Goal: Task Accomplishment & Management: Use online tool/utility

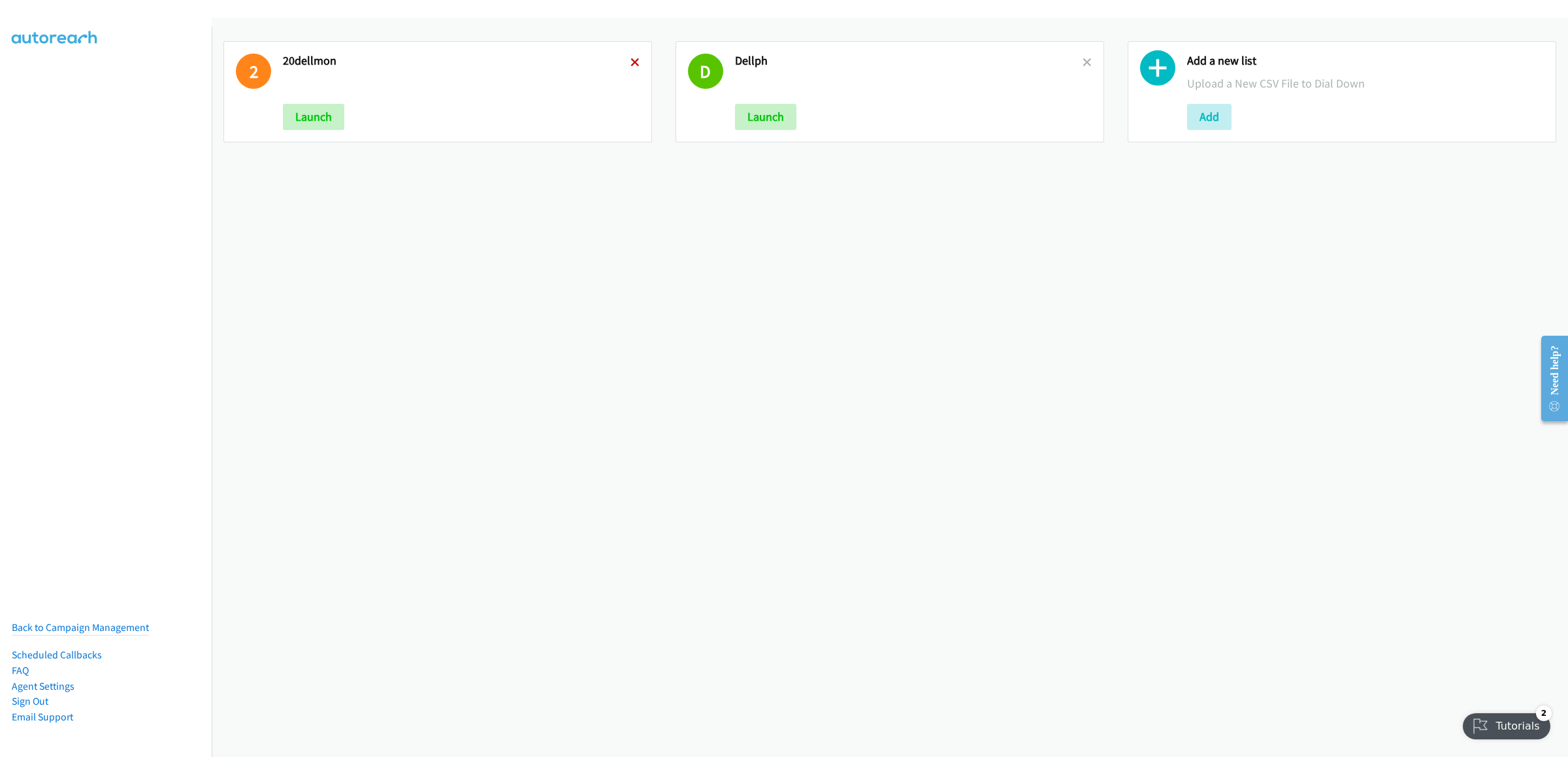
click at [631, 59] on icon at bounding box center [635, 63] width 9 height 9
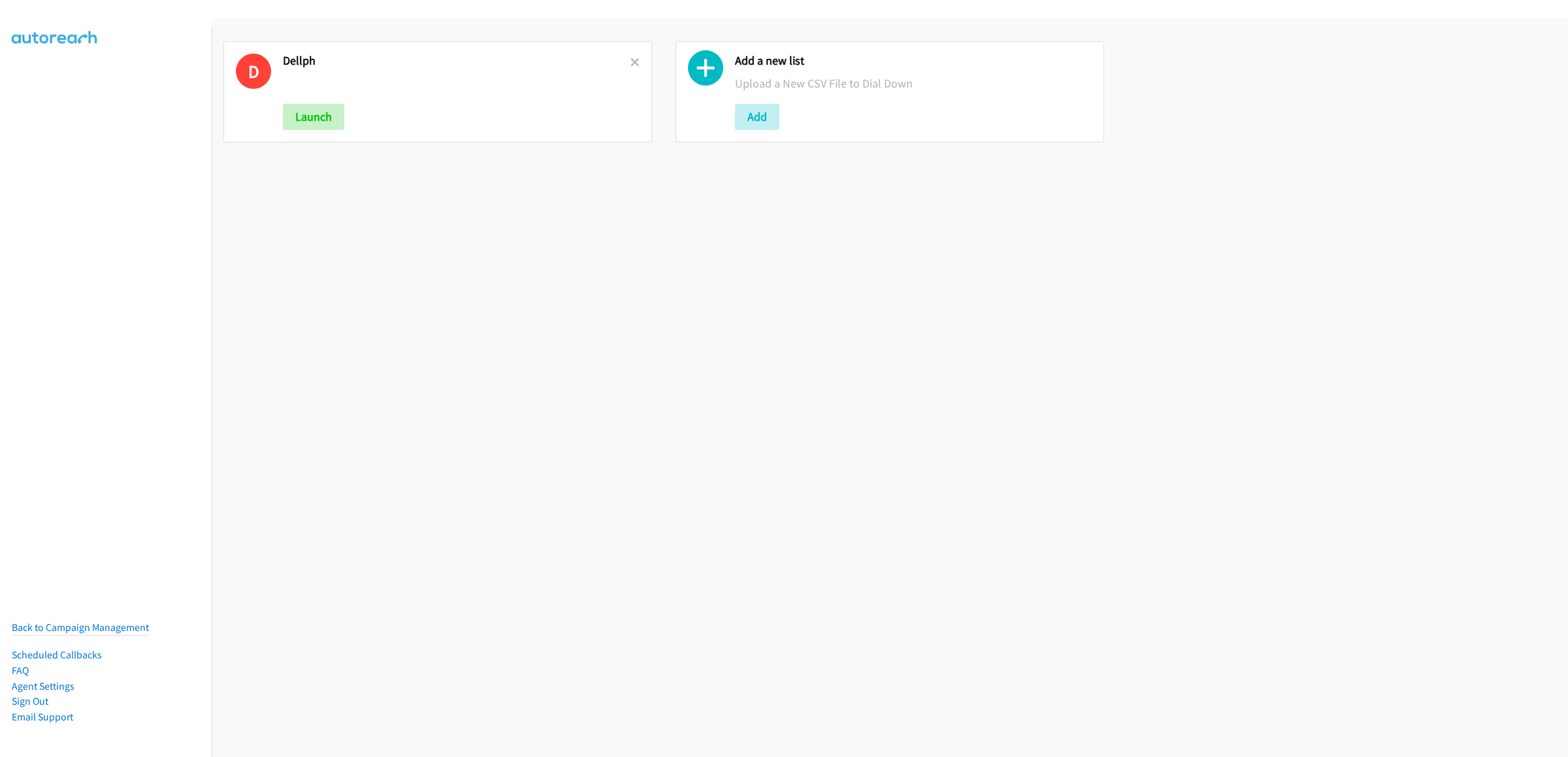
click at [631, 59] on icon at bounding box center [635, 63] width 9 height 9
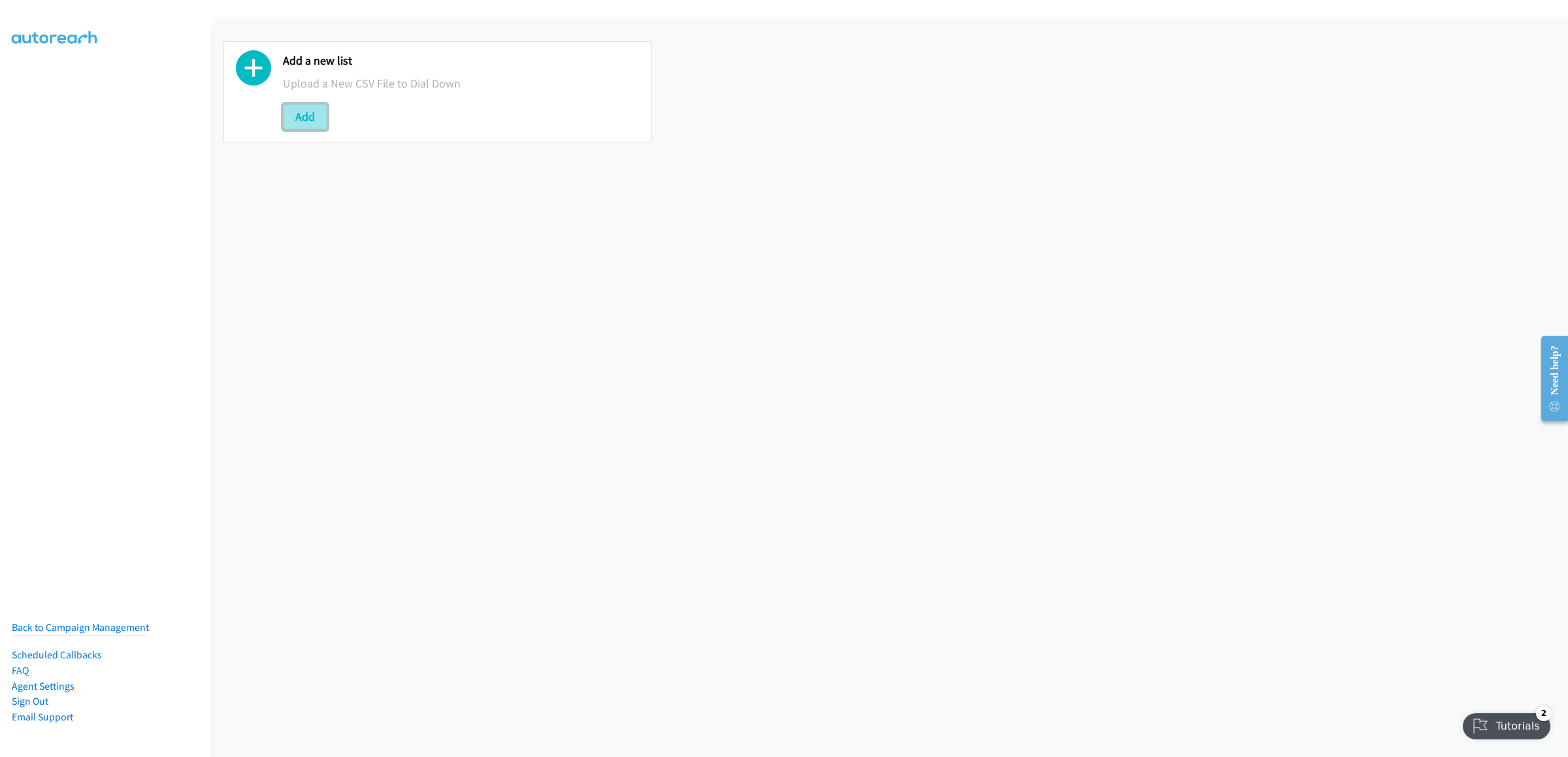
click at [322, 107] on button "Add" at bounding box center [305, 117] width 45 height 26
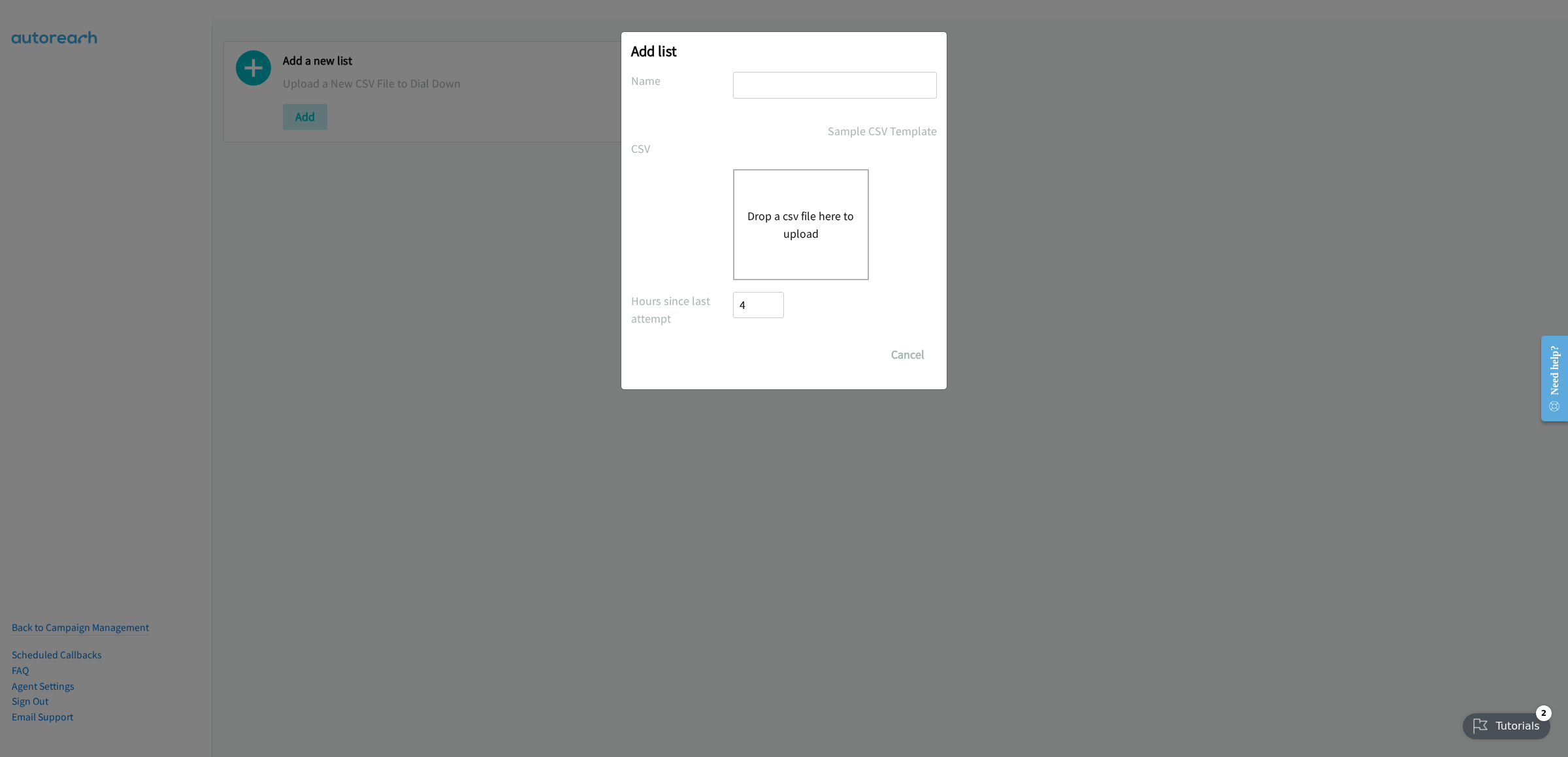
click at [851, 91] on input "text" at bounding box center [835, 85] width 204 height 27
type input "mondellmorning"
click at [804, 230] on button "Drop a csv file here to upload" at bounding box center [801, 225] width 107 height 35
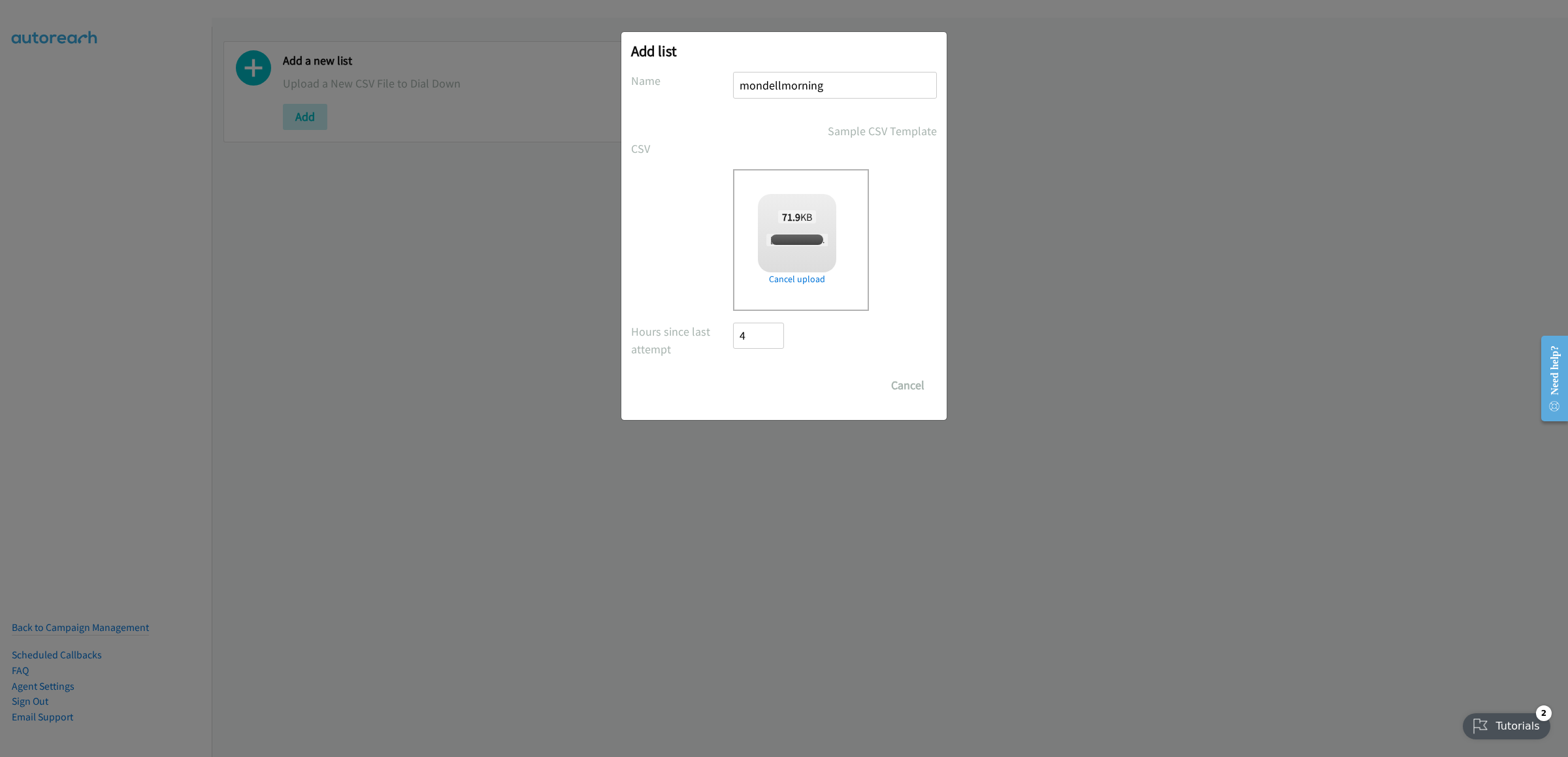
checkbox input "true"
click at [754, 53] on h2 "Add list" at bounding box center [784, 51] width 306 height 19
click at [778, 382] on input "Save List" at bounding box center [768, 385] width 69 height 26
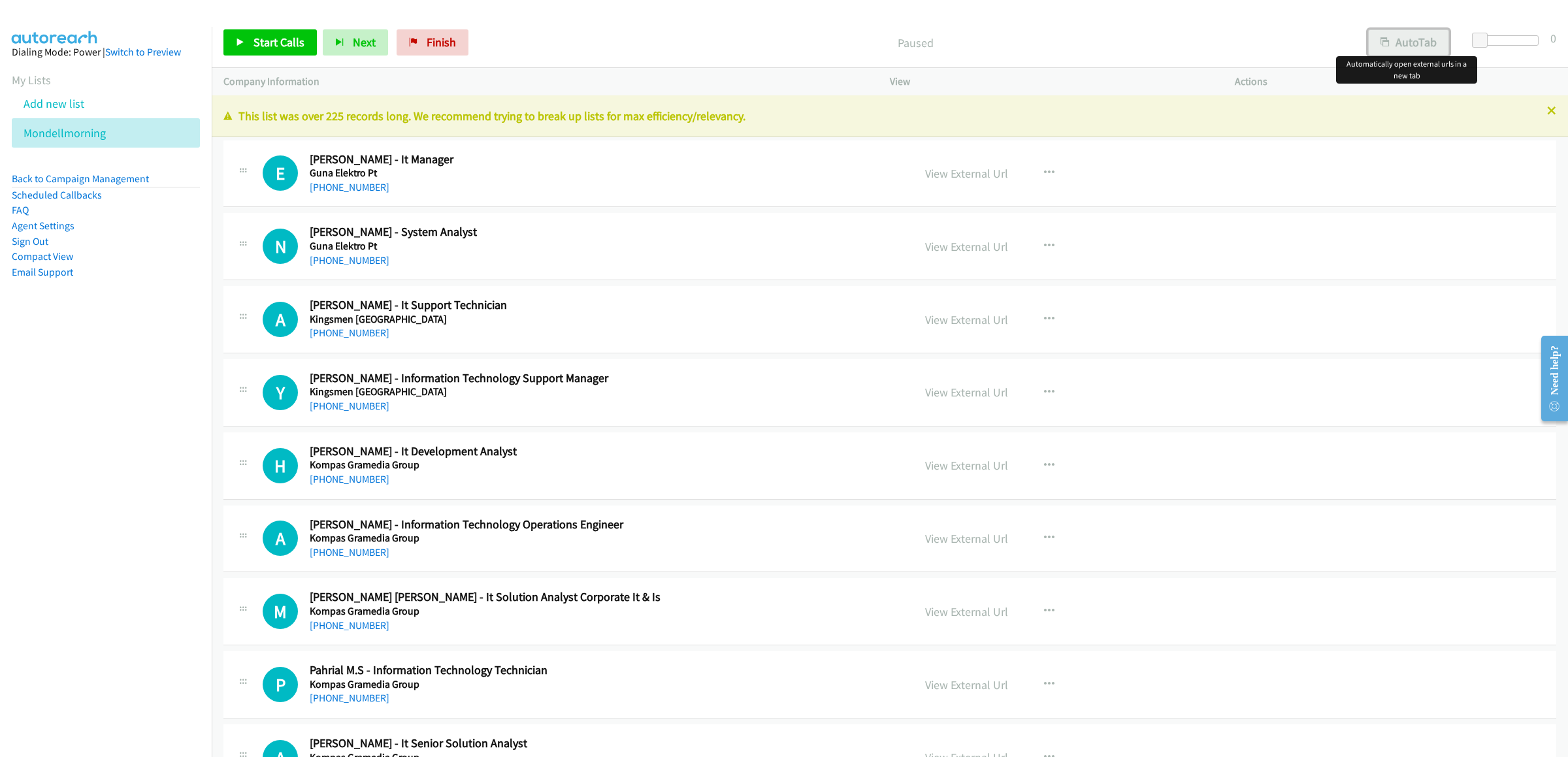
click at [1424, 48] on button "AutoTab" at bounding box center [1409, 42] width 81 height 26
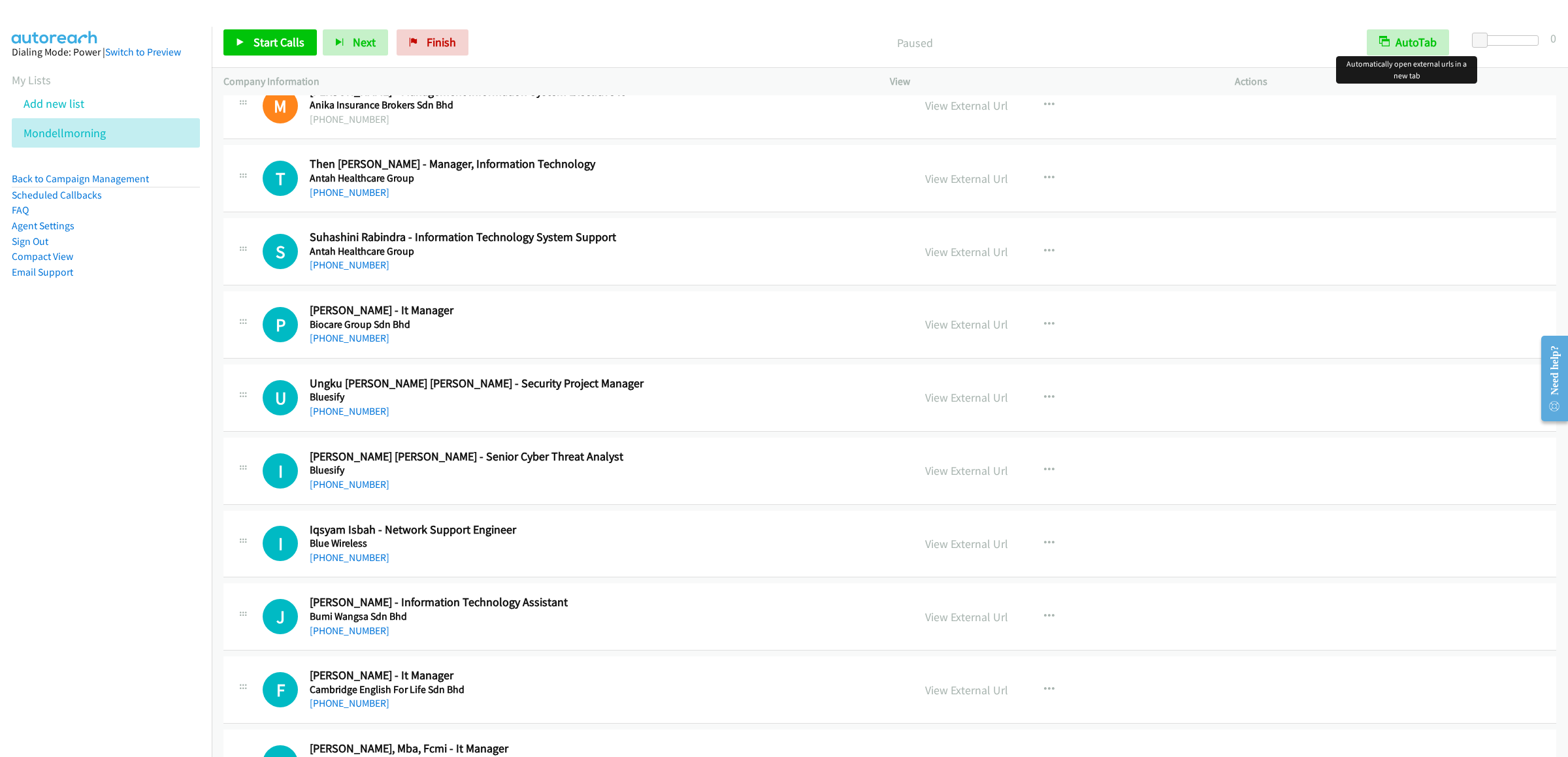
scroll to position [3005, 0]
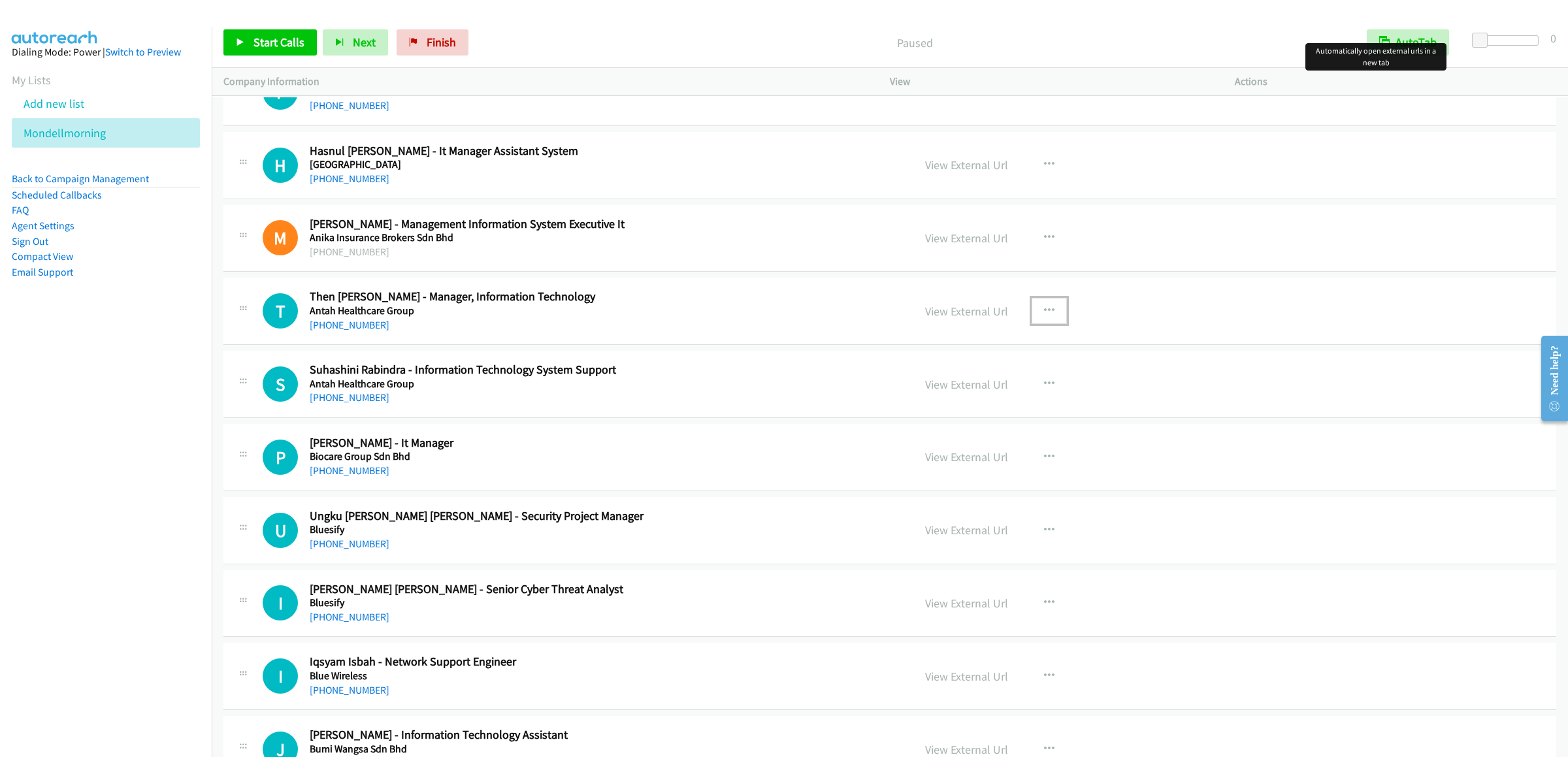
click at [1046, 316] on icon "button" at bounding box center [1049, 311] width 10 height 10
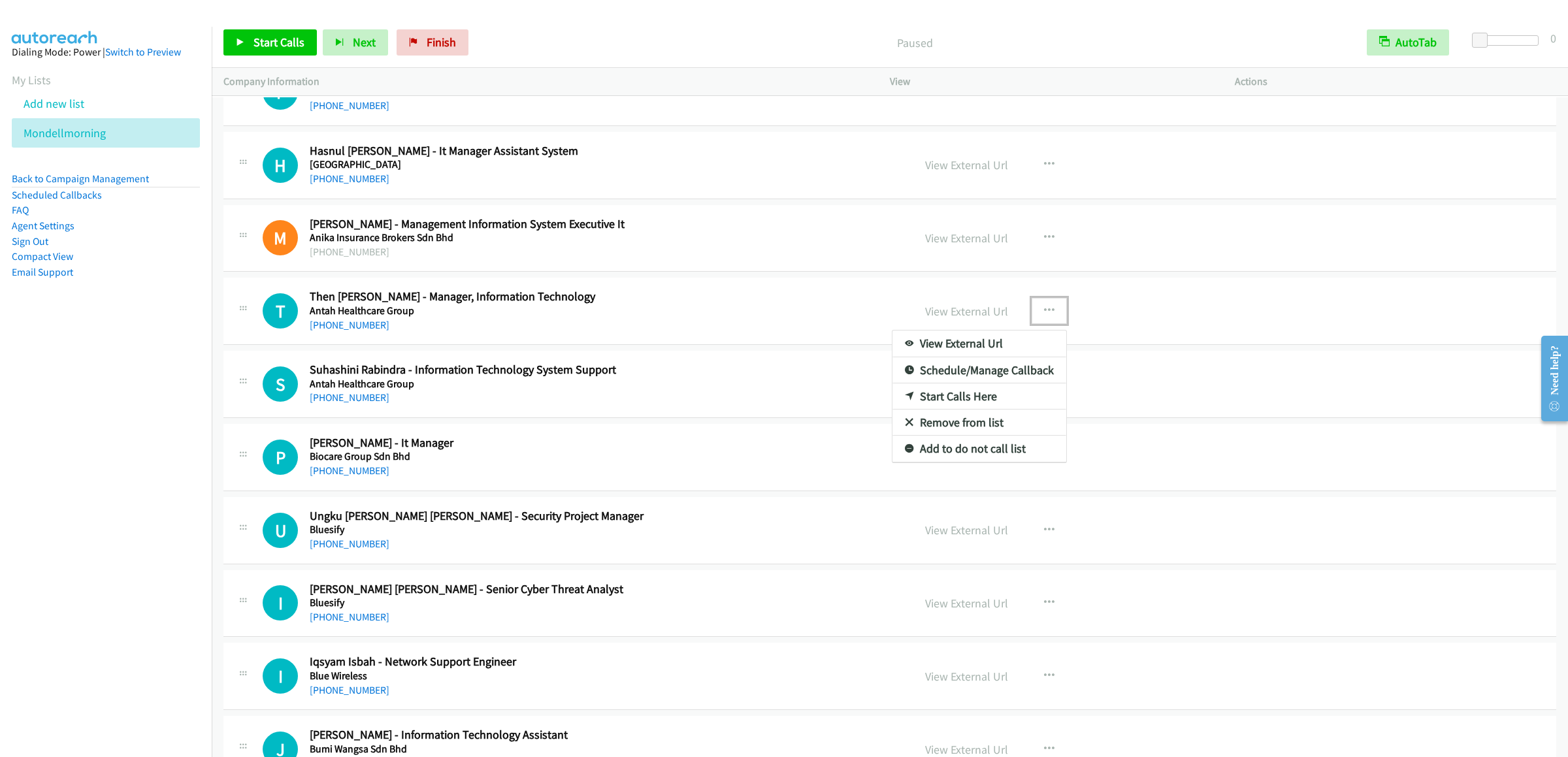
click at [956, 410] on link "Start Calls Here" at bounding box center [979, 396] width 174 height 26
click at [255, 42] on span "Start Calls" at bounding box center [278, 42] width 51 height 15
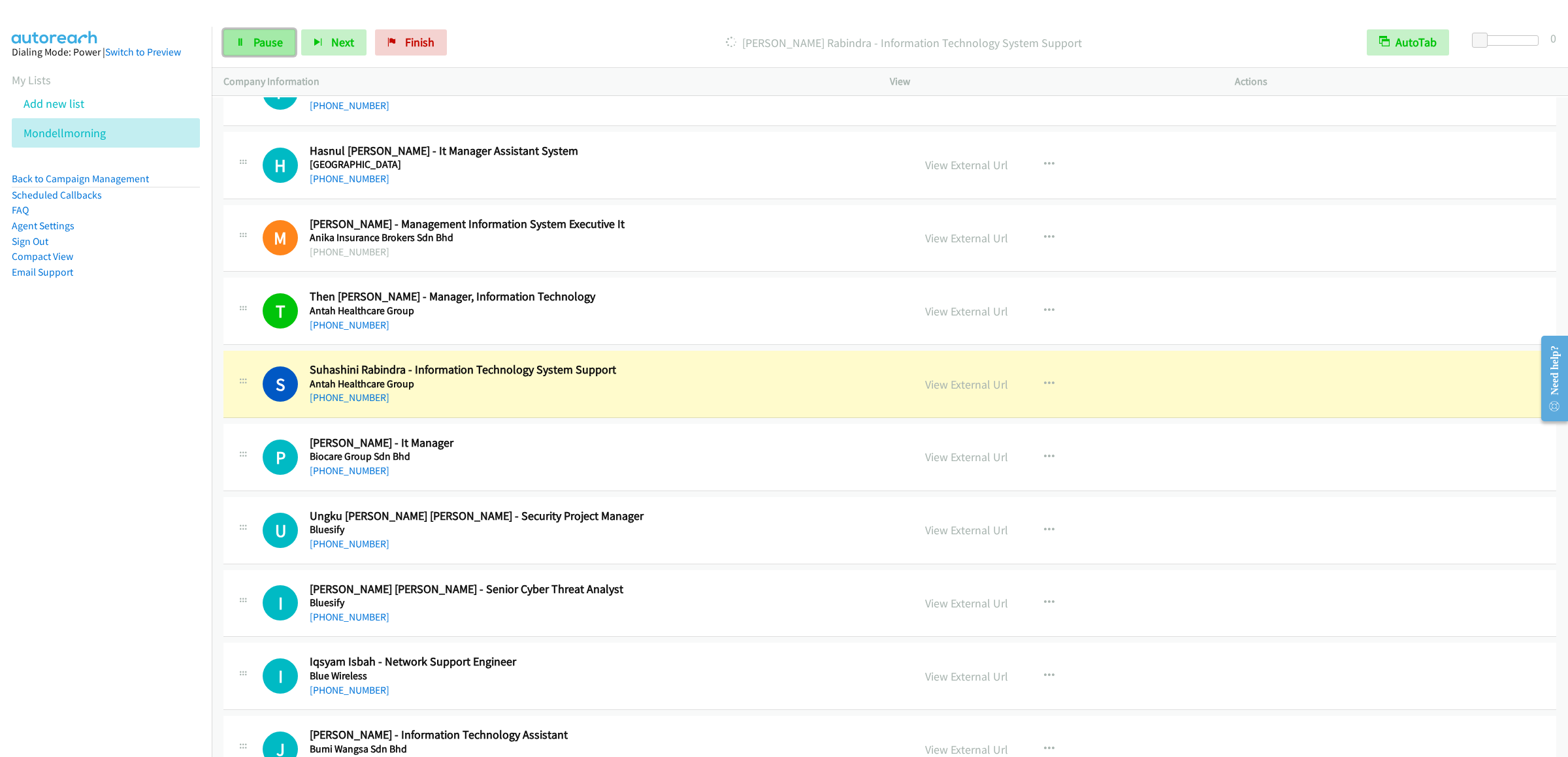
click at [237, 48] on link "Pause" at bounding box center [259, 42] width 72 height 26
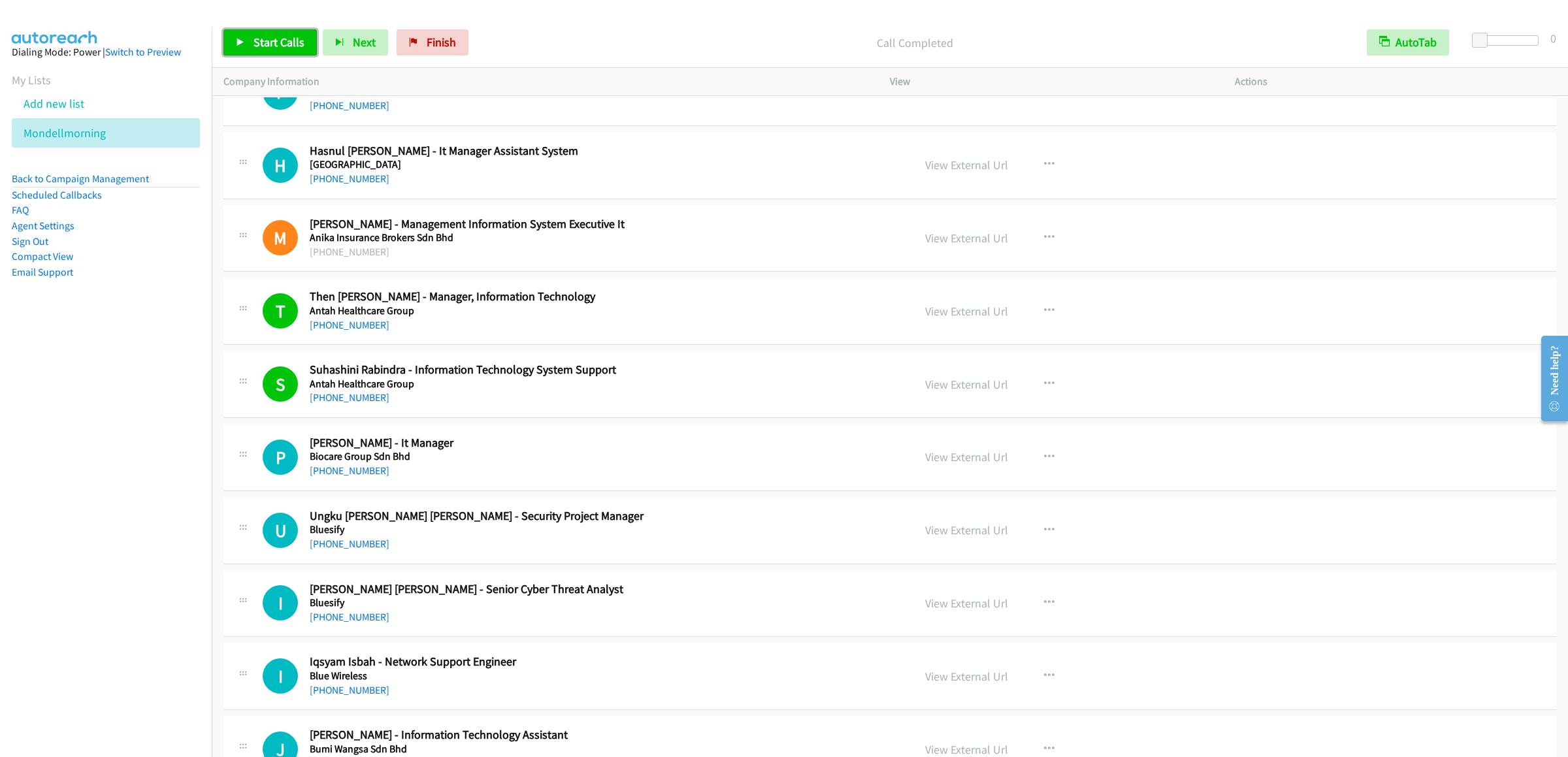
click at [251, 37] on link "Start Calls" at bounding box center [270, 42] width 93 height 26
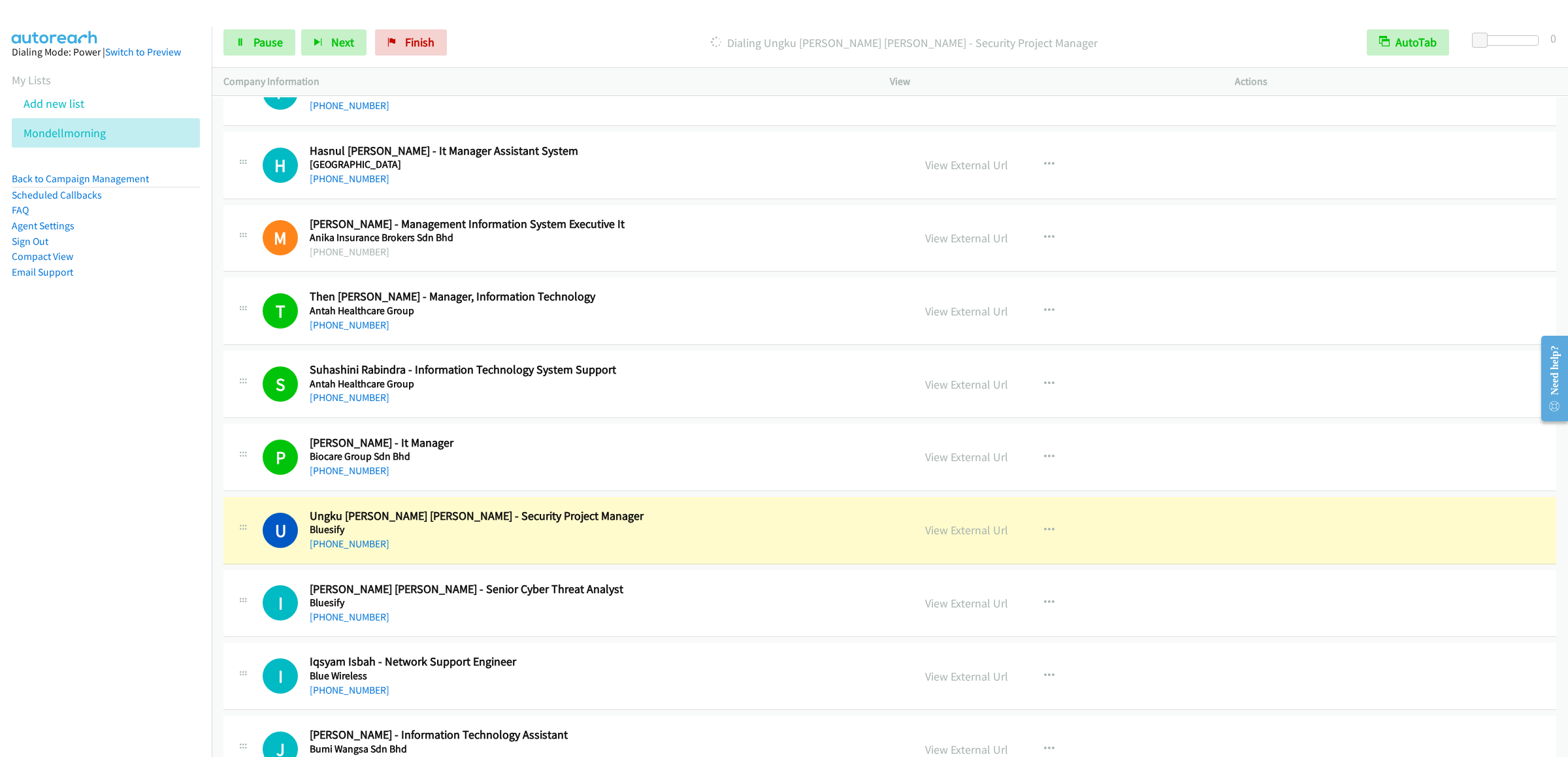
scroll to position [3397, 0]
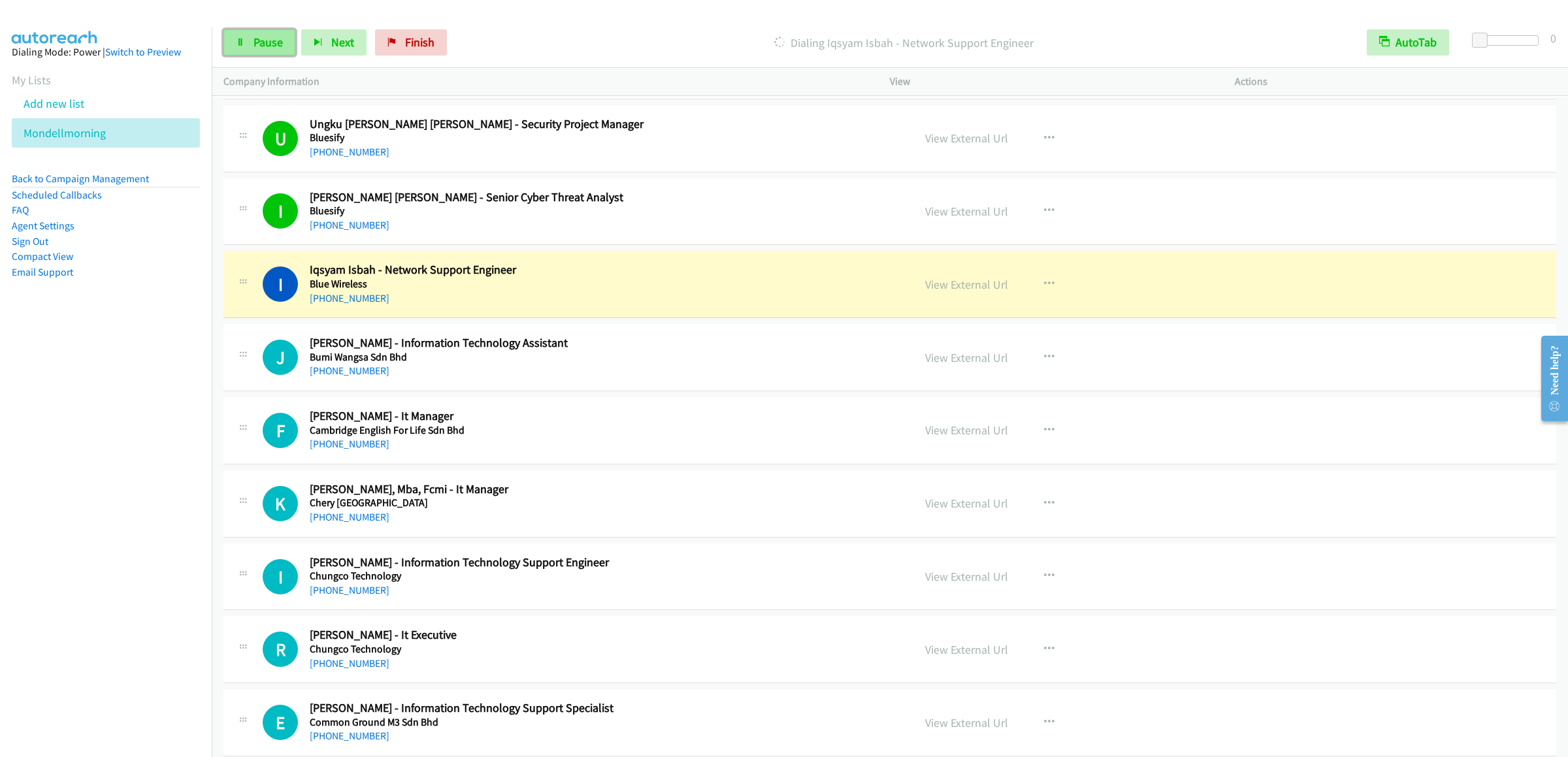
click at [265, 47] on span "Pause" at bounding box center [268, 42] width 29 height 15
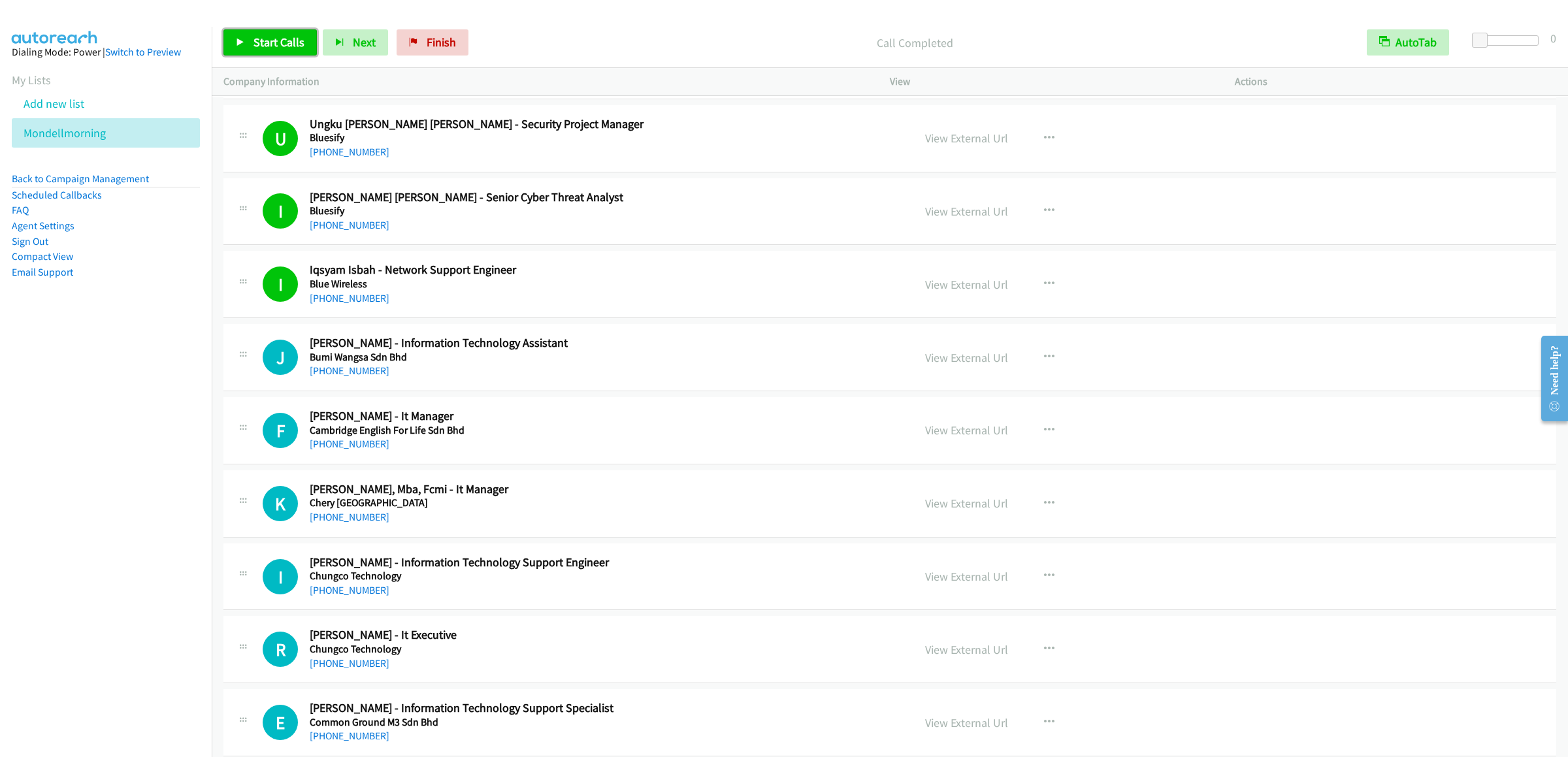
click at [284, 47] on span "Start Calls" at bounding box center [278, 42] width 51 height 15
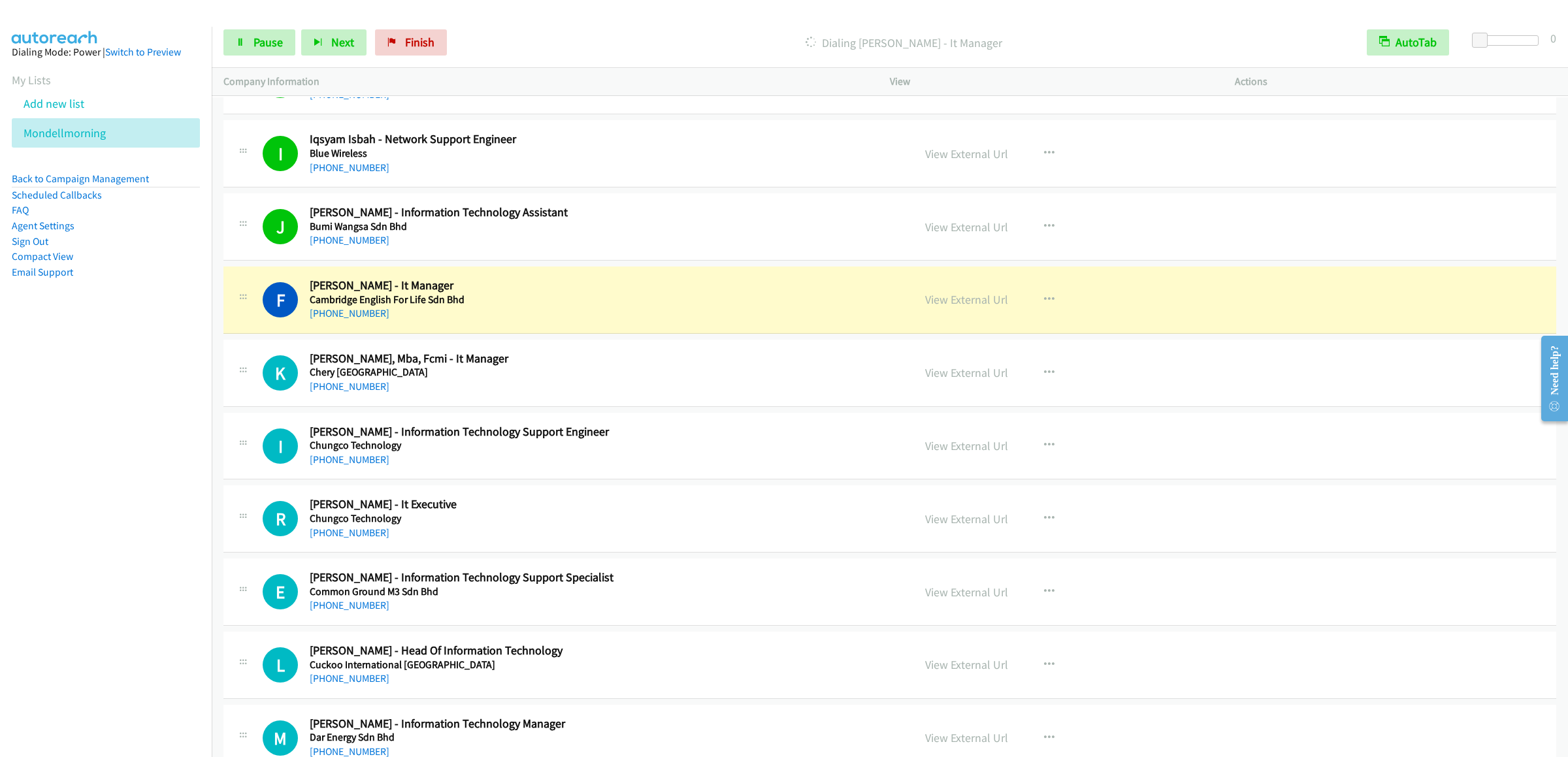
scroll to position [3658, 0]
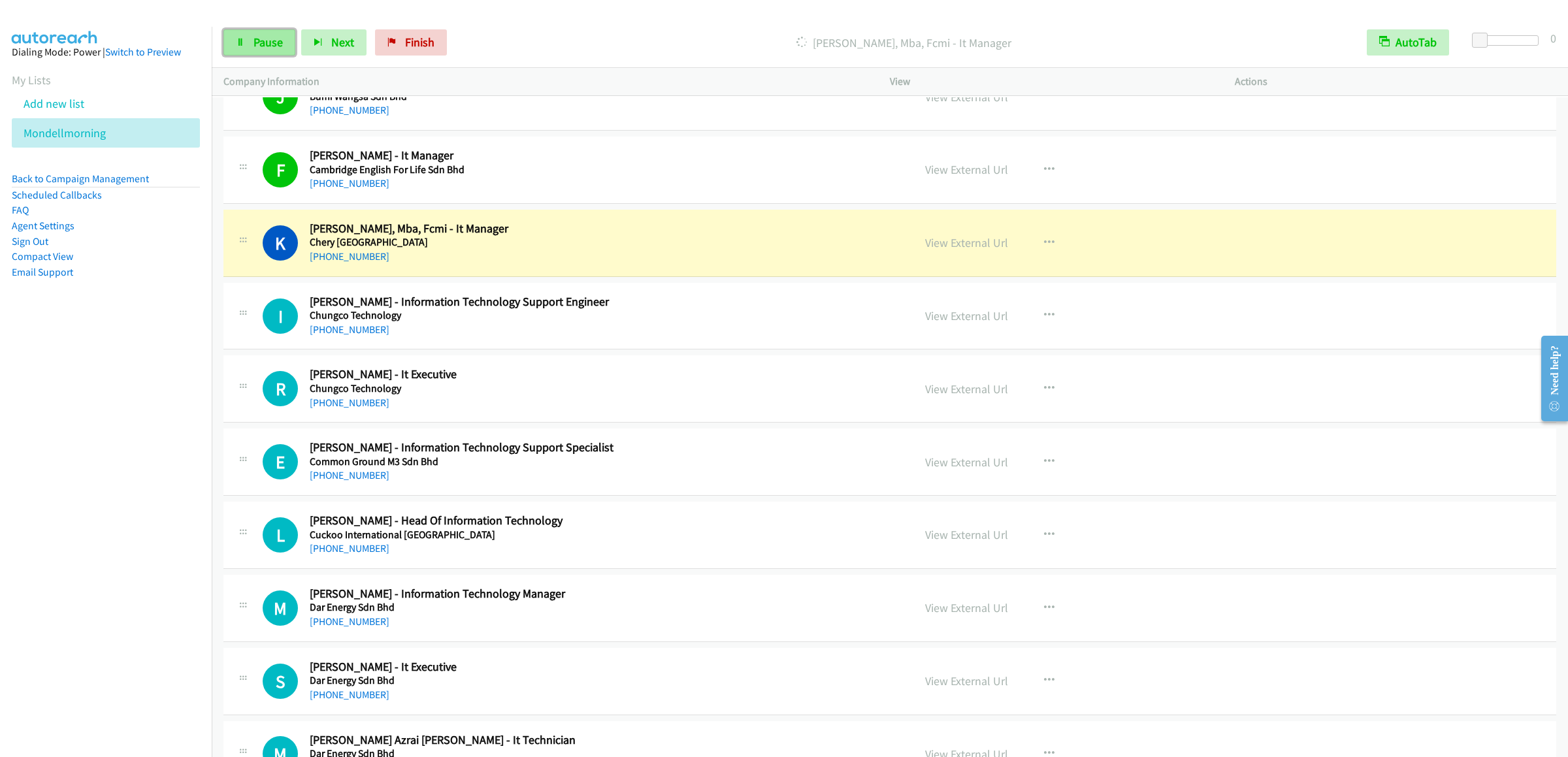
click at [257, 45] on span "Pause" at bounding box center [268, 42] width 29 height 15
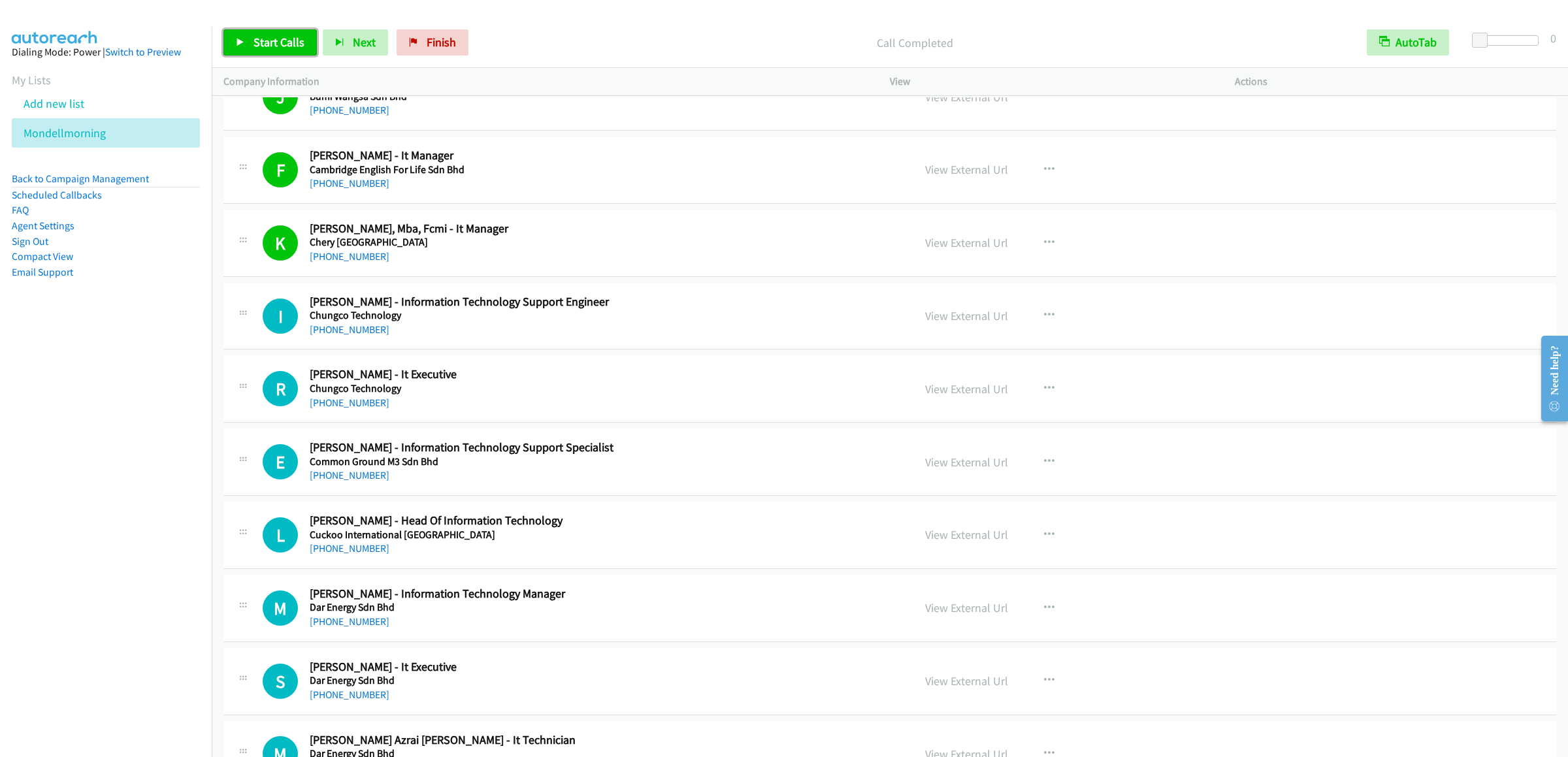
click at [257, 32] on link "Start Calls" at bounding box center [270, 42] width 93 height 26
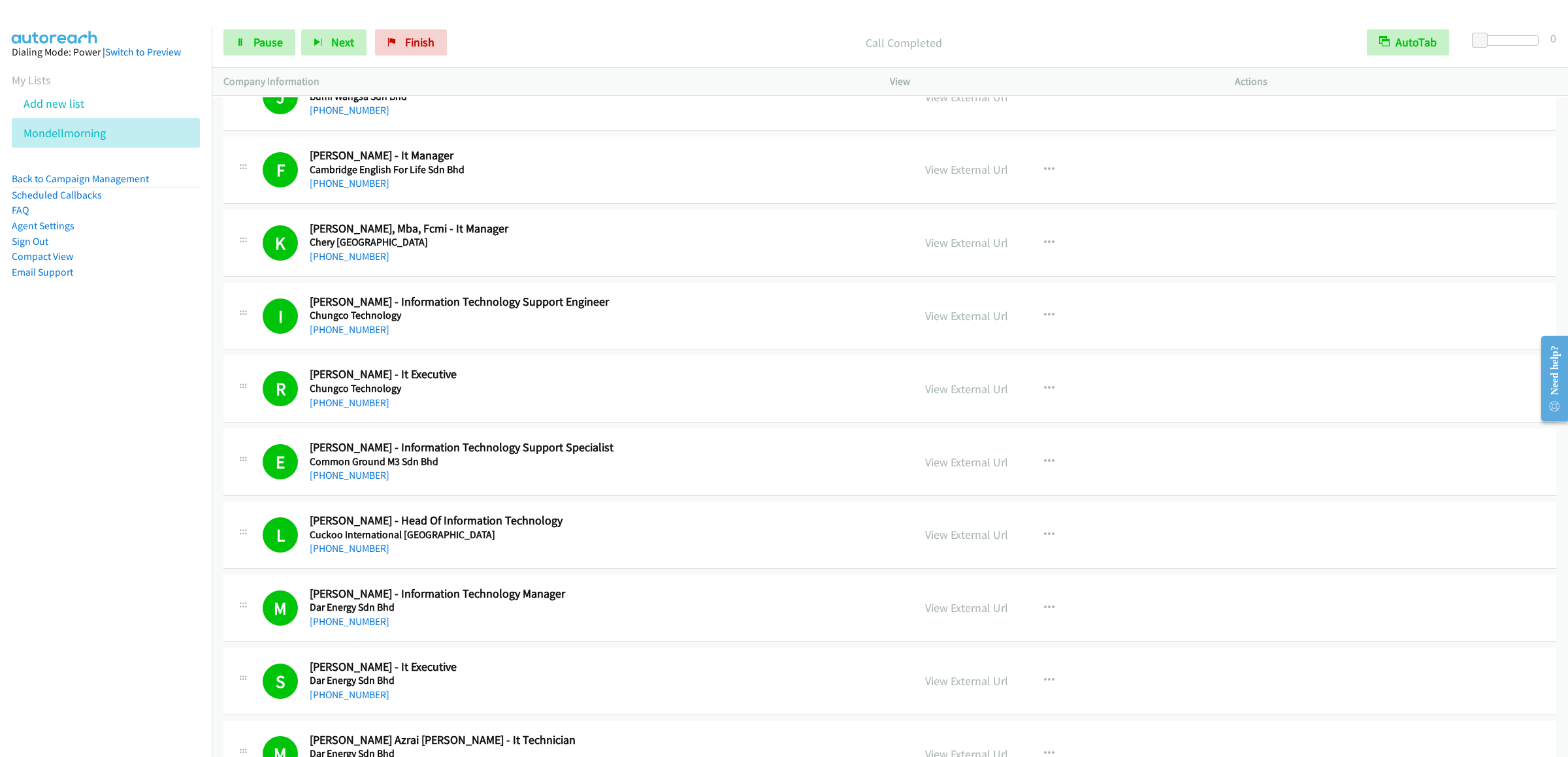
scroll to position [4443, 0]
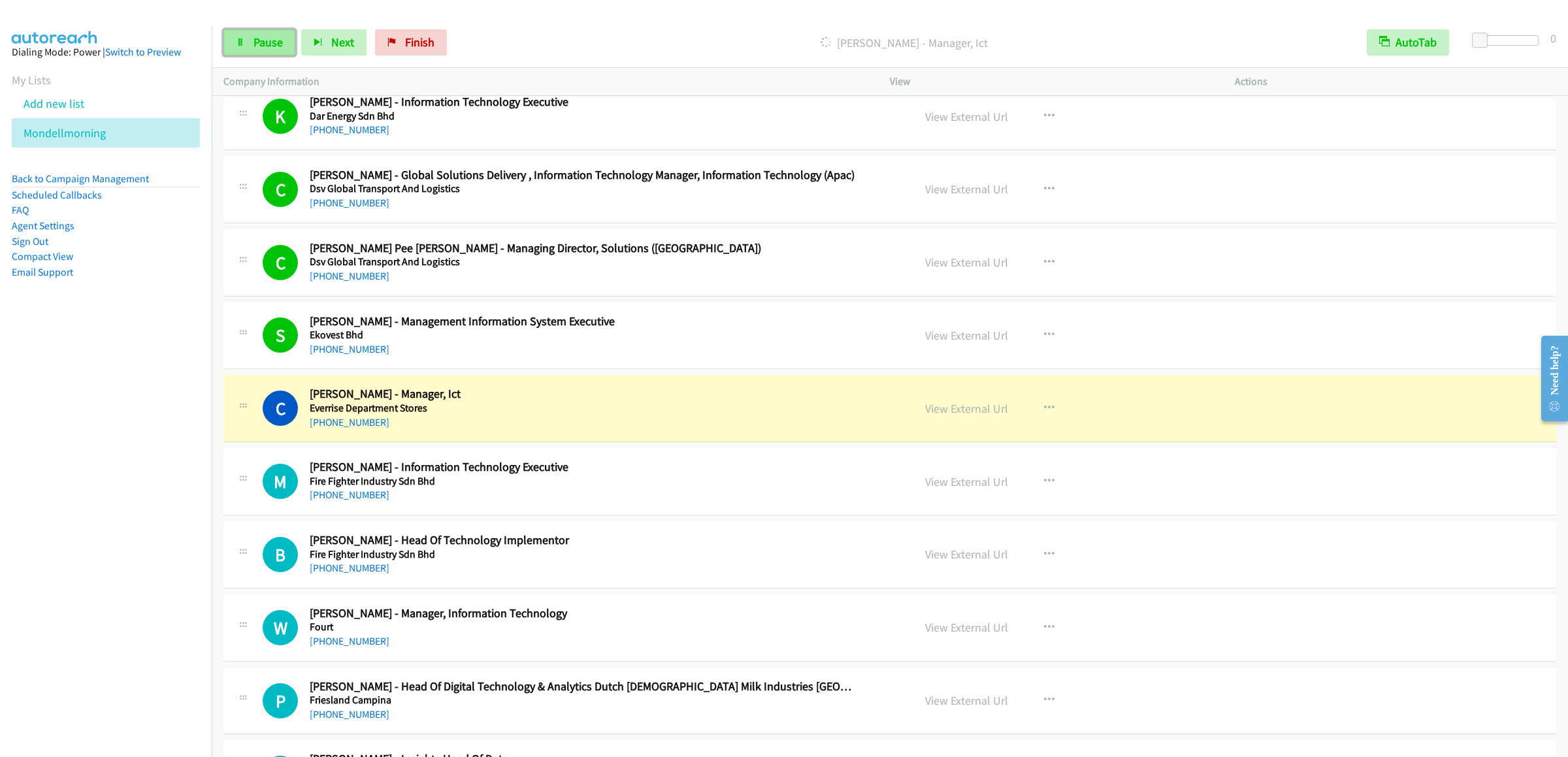
click at [268, 45] on span "Pause" at bounding box center [268, 42] width 29 height 15
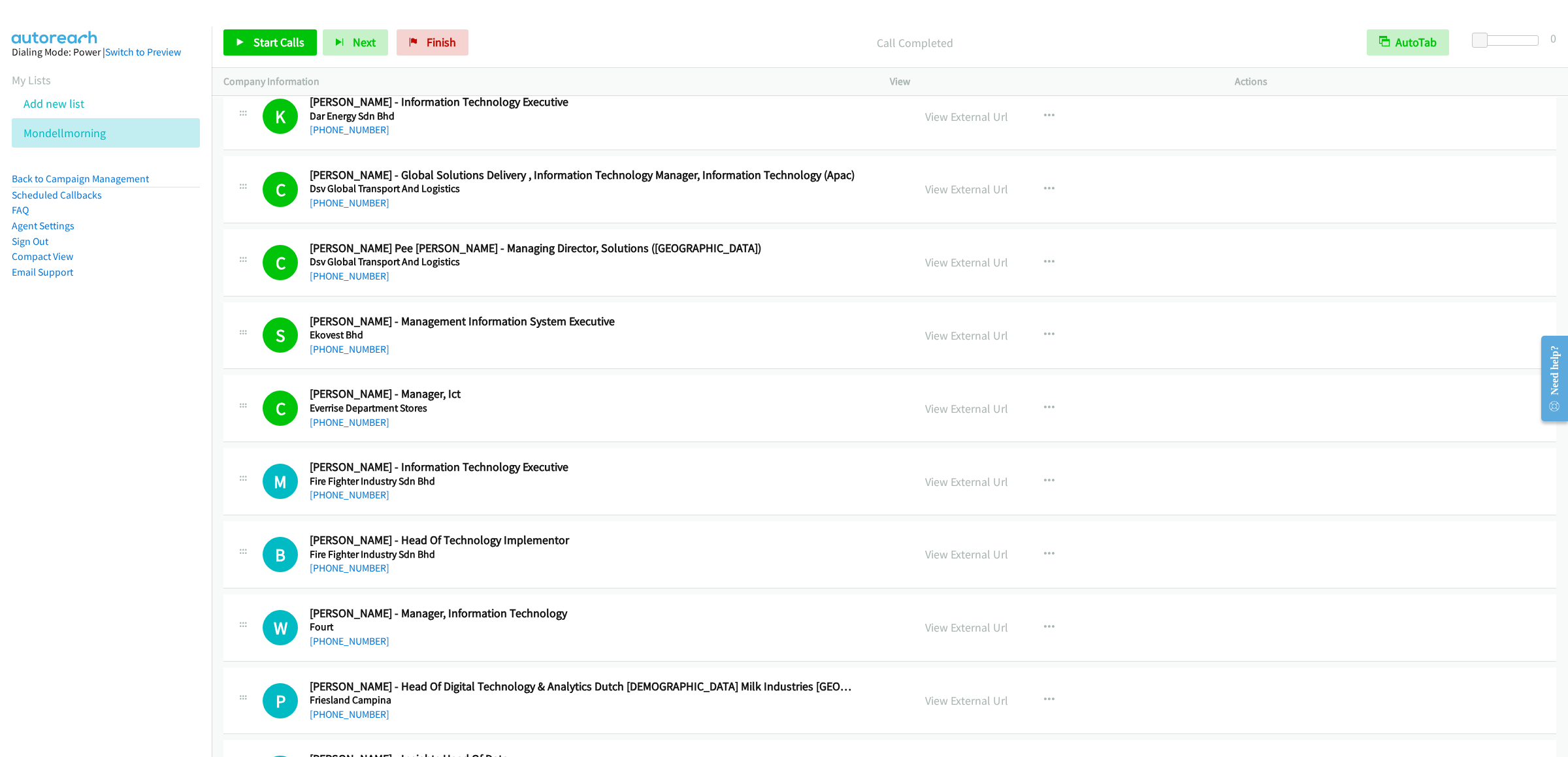
click at [277, 19] on div "Start Calls Pause Next Finish Call Completed AutoTab AutoTab 0" at bounding box center [890, 43] width 1357 height 50
click at [253, 54] on link "Start Calls" at bounding box center [270, 42] width 93 height 26
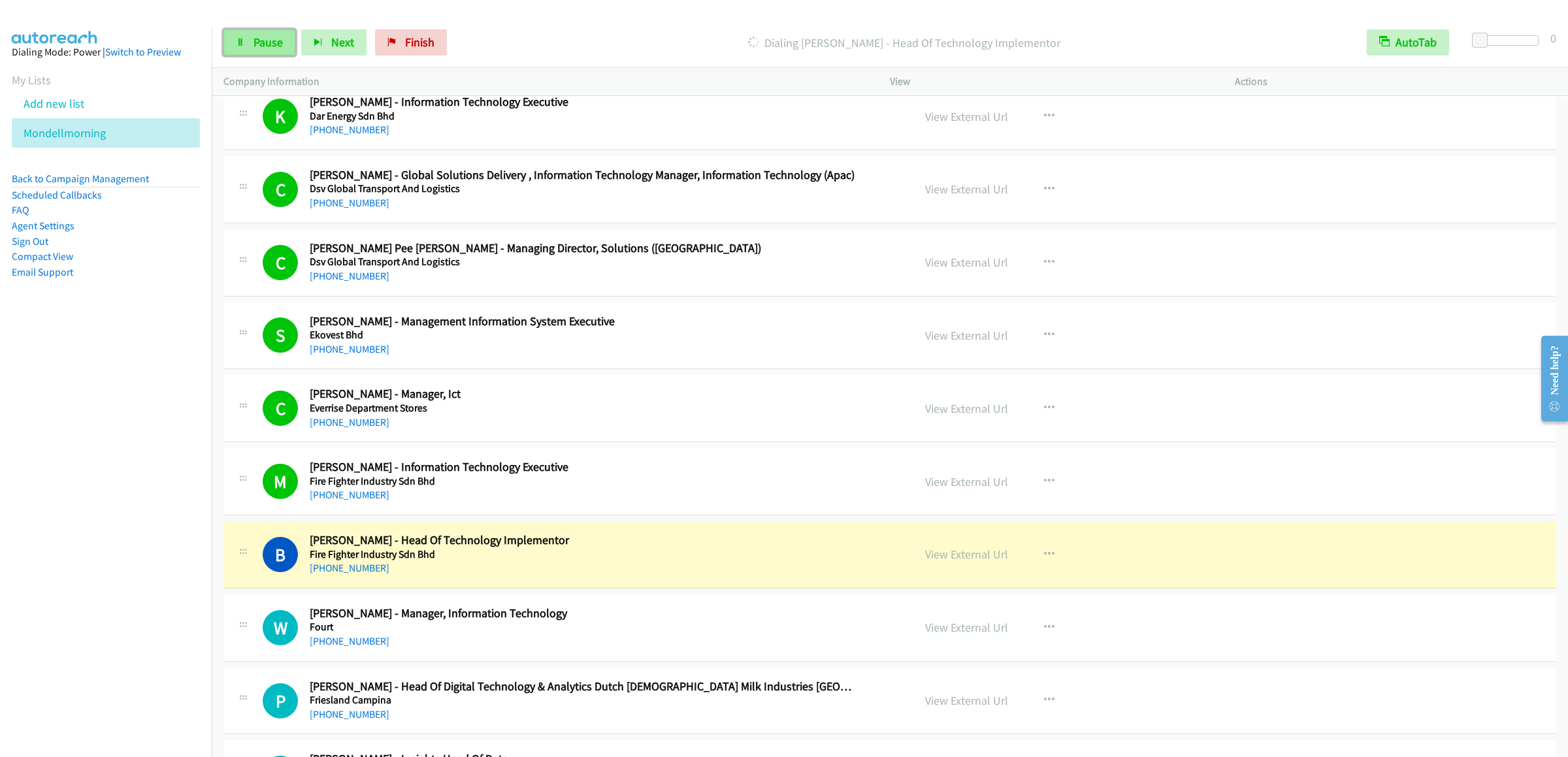
click at [253, 40] on span "Pause" at bounding box center [268, 42] width 29 height 15
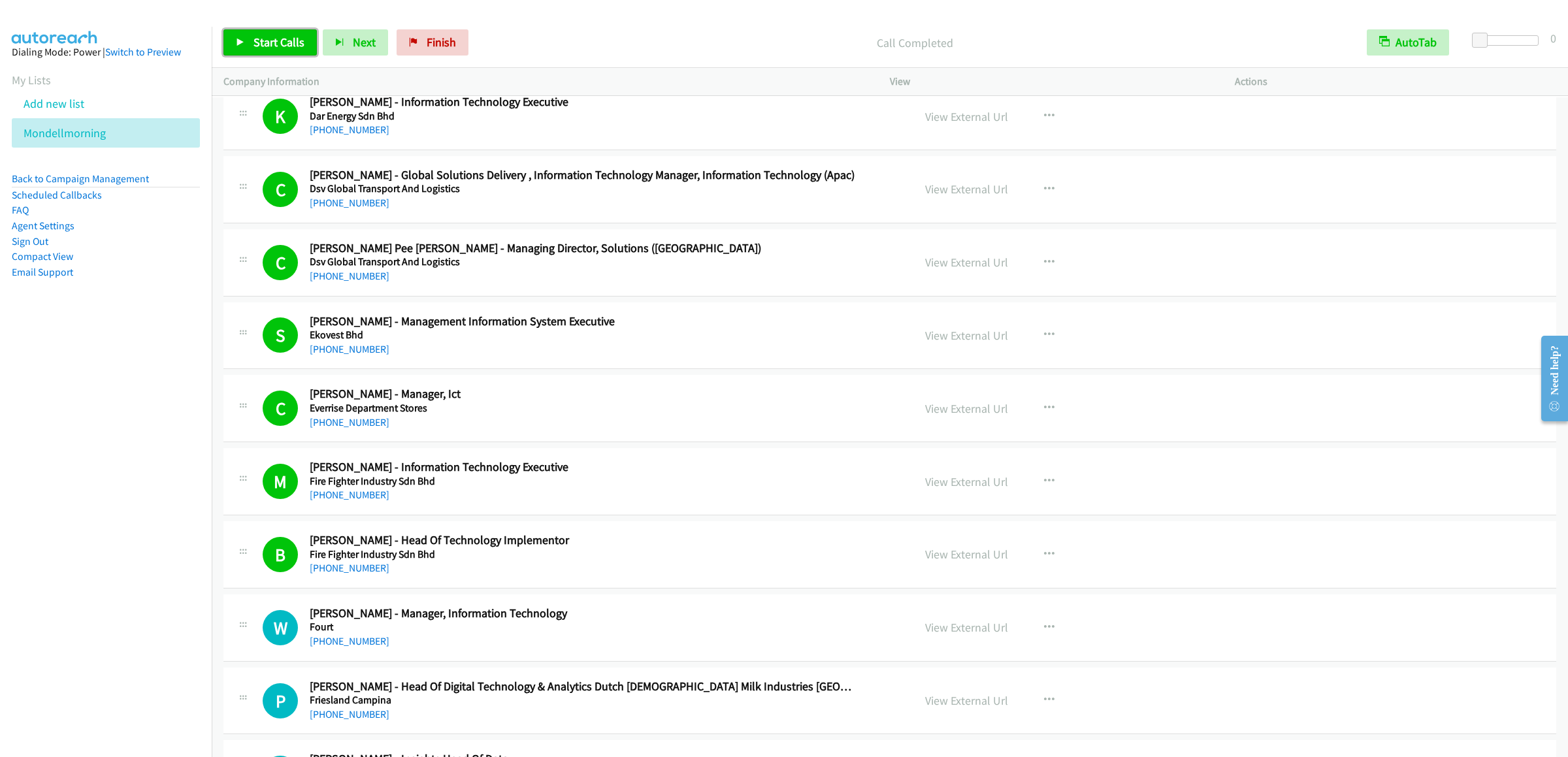
click at [274, 41] on span "Start Calls" at bounding box center [278, 42] width 51 height 15
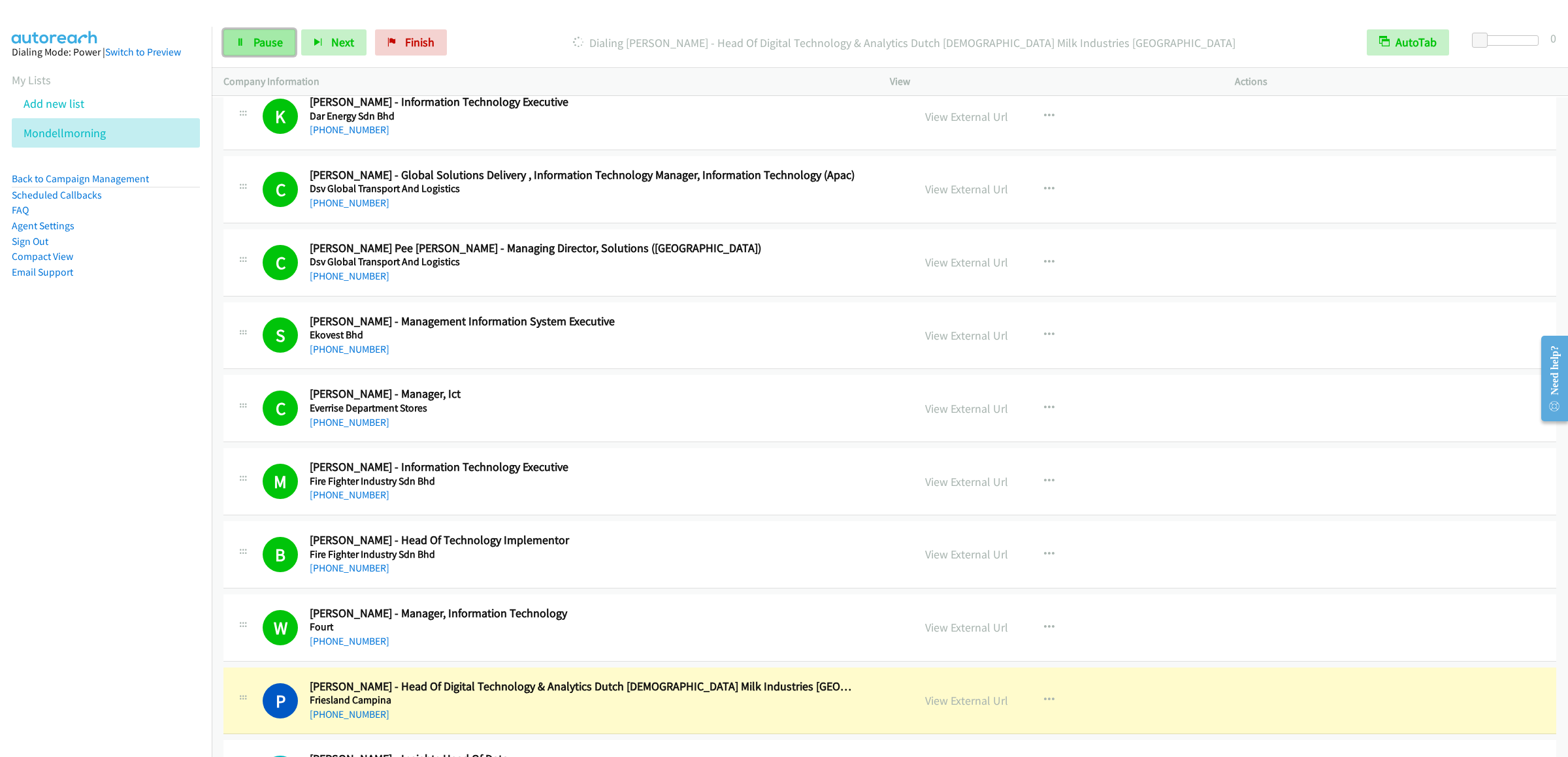
click at [263, 37] on span "Pause" at bounding box center [268, 42] width 29 height 15
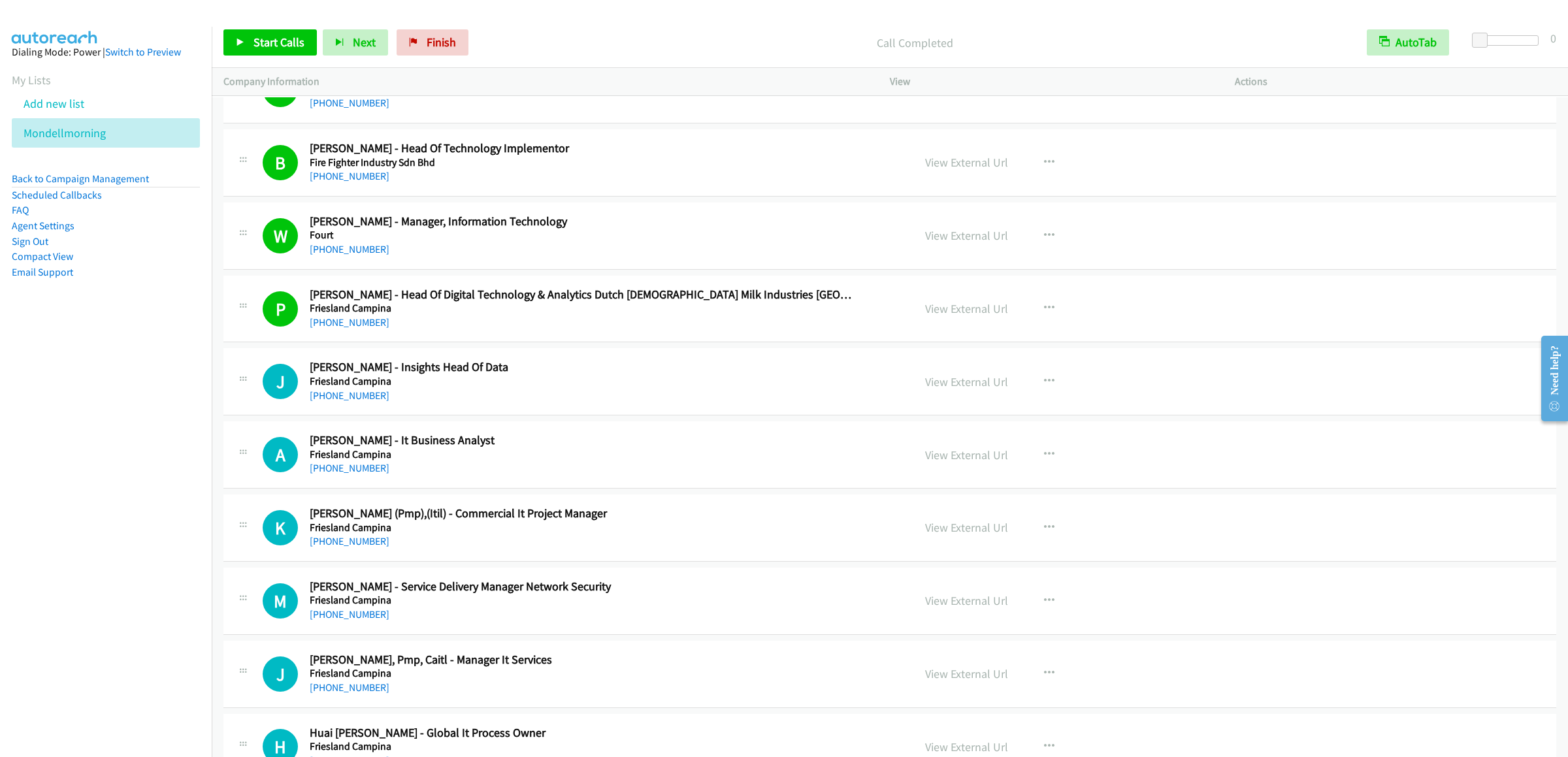
scroll to position [4966, 0]
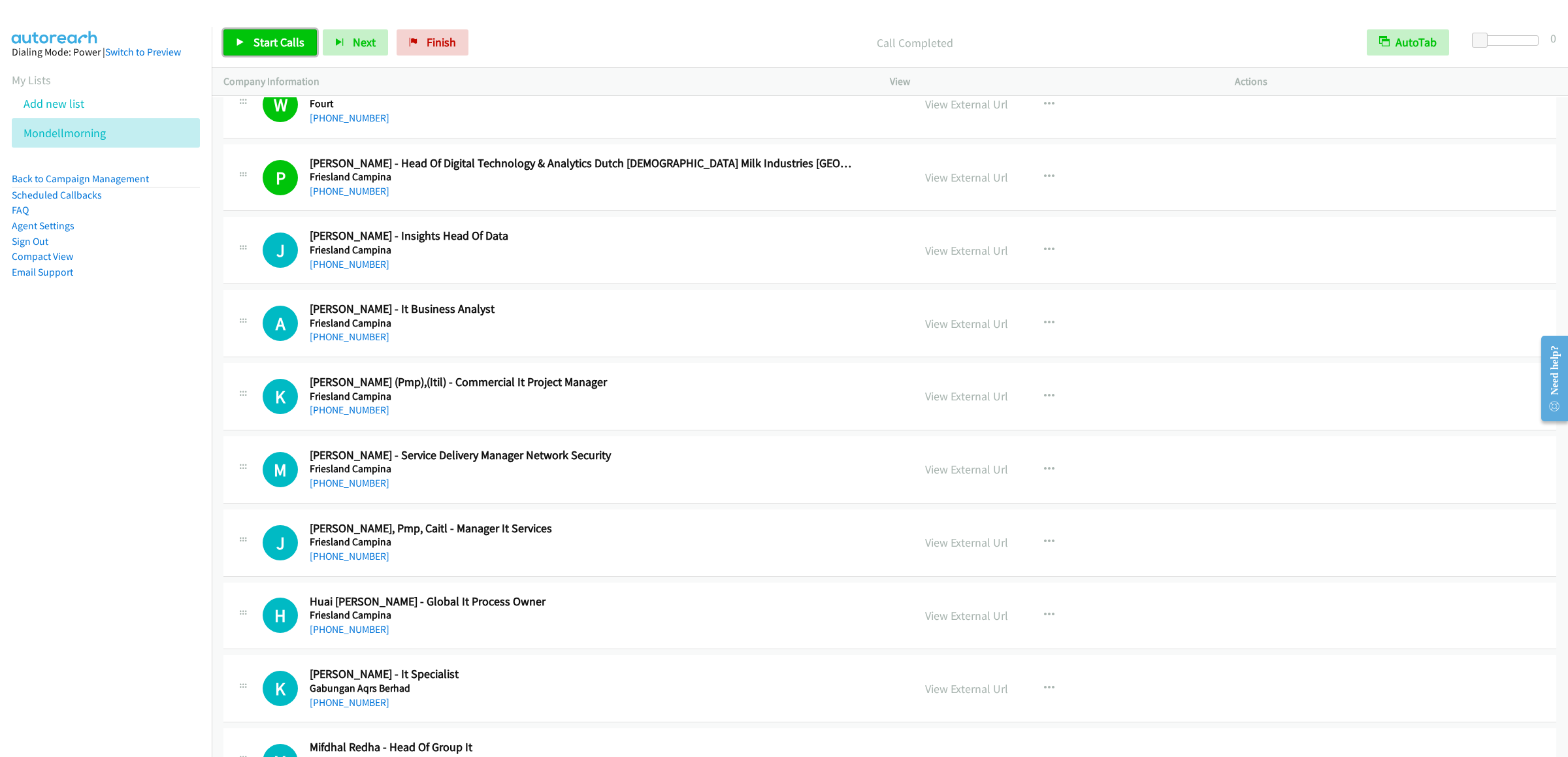
click at [259, 30] on link "Start Calls" at bounding box center [270, 42] width 93 height 26
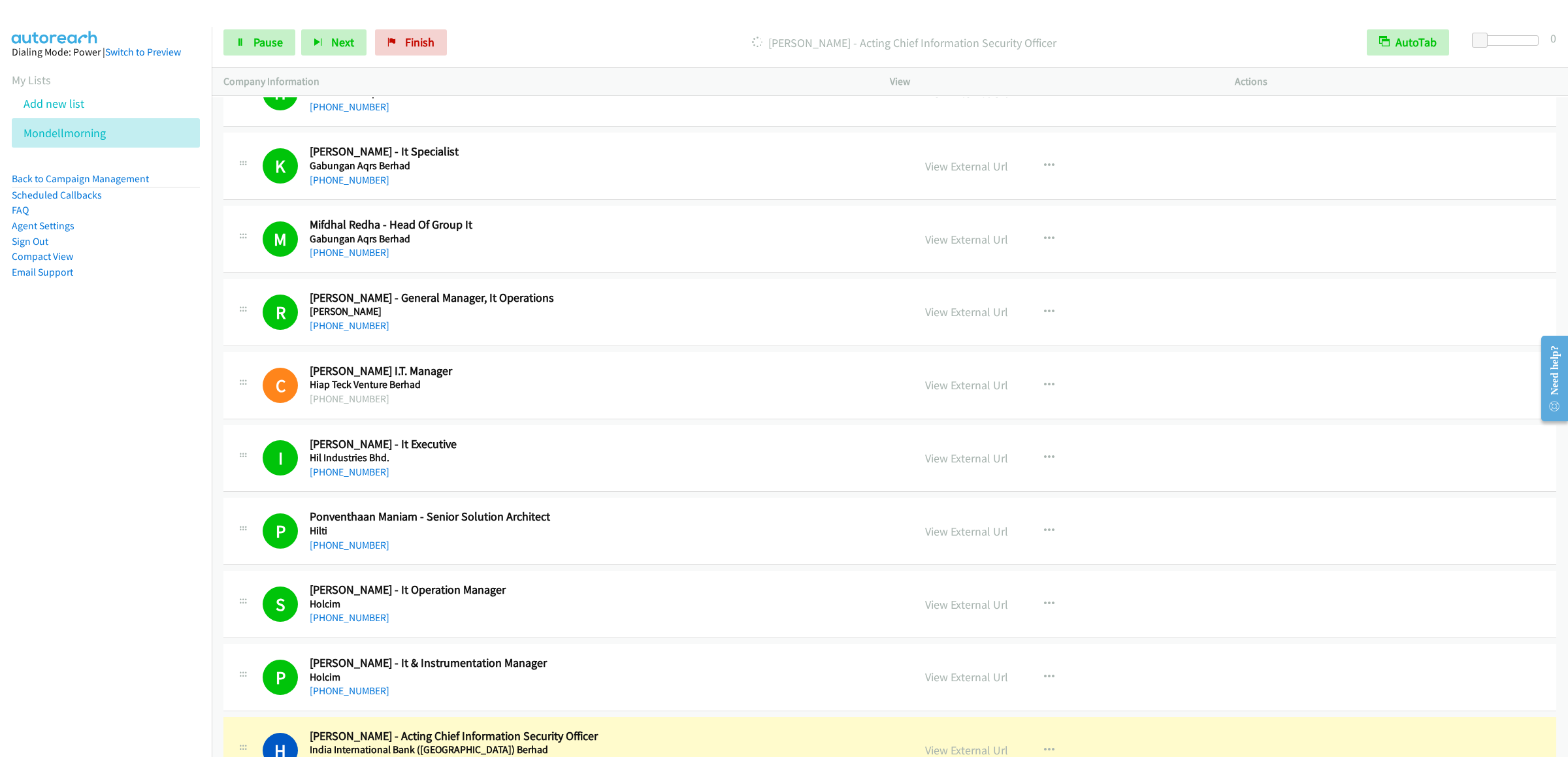
scroll to position [6011, 0]
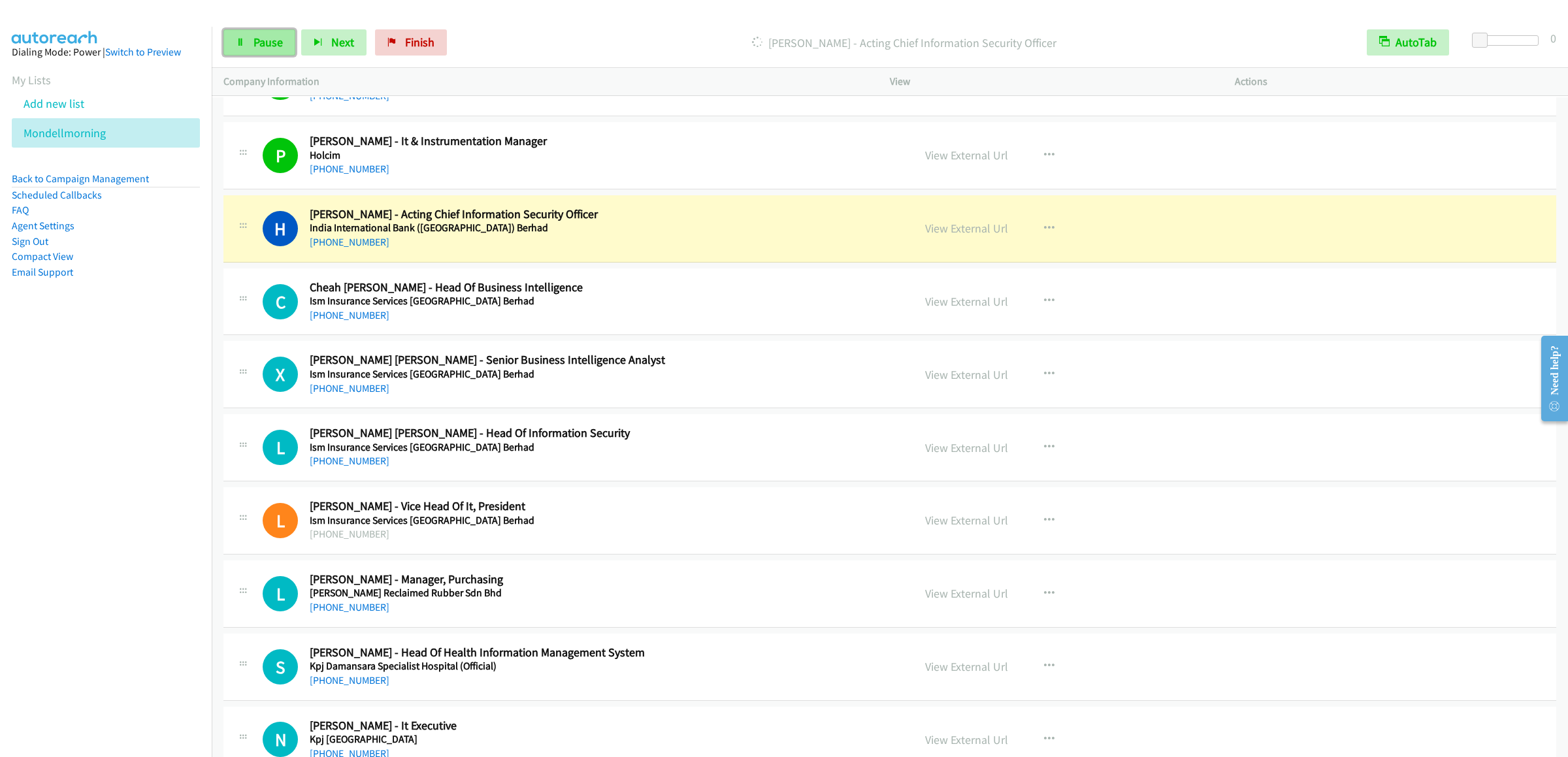
click at [241, 40] on icon at bounding box center [240, 43] width 9 height 9
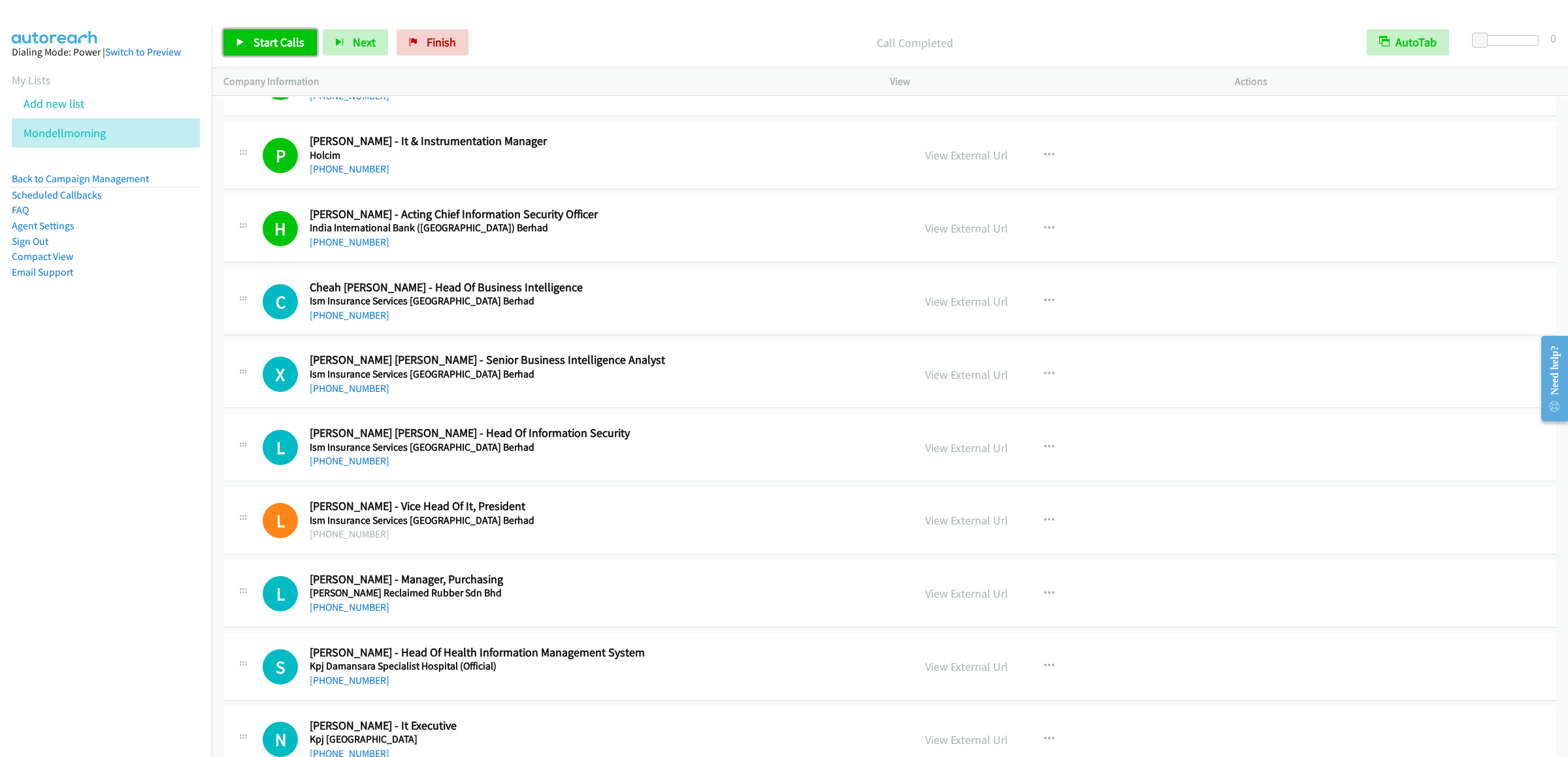
click at [262, 34] on link "Start Calls" at bounding box center [270, 42] width 93 height 26
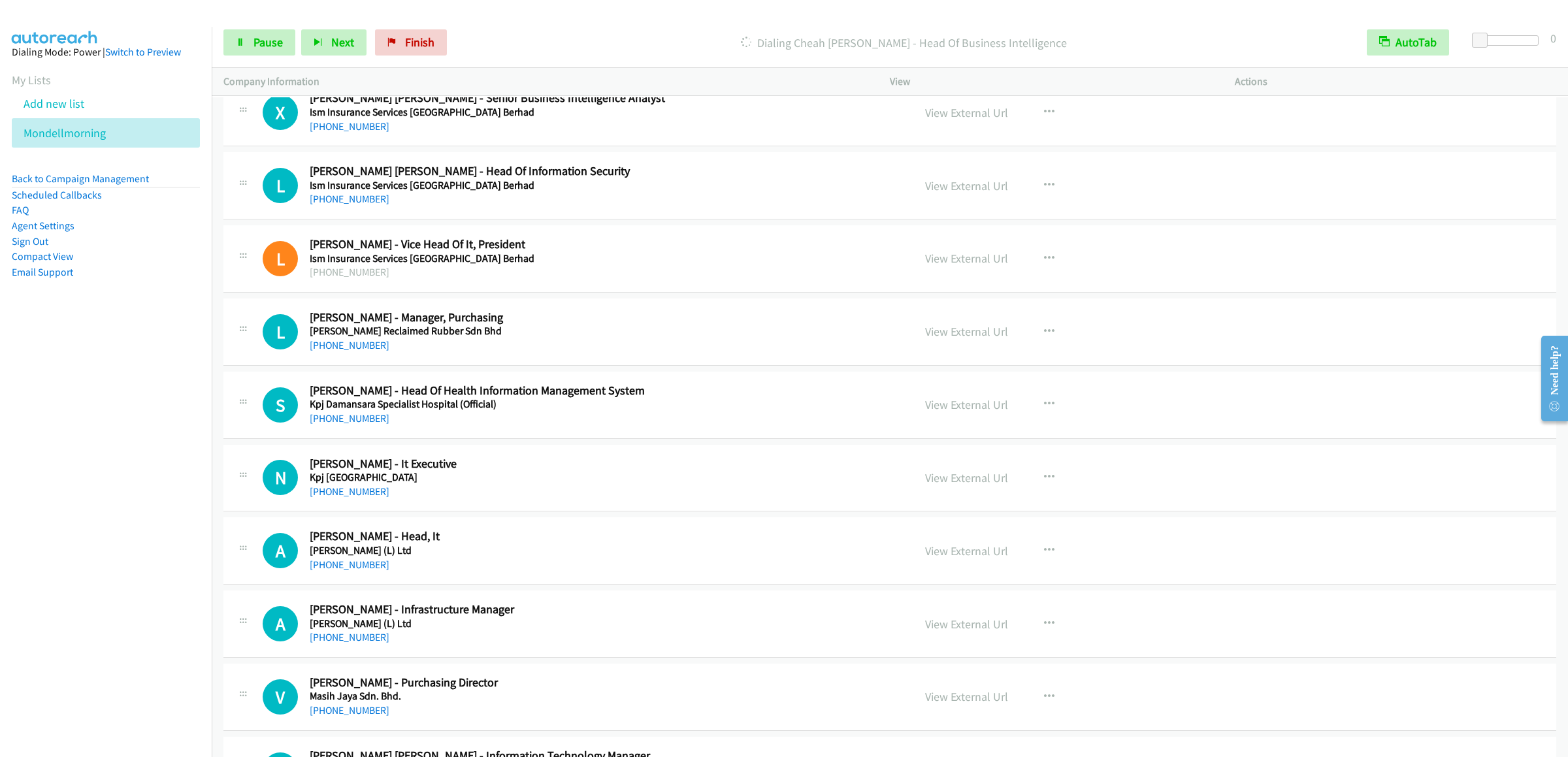
scroll to position [6142, 0]
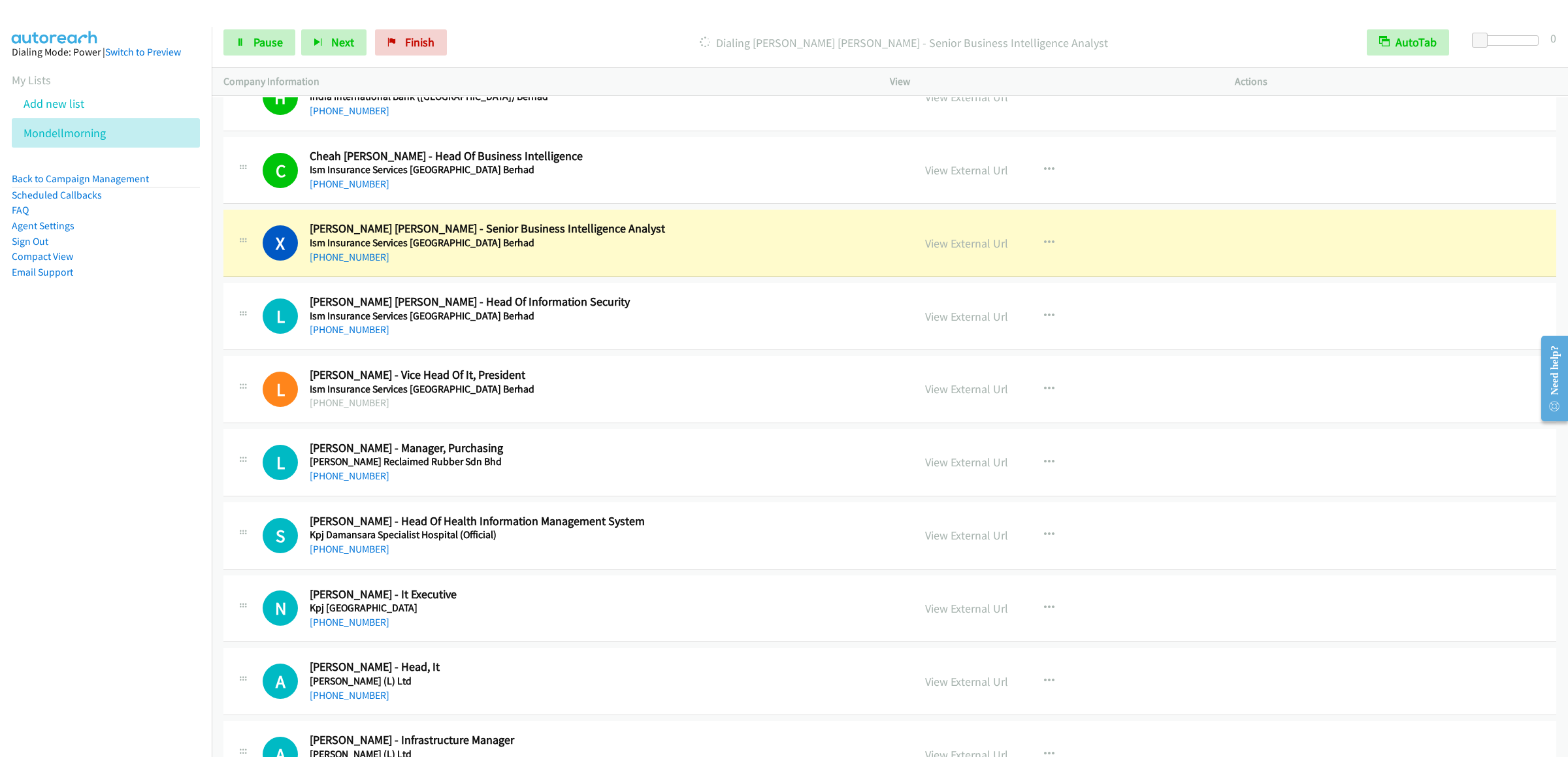
click at [259, 57] on div "Start Calls Pause Next Finish Dialing Xin Yu Lim - Senior Business Intelligence…" at bounding box center [890, 43] width 1357 height 50
click at [257, 45] on span "Pause" at bounding box center [268, 42] width 29 height 15
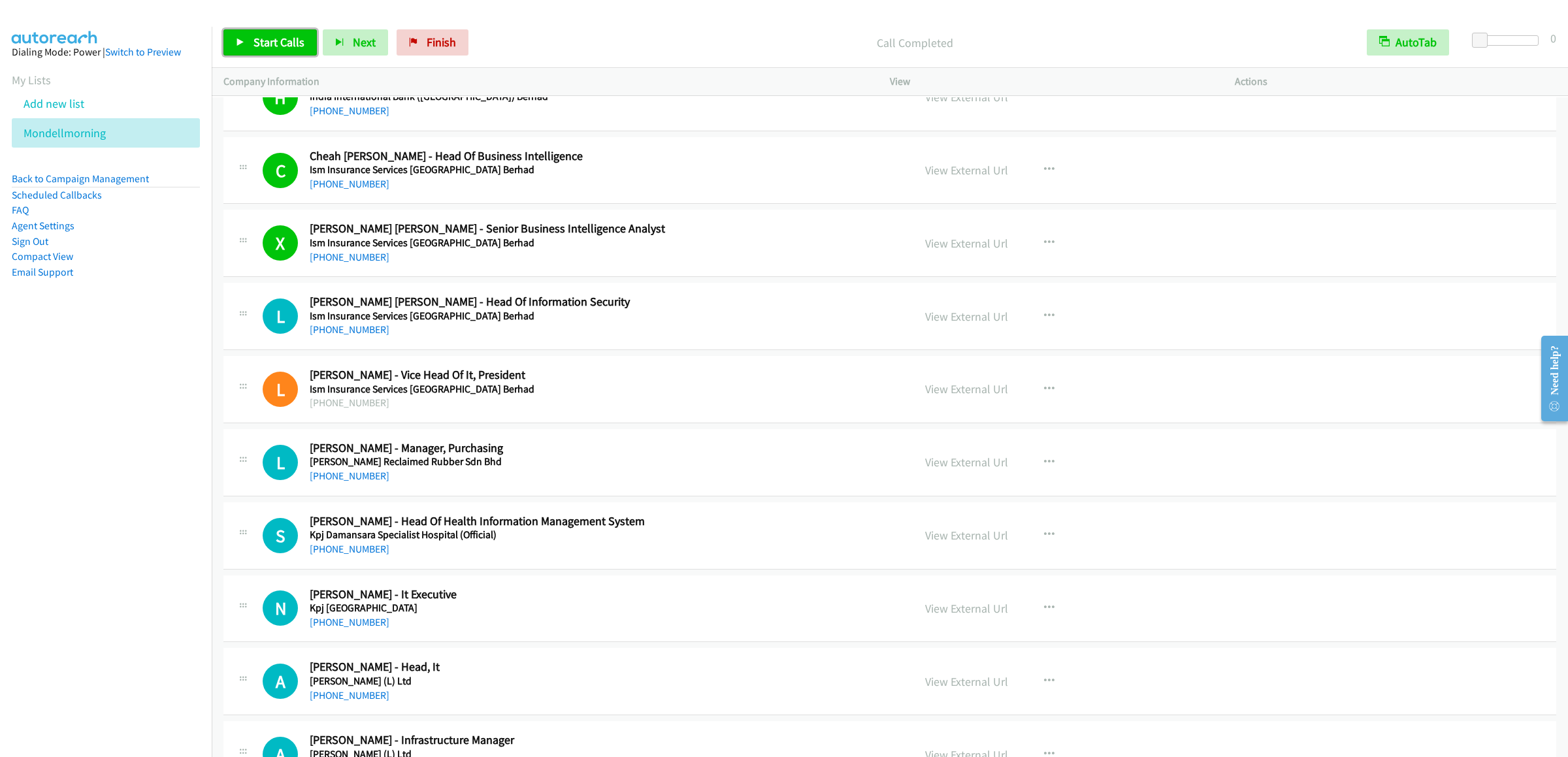
click at [285, 47] on span "Start Calls" at bounding box center [278, 42] width 51 height 15
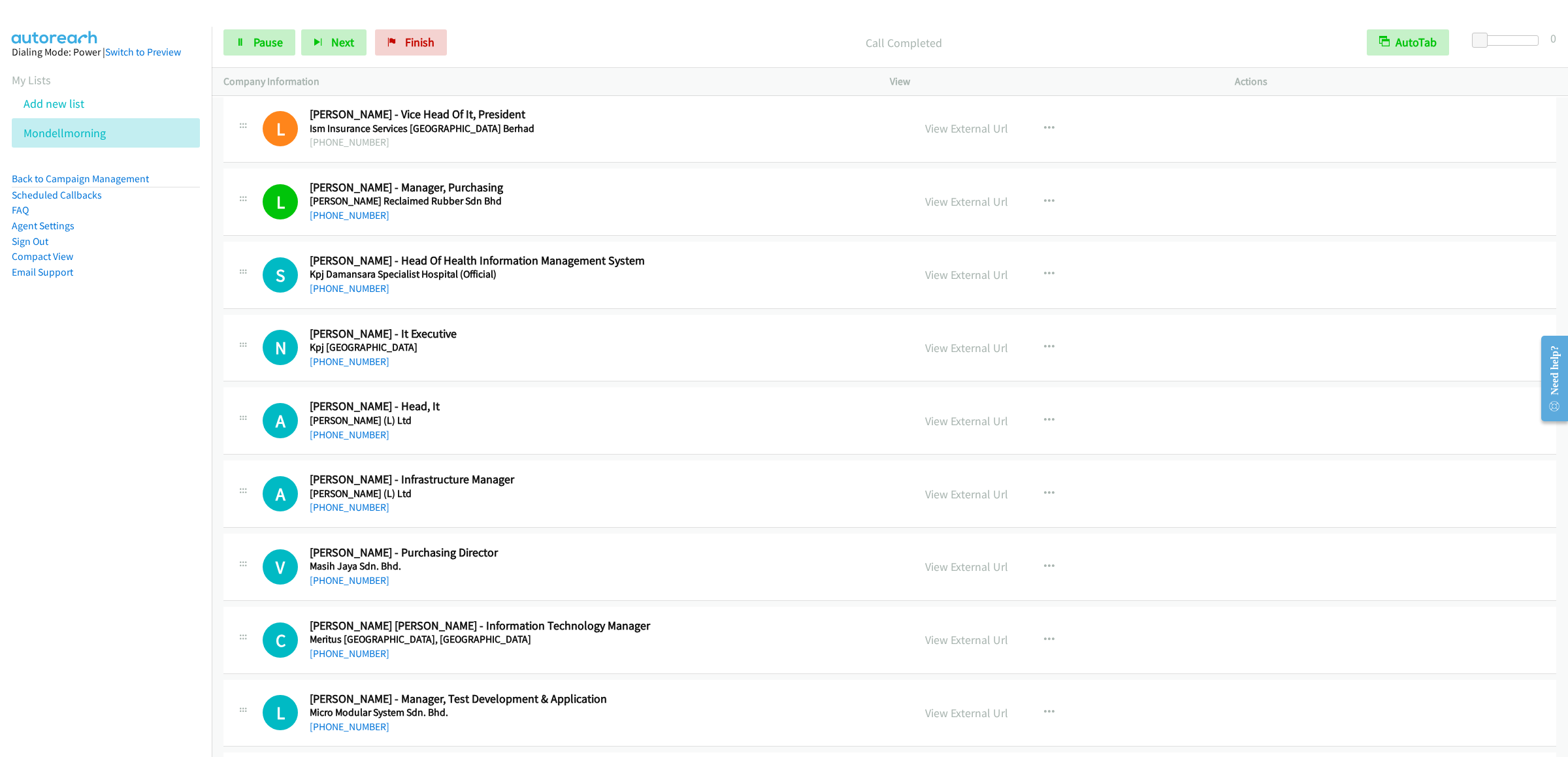
scroll to position [6534, 0]
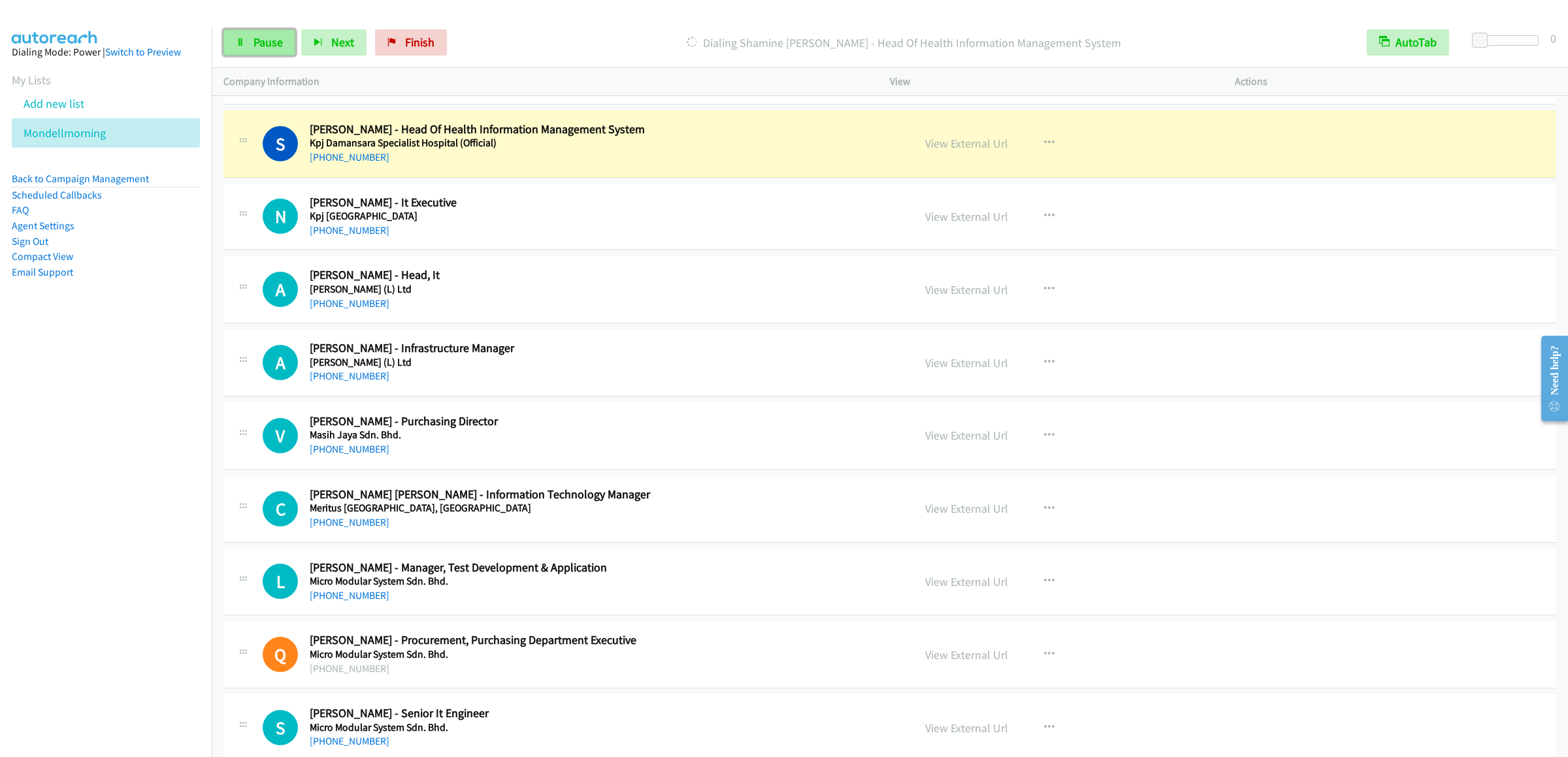
click at [257, 53] on link "Pause" at bounding box center [259, 42] width 72 height 26
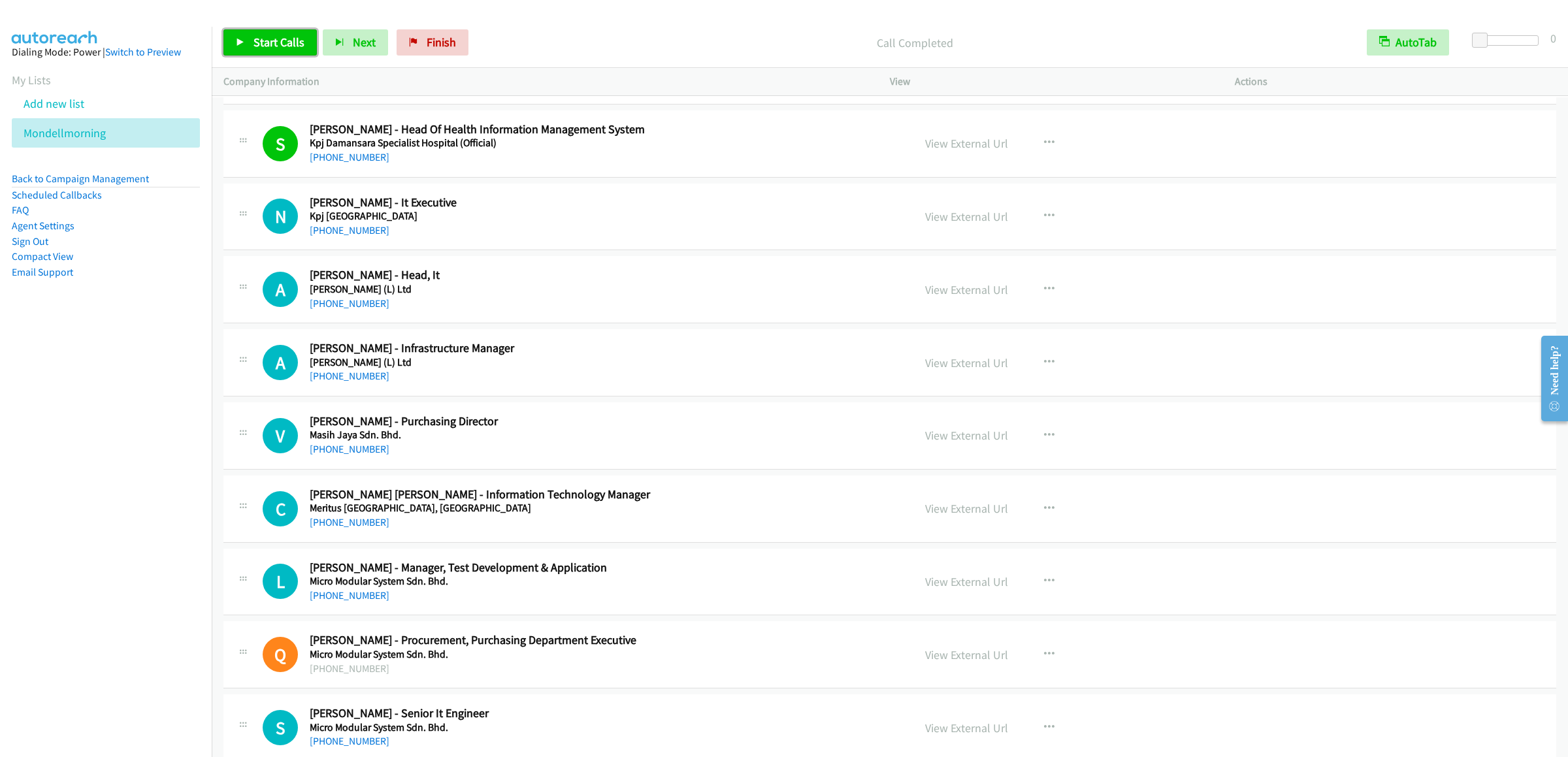
click at [275, 45] on span "Start Calls" at bounding box center [278, 42] width 51 height 15
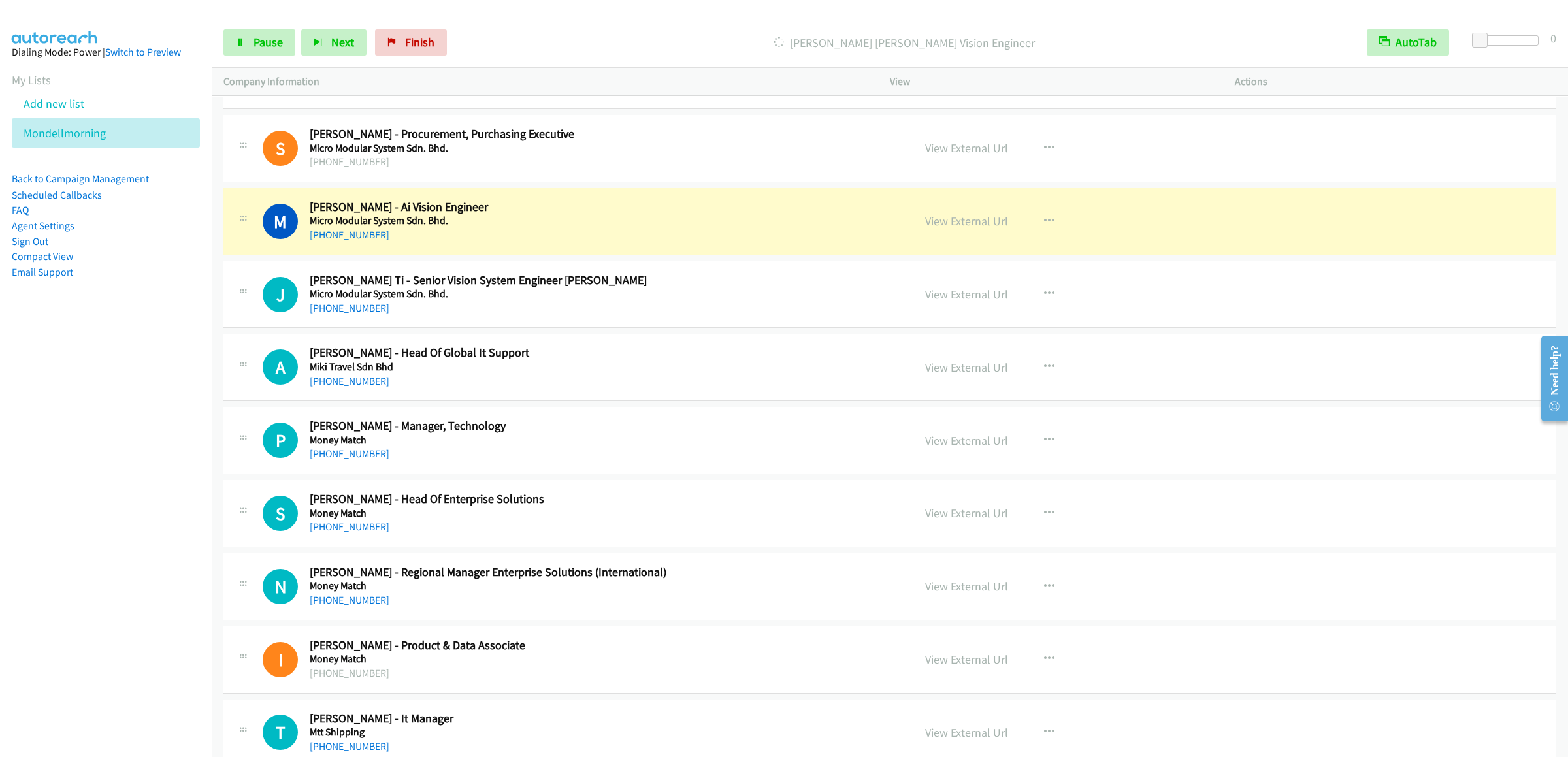
scroll to position [7318, 0]
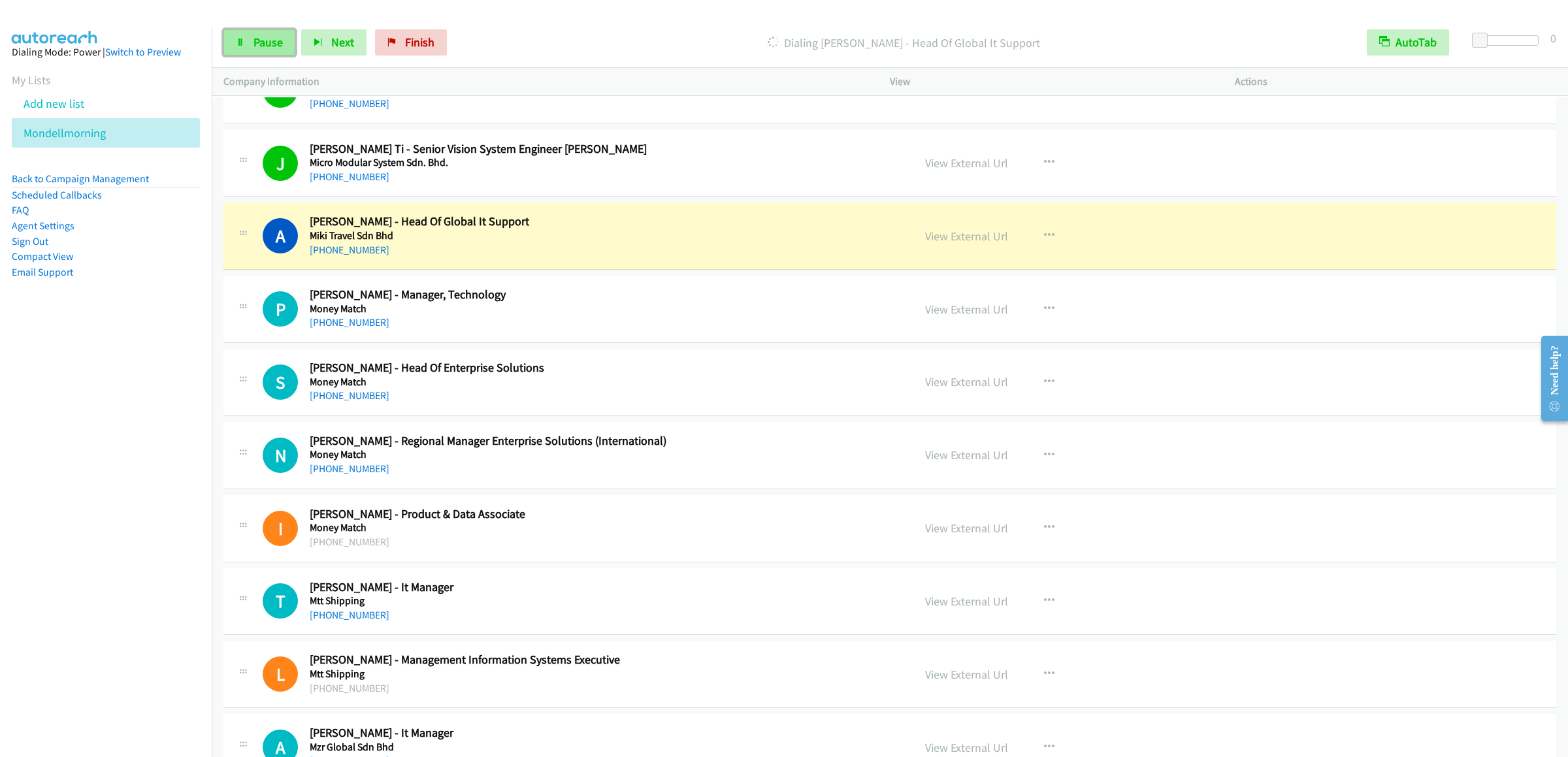
click at [257, 42] on span "Pause" at bounding box center [268, 42] width 29 height 15
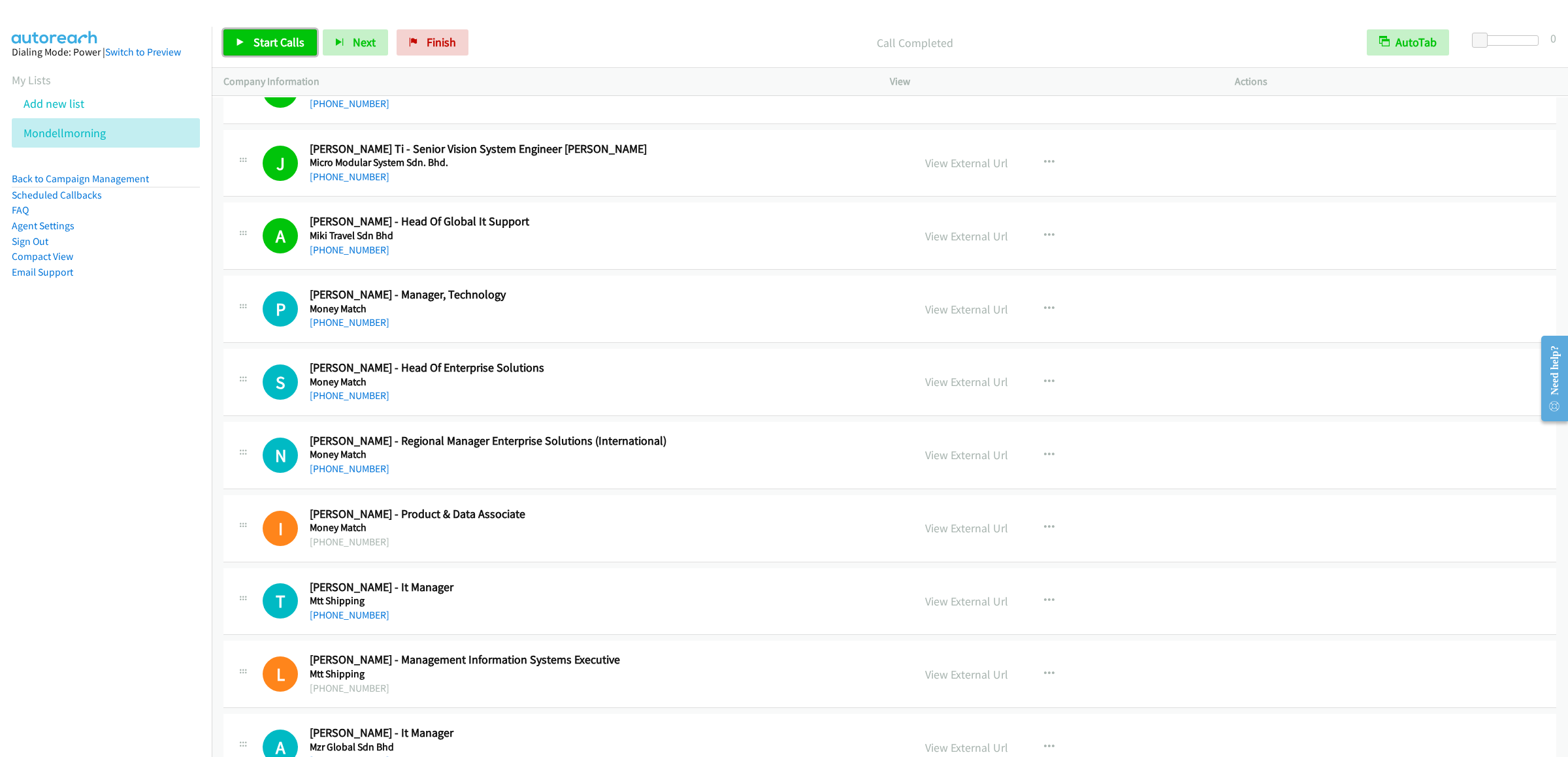
click at [263, 38] on span "Start Calls" at bounding box center [278, 42] width 51 height 15
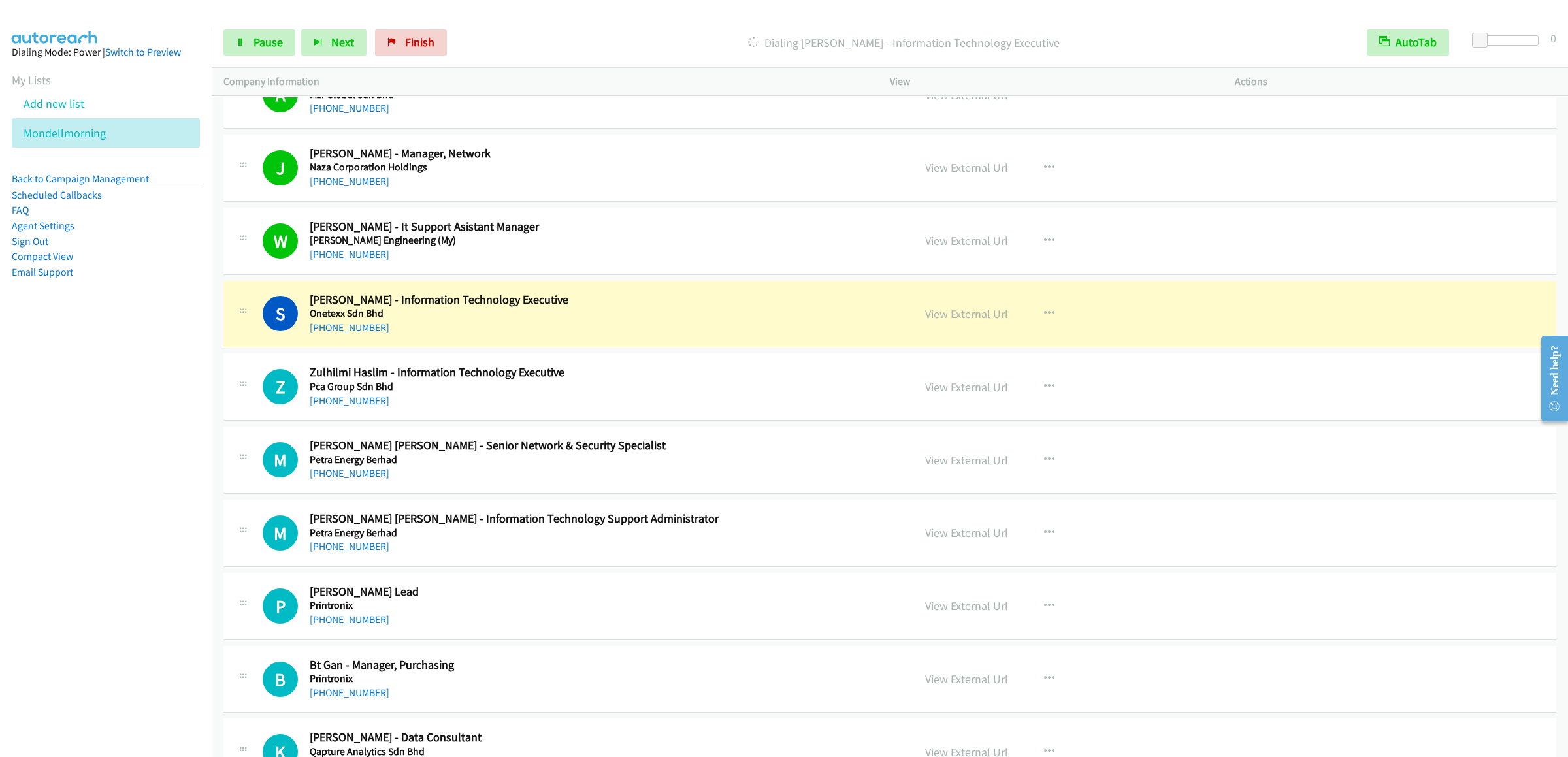
scroll to position [8102, 0]
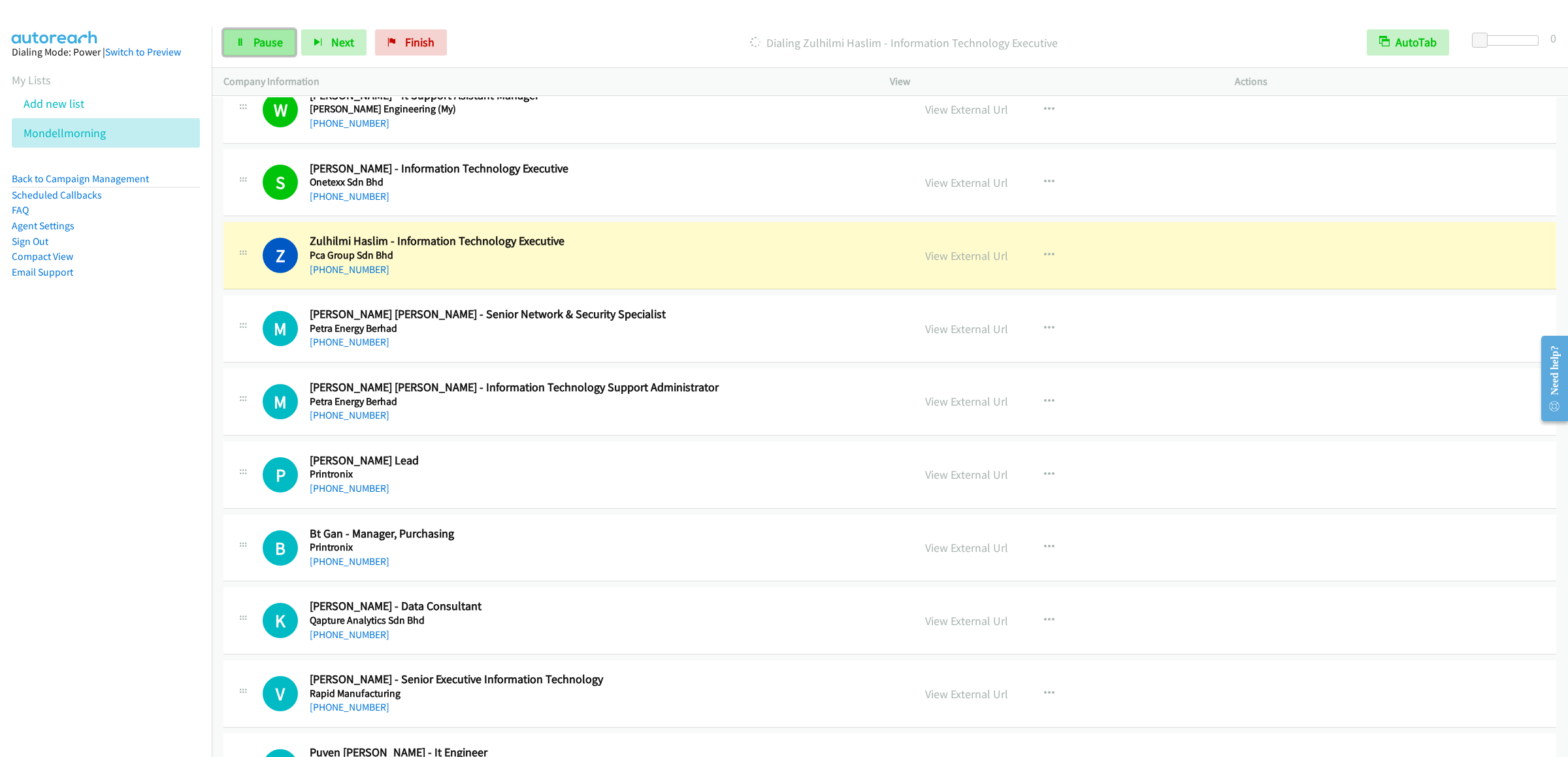
click at [262, 51] on link "Pause" at bounding box center [259, 42] width 72 height 26
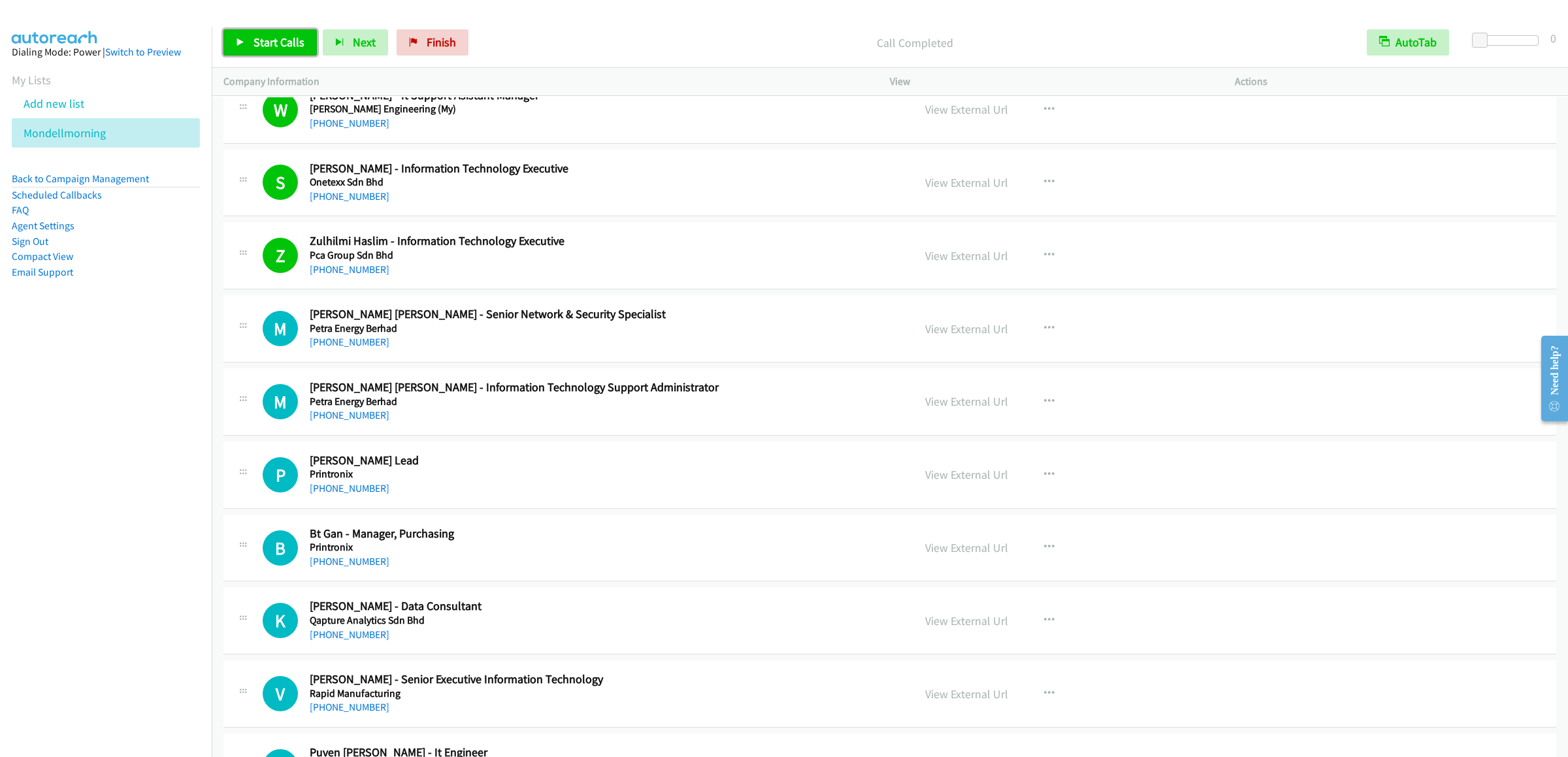
click at [257, 47] on span "Start Calls" at bounding box center [278, 42] width 51 height 15
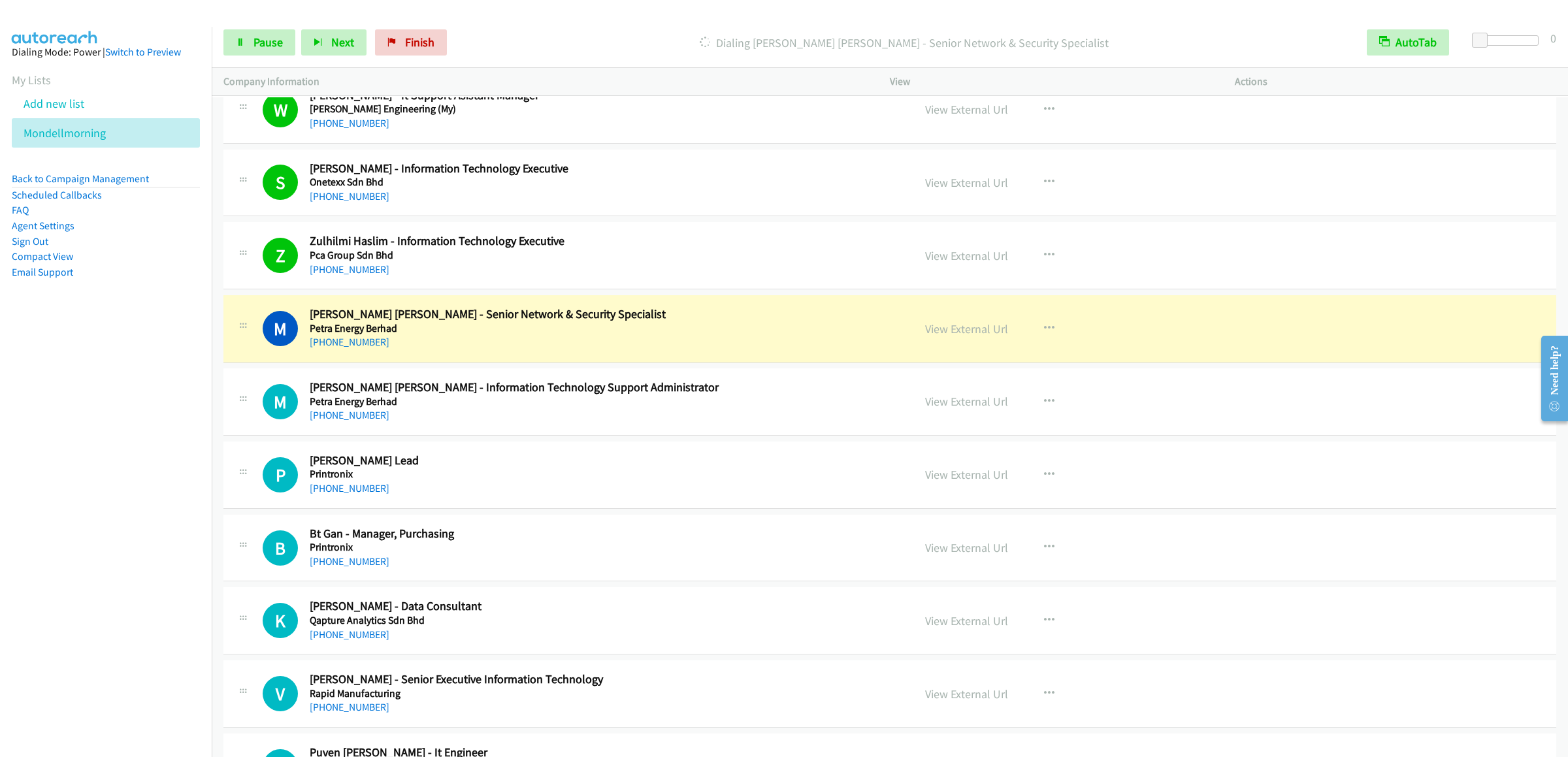
scroll to position [8233, 0]
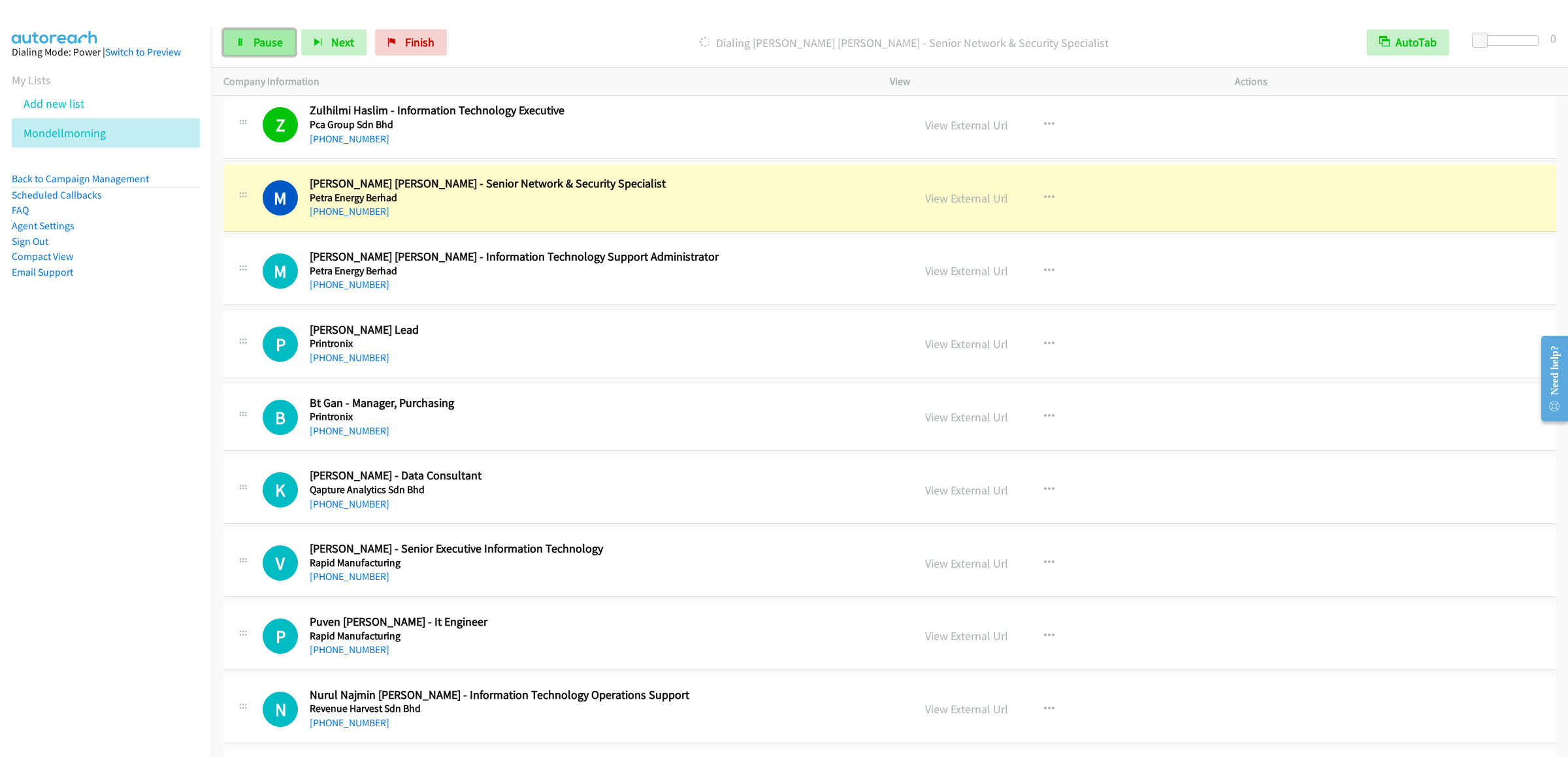
click at [271, 47] on span "Pause" at bounding box center [268, 42] width 29 height 15
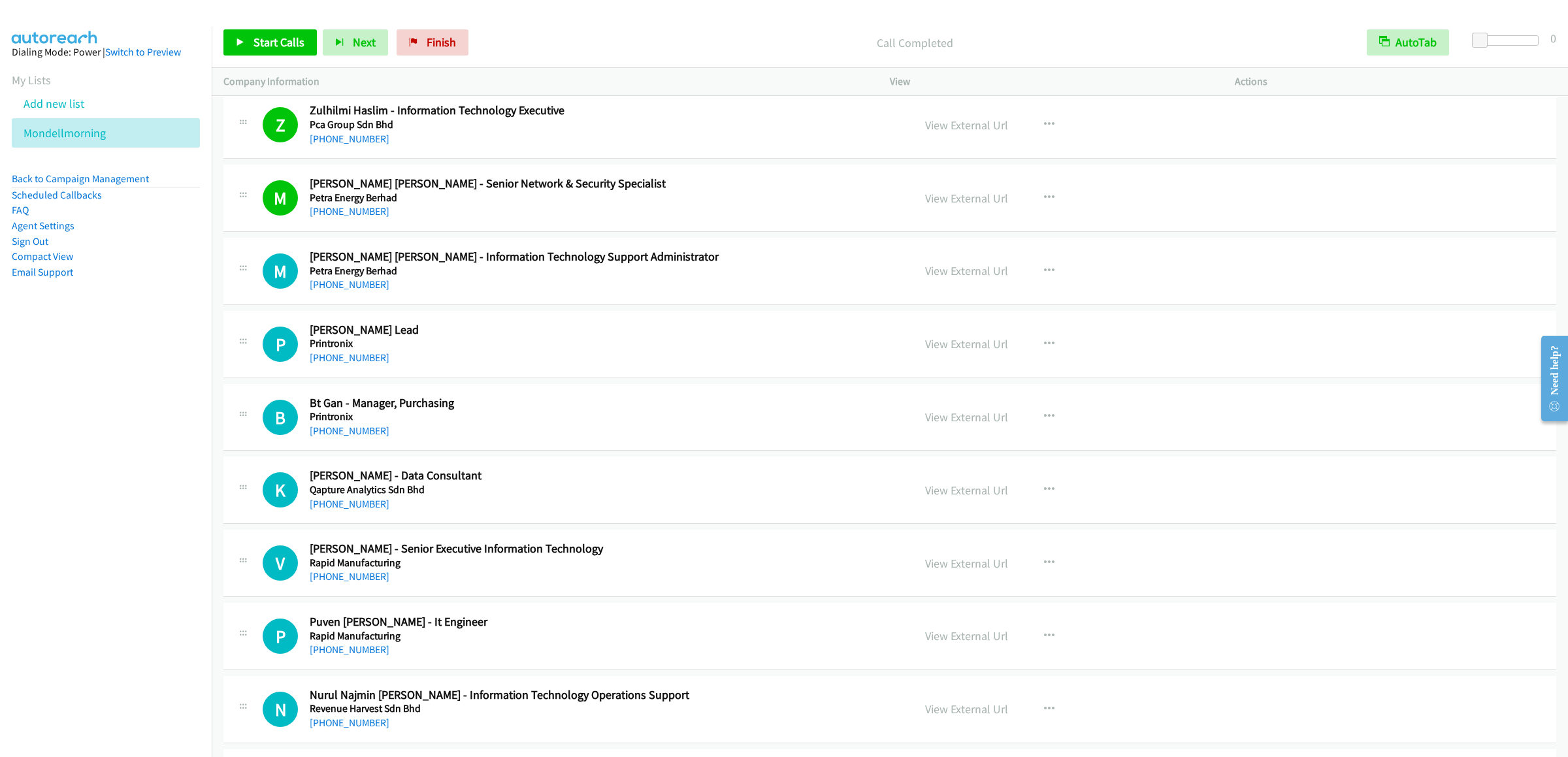
scroll to position [8362, 0]
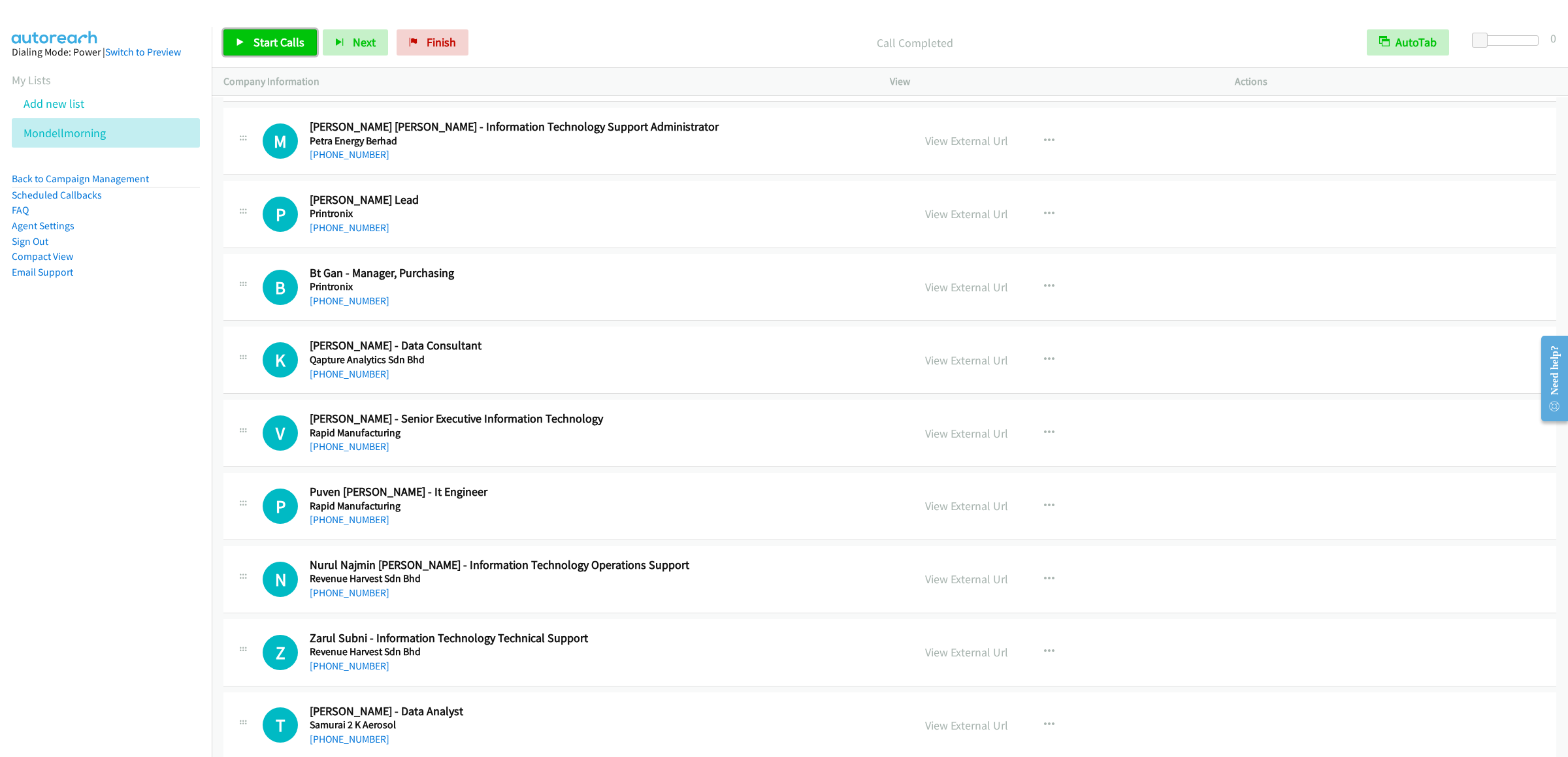
click at [286, 41] on span "Start Calls" at bounding box center [278, 42] width 51 height 15
click at [262, 44] on span "Pause" at bounding box center [268, 42] width 29 height 15
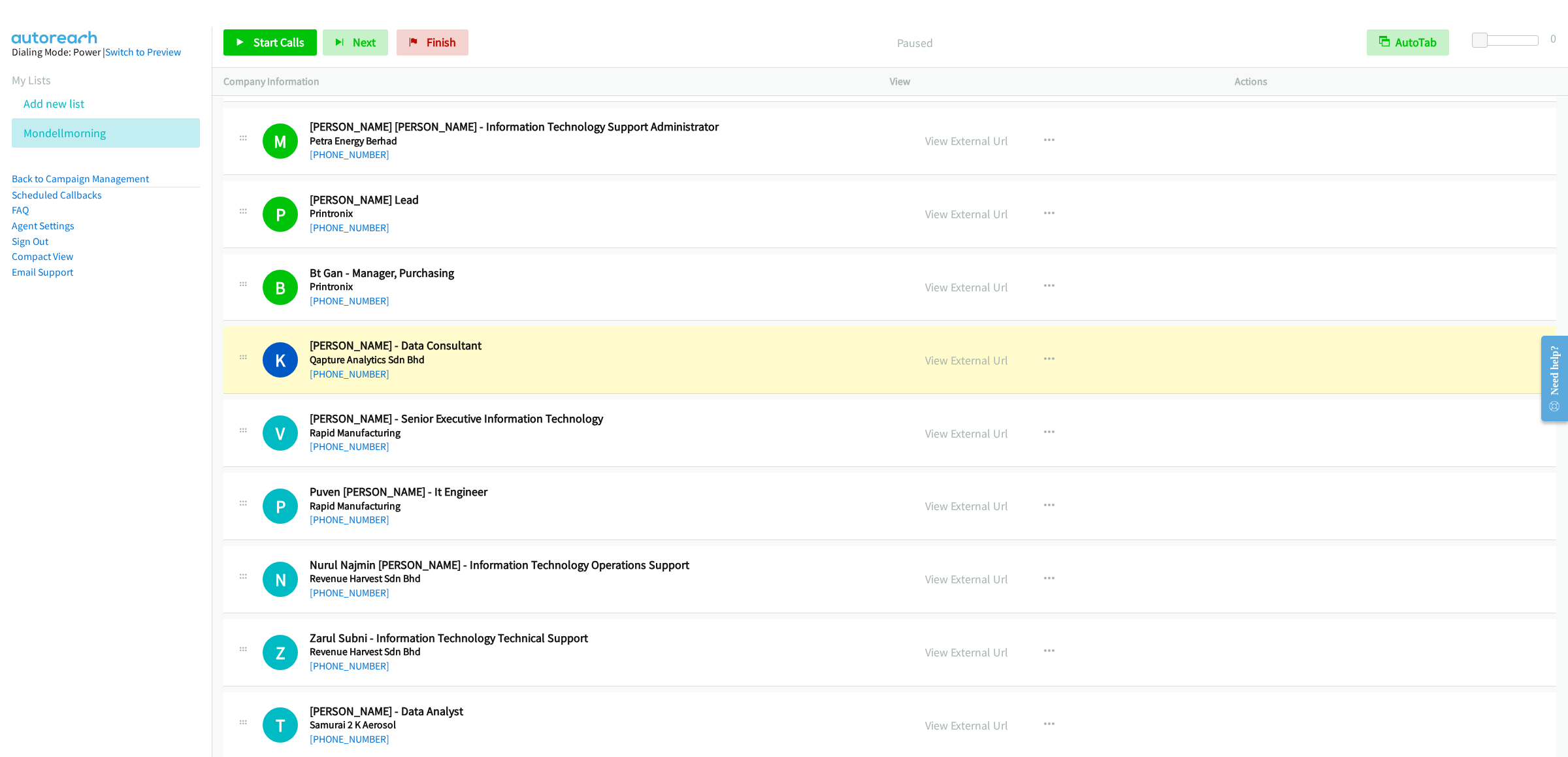
scroll to position [8494, 0]
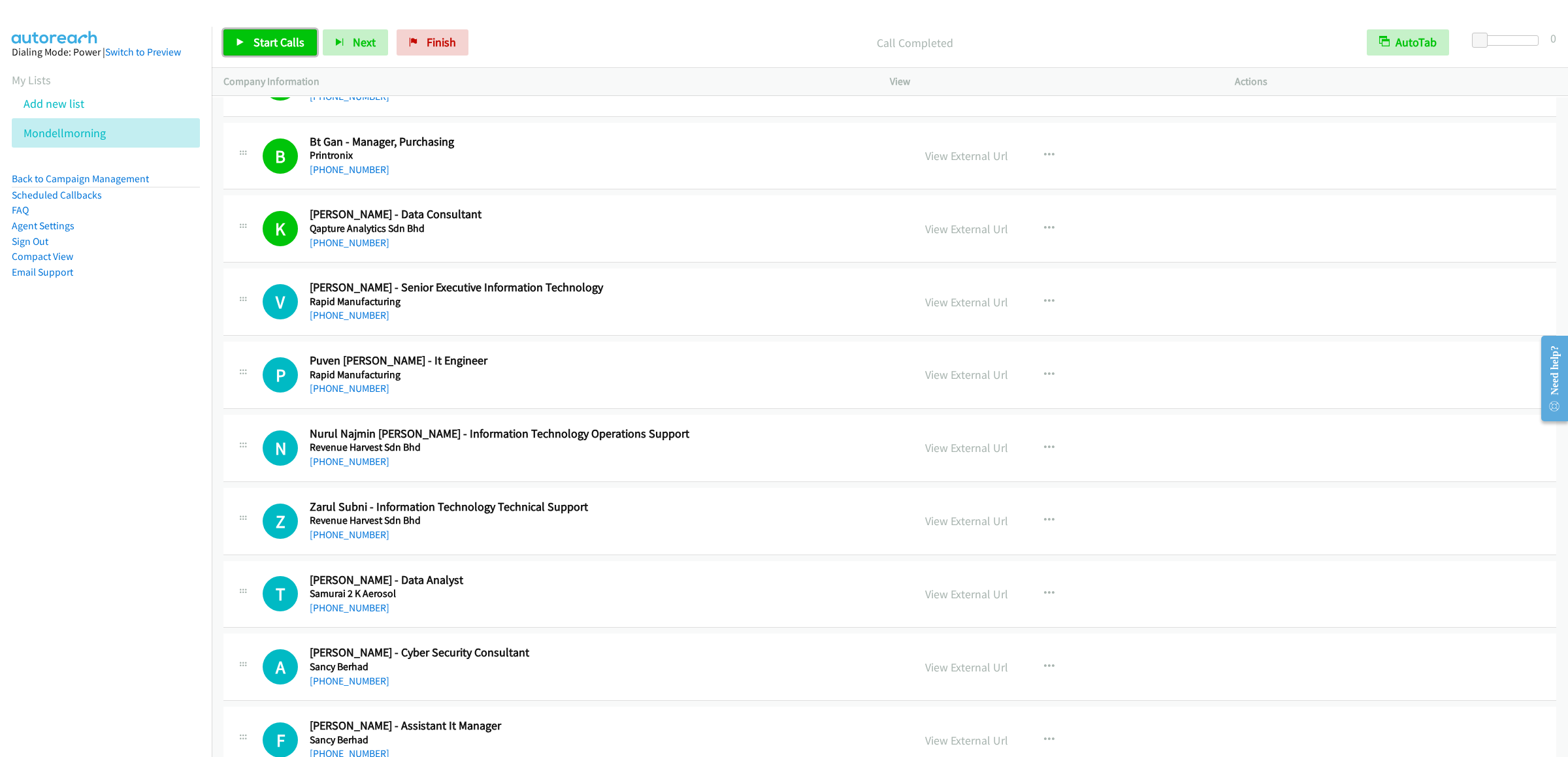
click at [261, 40] on span "Start Calls" at bounding box center [278, 42] width 51 height 15
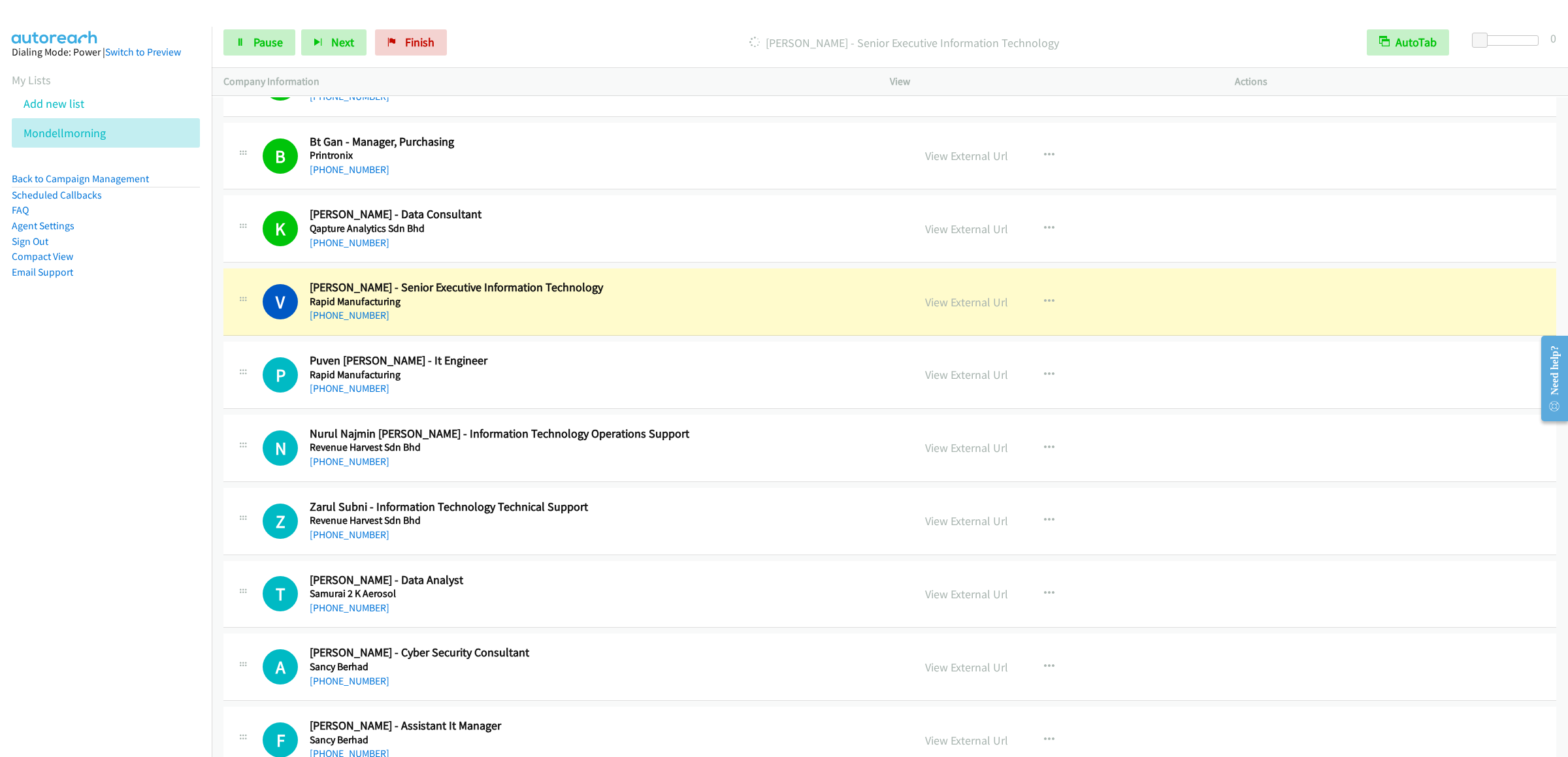
scroll to position [8625, 0]
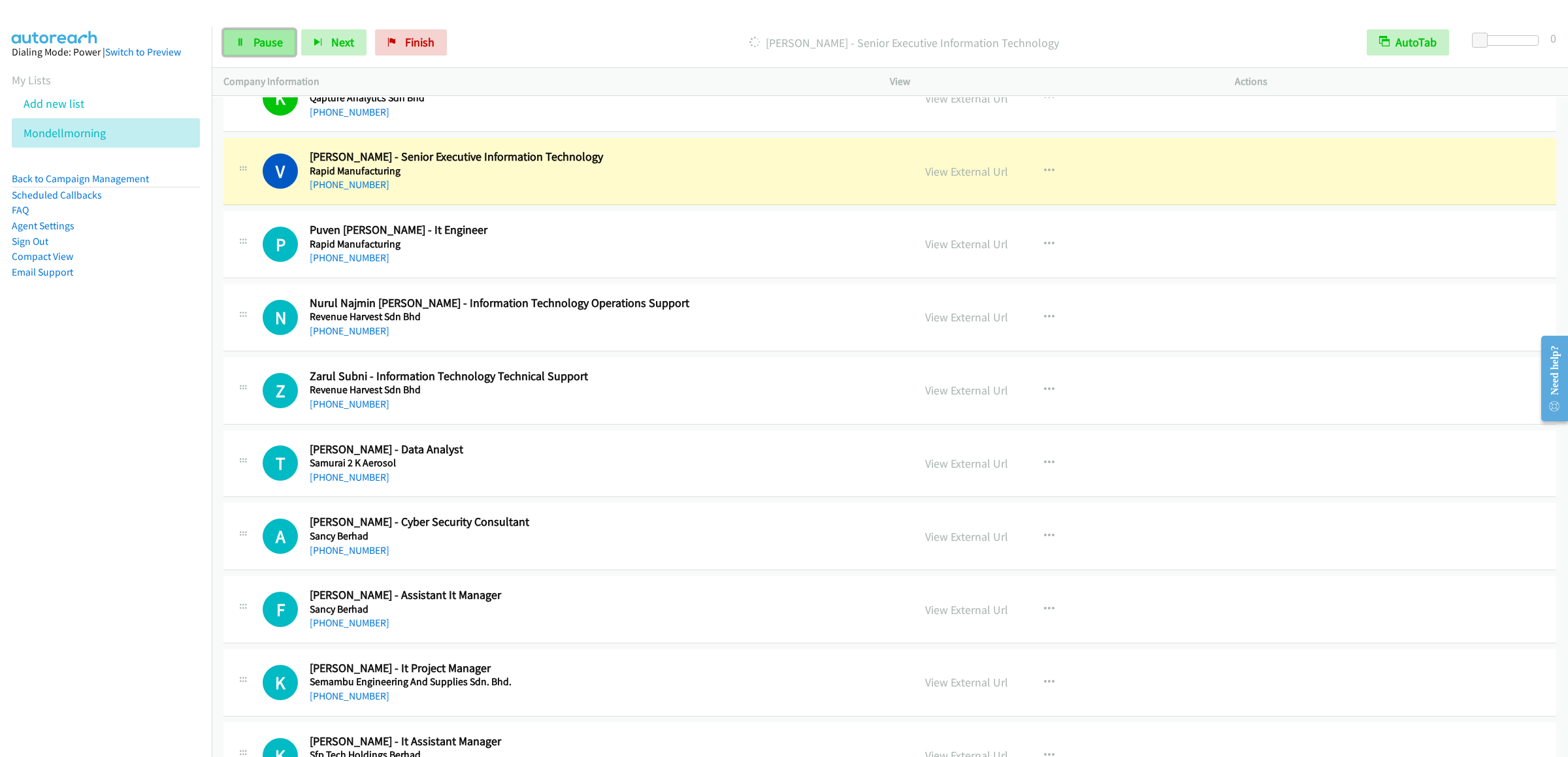
click at [230, 44] on link "Pause" at bounding box center [259, 42] width 72 height 26
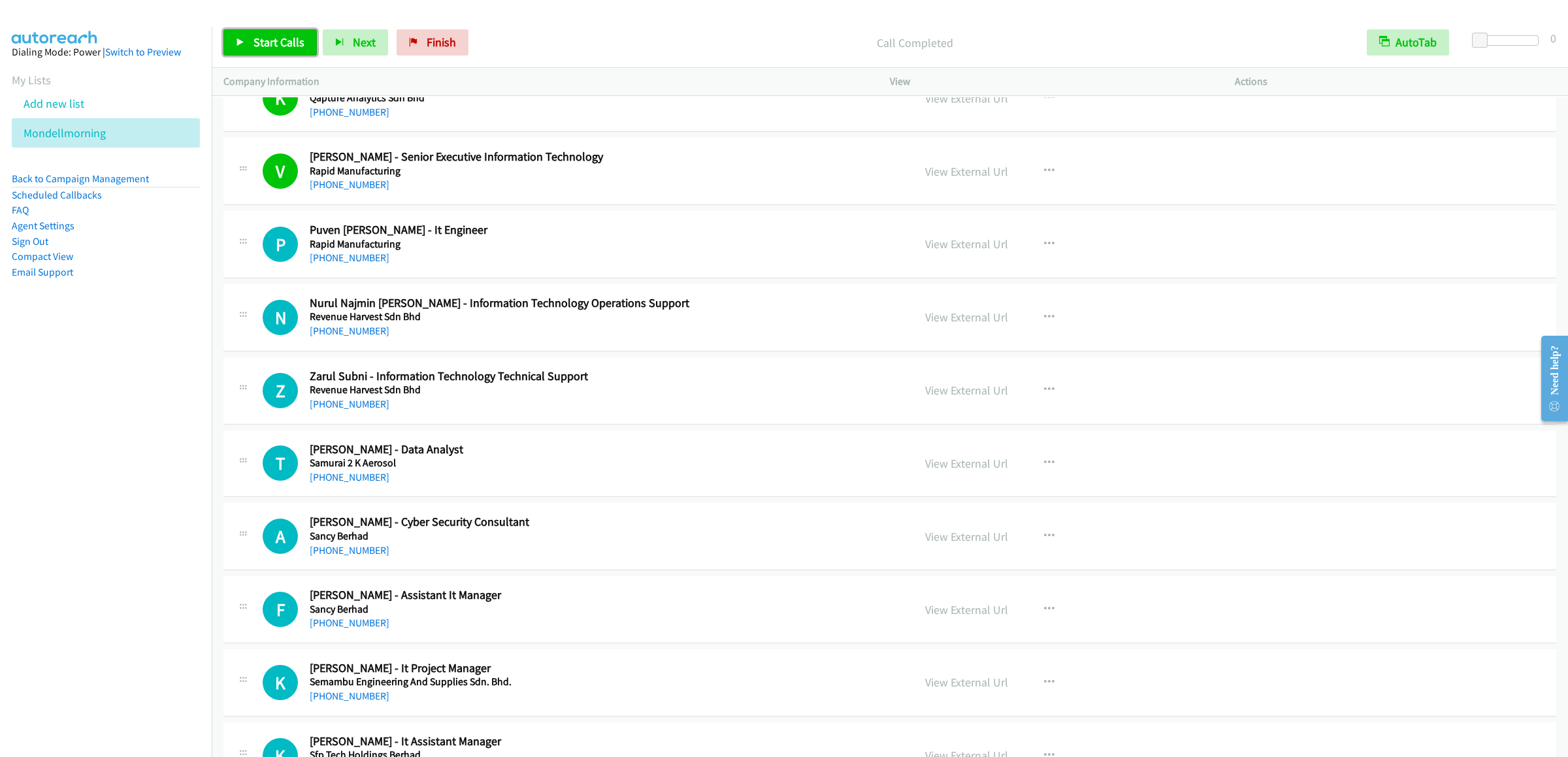
click at [284, 42] on span "Start Calls" at bounding box center [278, 42] width 51 height 15
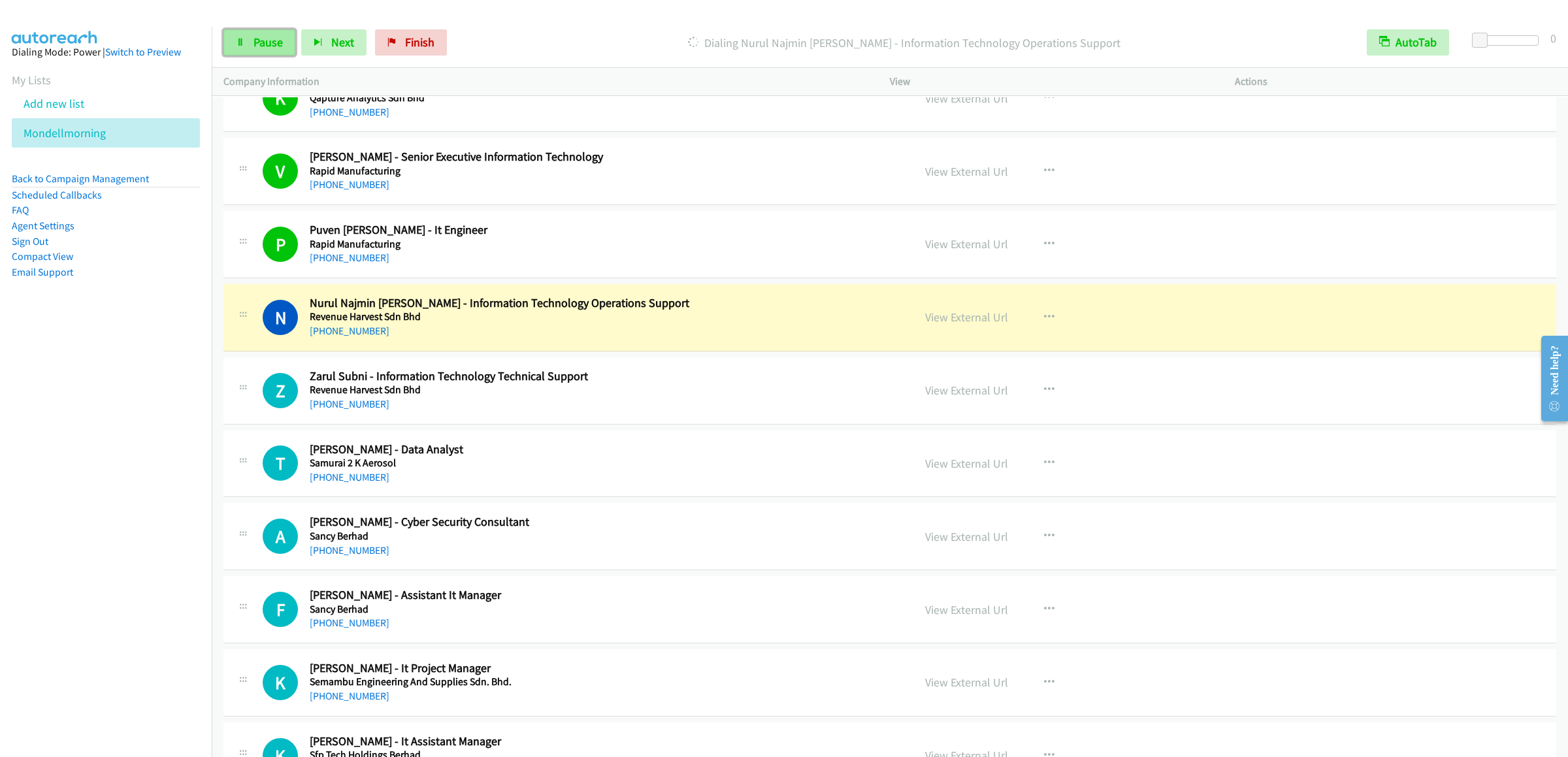
click at [251, 38] on link "Pause" at bounding box center [259, 42] width 72 height 26
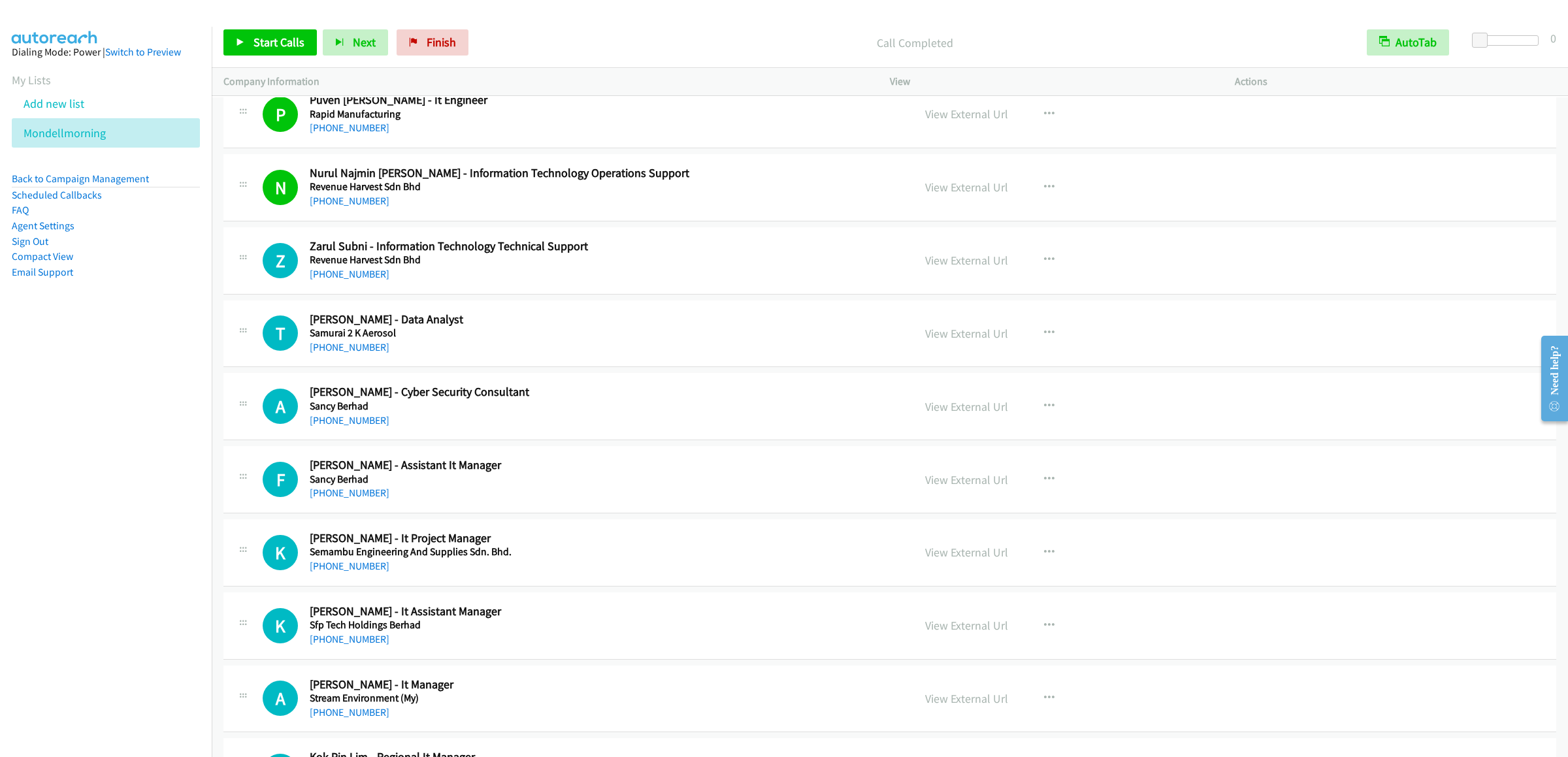
scroll to position [8886, 0]
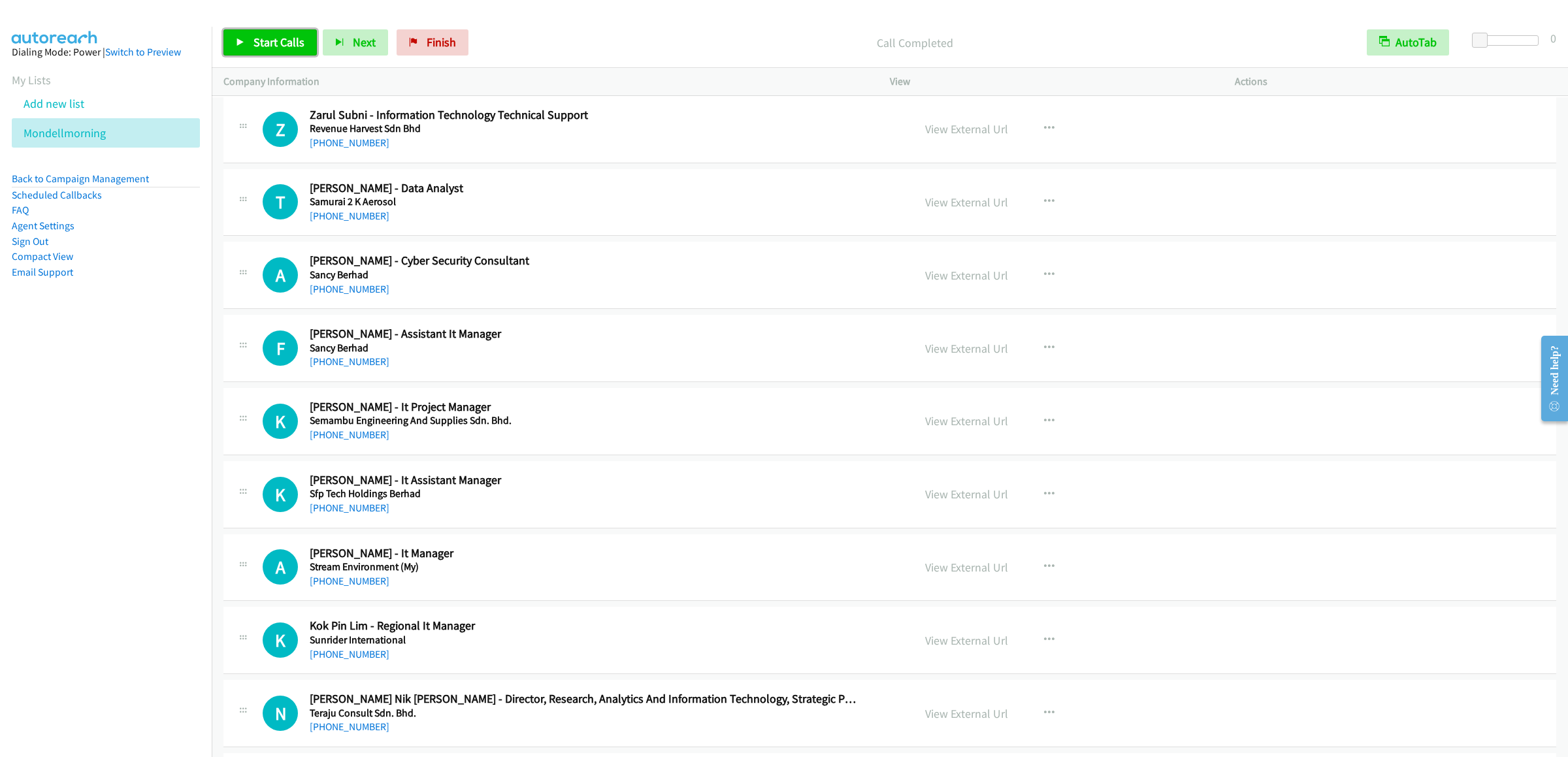
click at [274, 48] on span "Start Calls" at bounding box center [278, 42] width 51 height 15
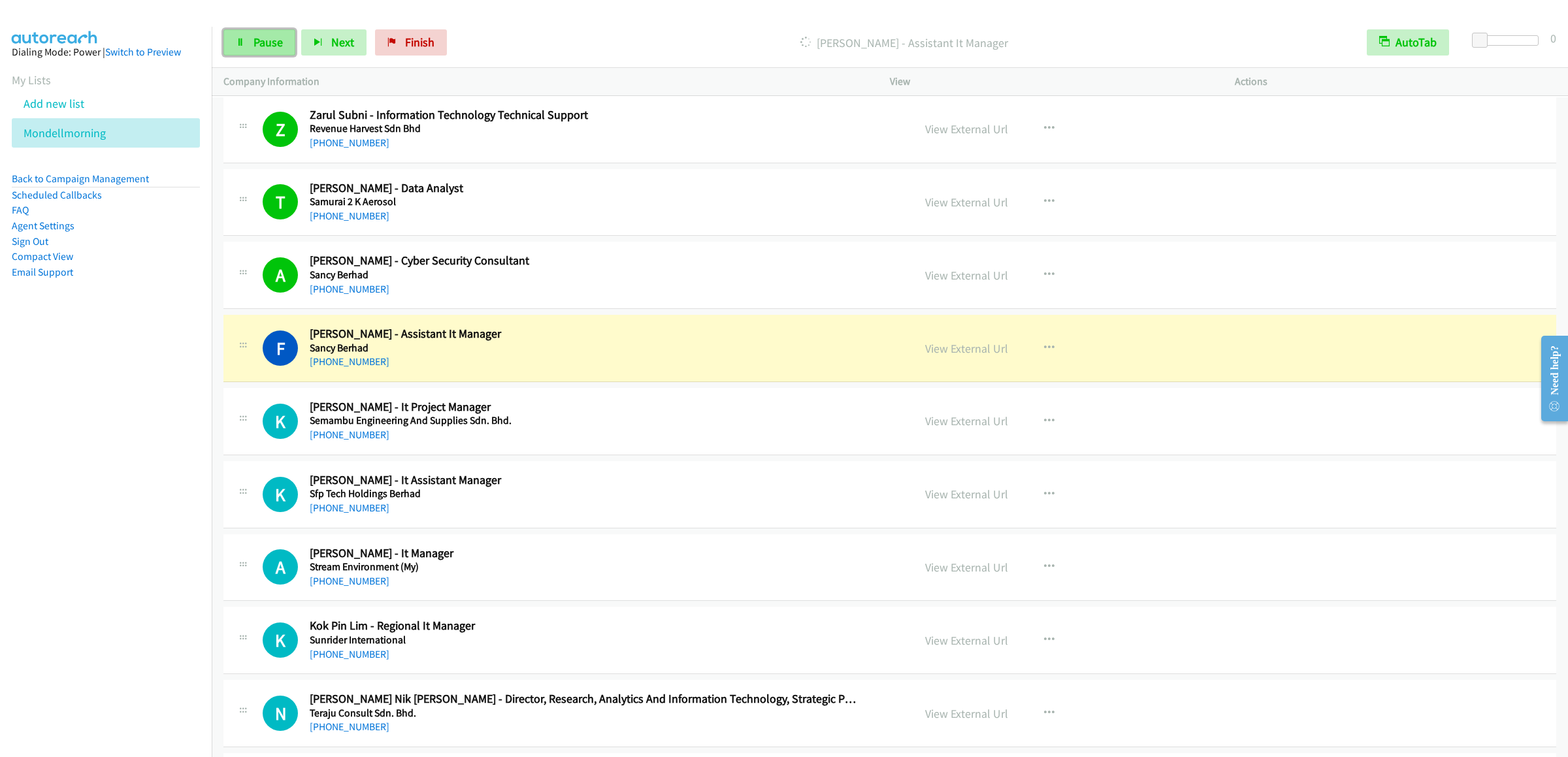
click at [247, 45] on link "Pause" at bounding box center [259, 42] width 72 height 26
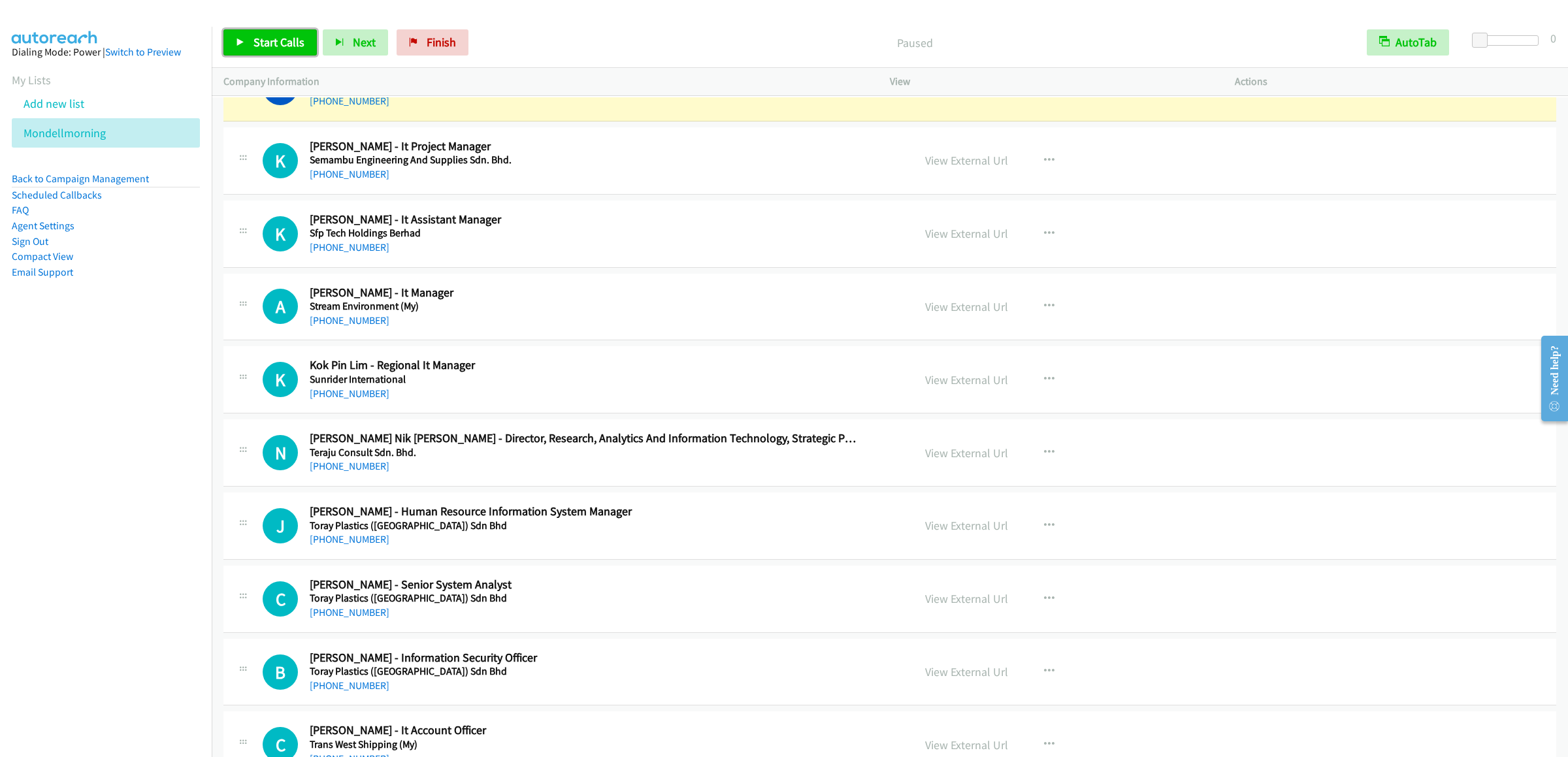
click at [277, 53] on link "Start Calls" at bounding box center [270, 42] width 93 height 26
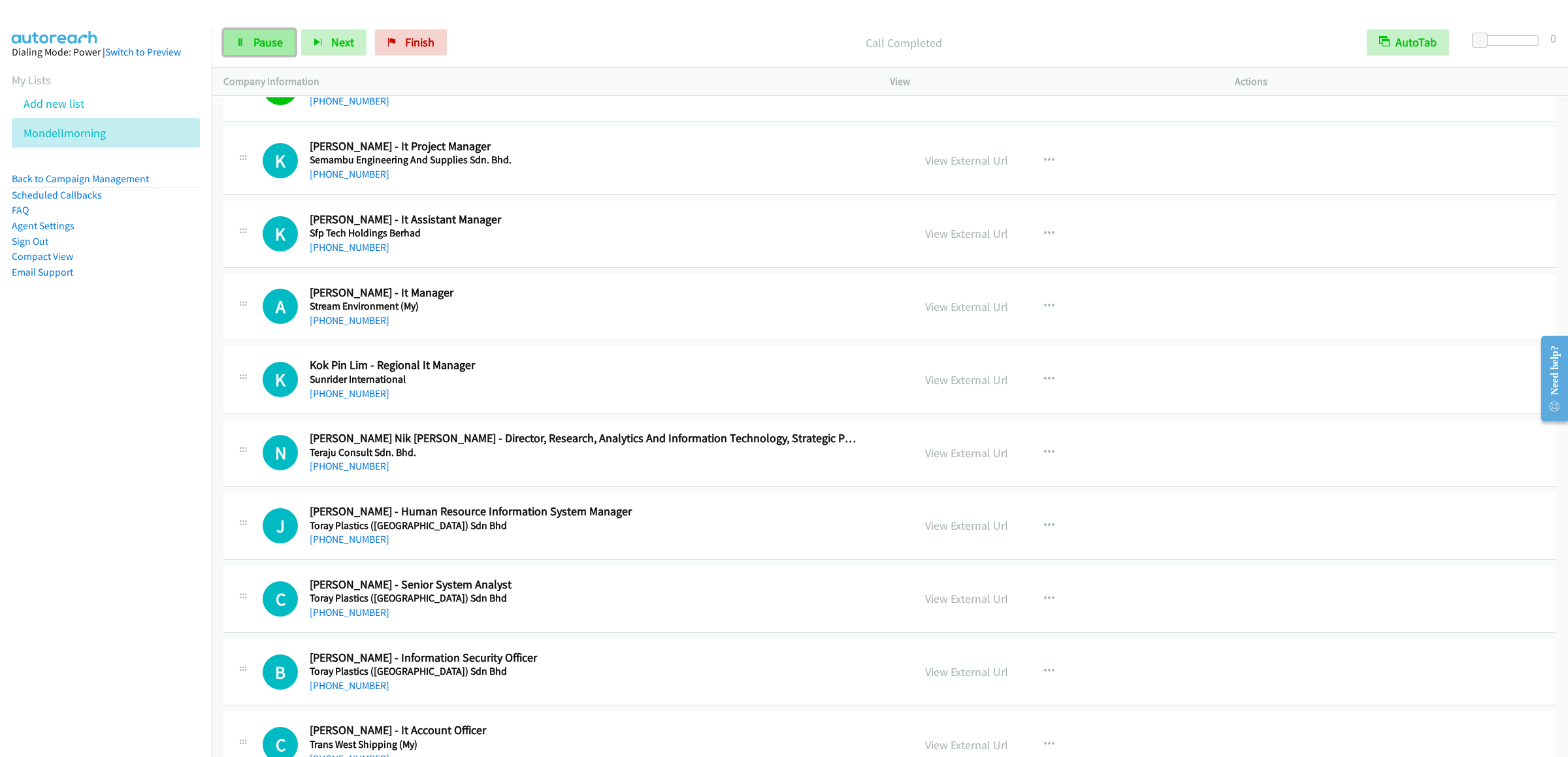
click at [268, 45] on span "Pause" at bounding box center [268, 42] width 29 height 15
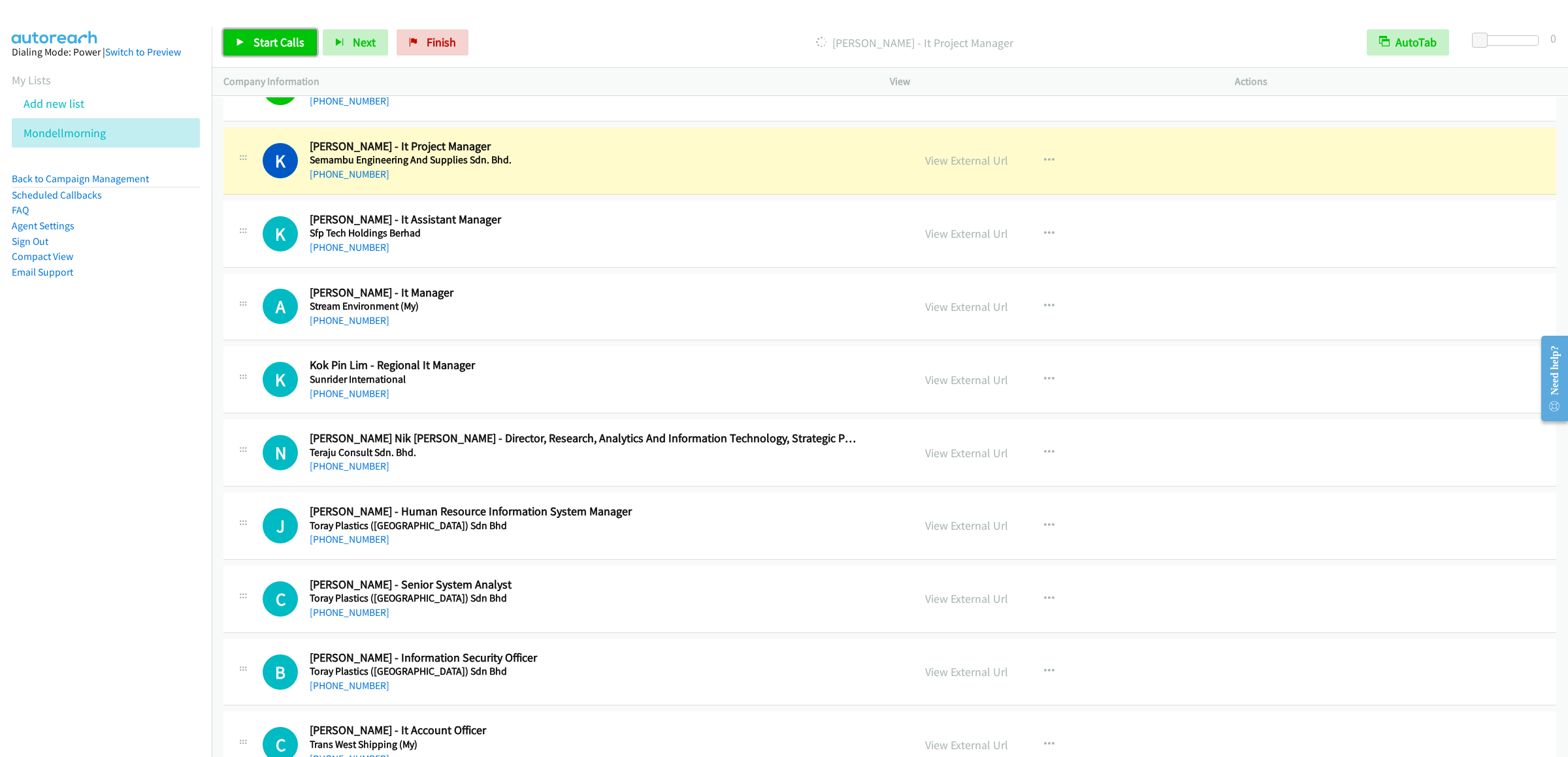
click at [262, 35] on span "Start Calls" at bounding box center [278, 42] width 51 height 15
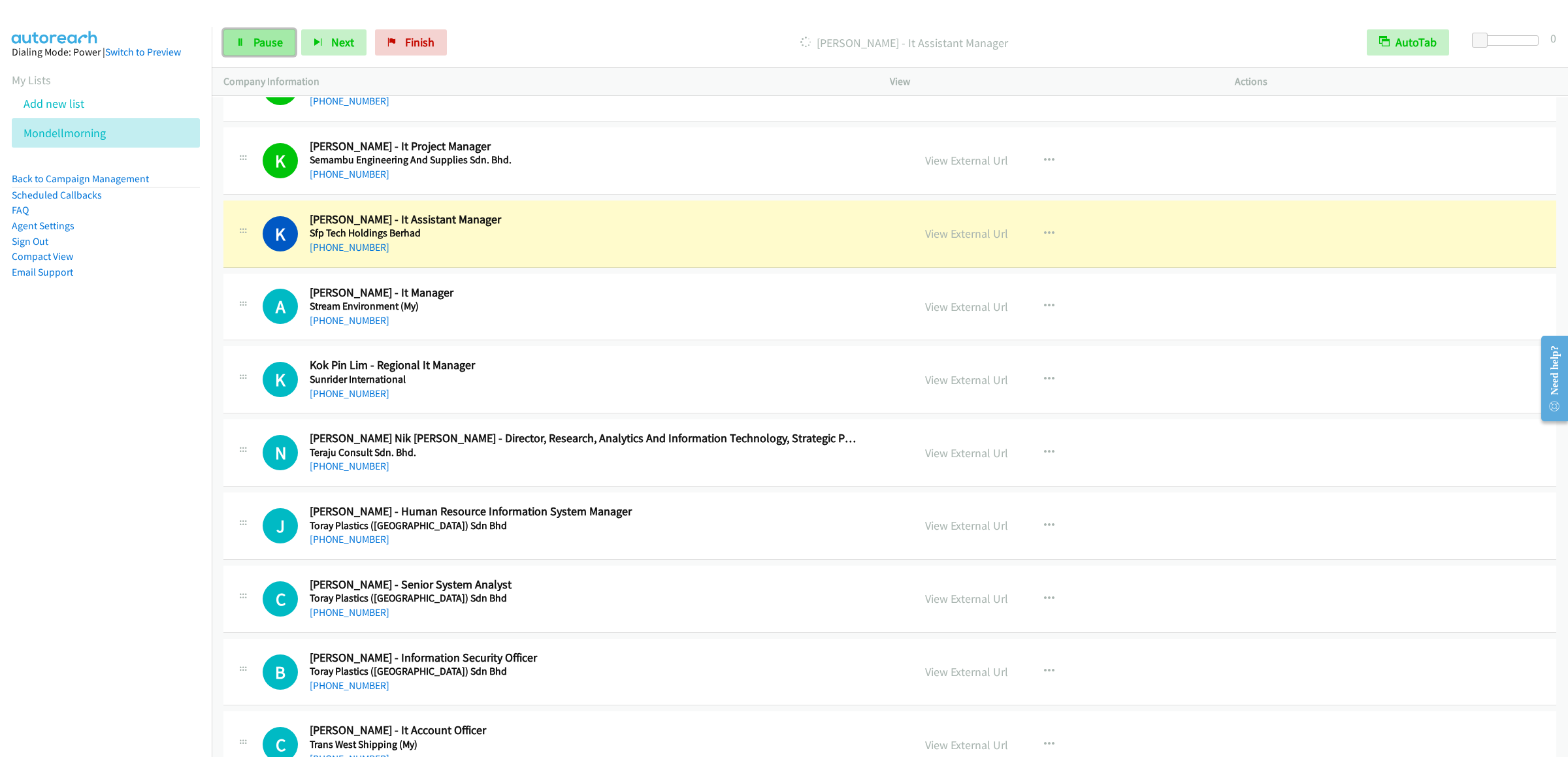
click at [247, 50] on link "Pause" at bounding box center [259, 42] width 72 height 26
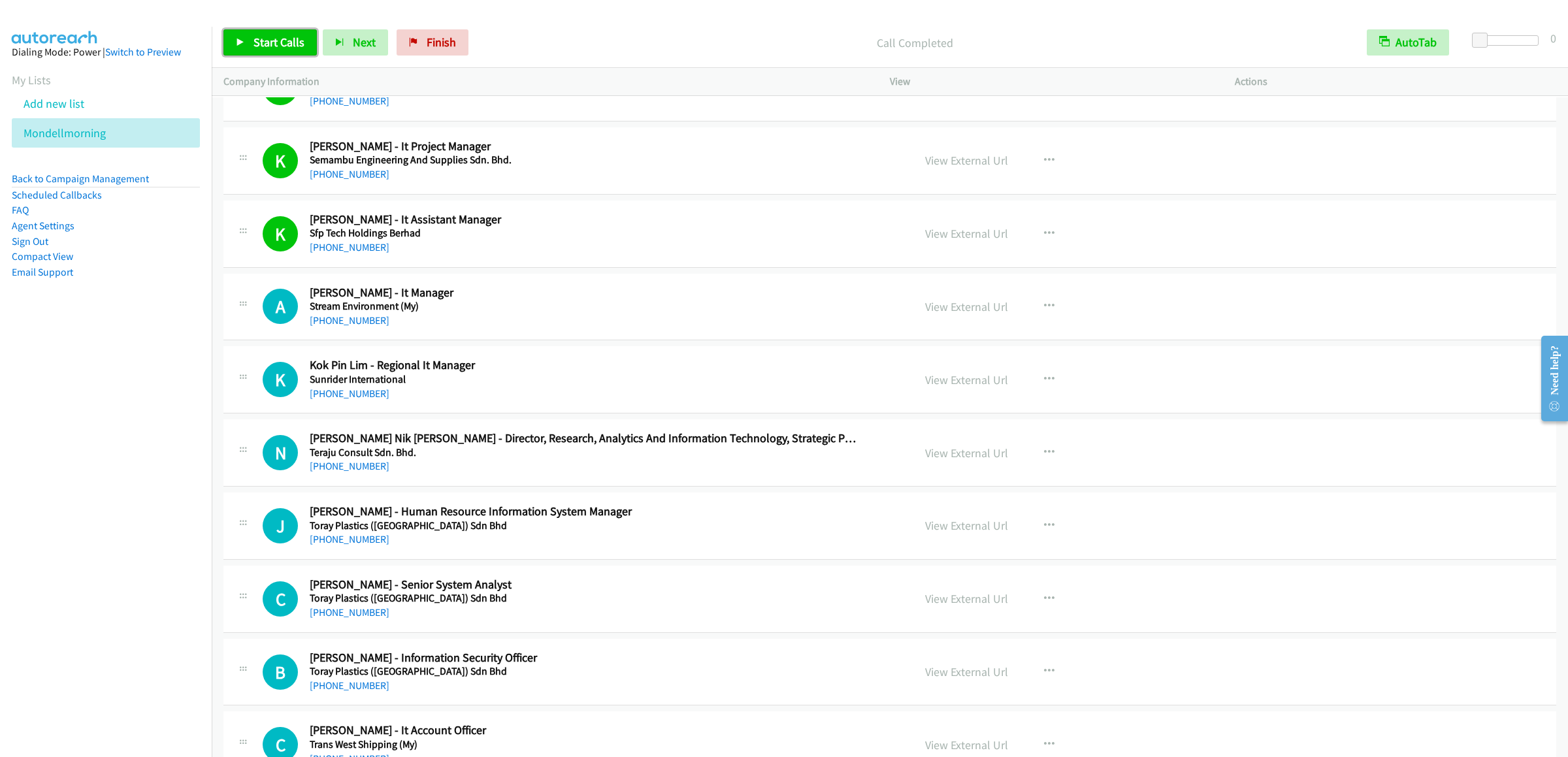
click at [265, 53] on link "Start Calls" at bounding box center [270, 42] width 93 height 26
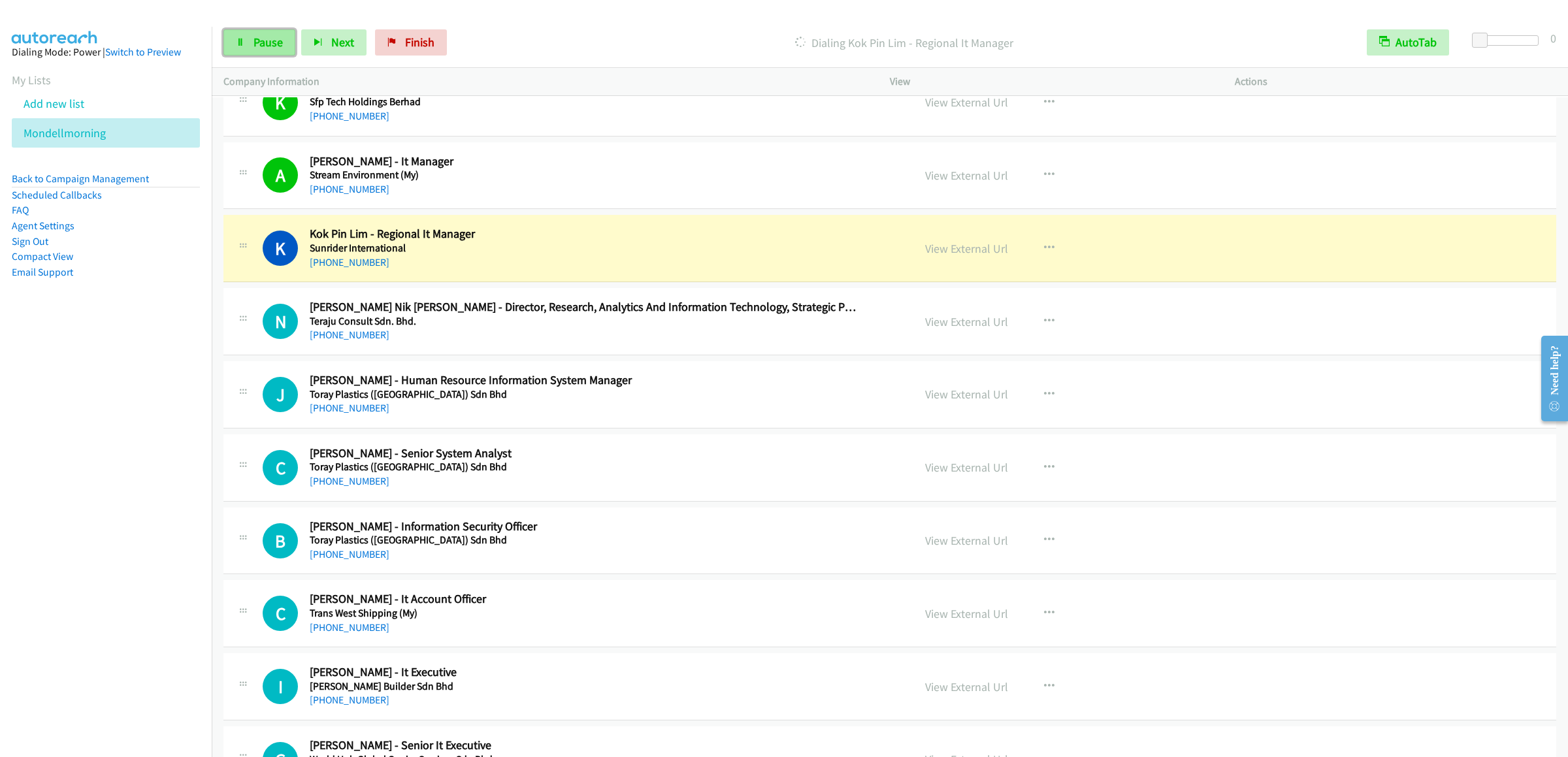
click at [225, 42] on link "Pause" at bounding box center [259, 42] width 72 height 26
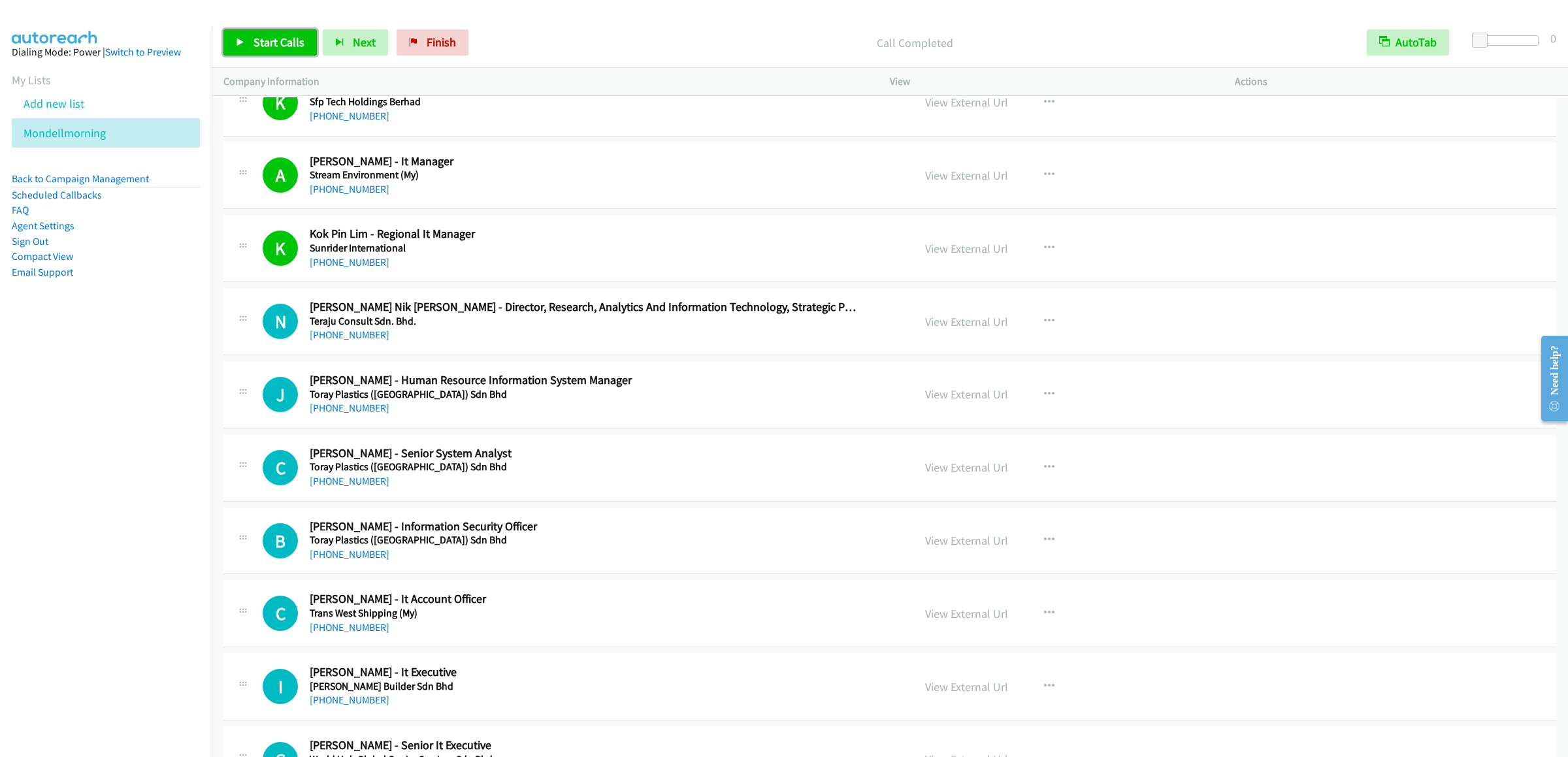
click at [236, 36] on link "Start Calls" at bounding box center [270, 42] width 93 height 26
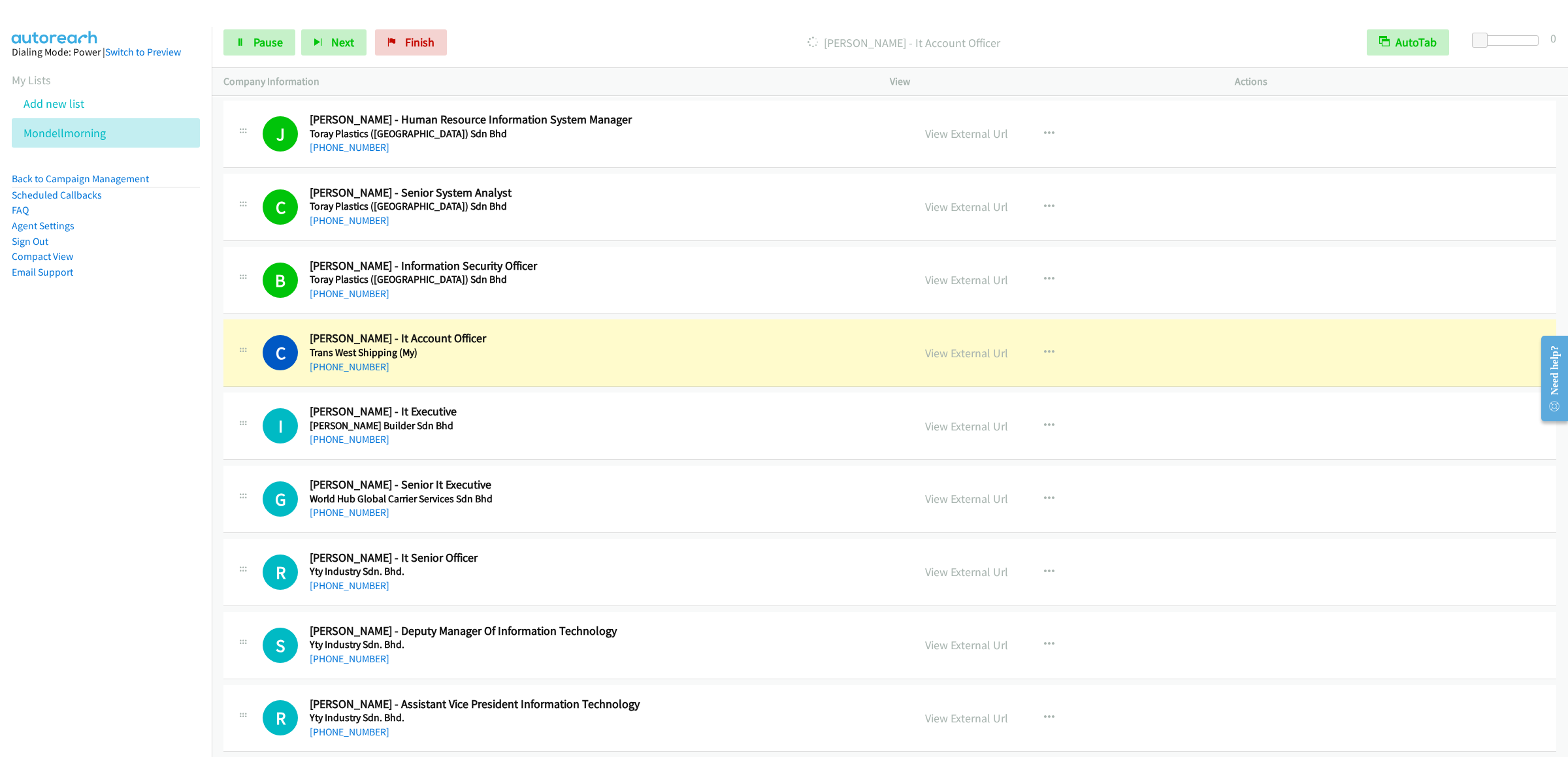
scroll to position [9801, 0]
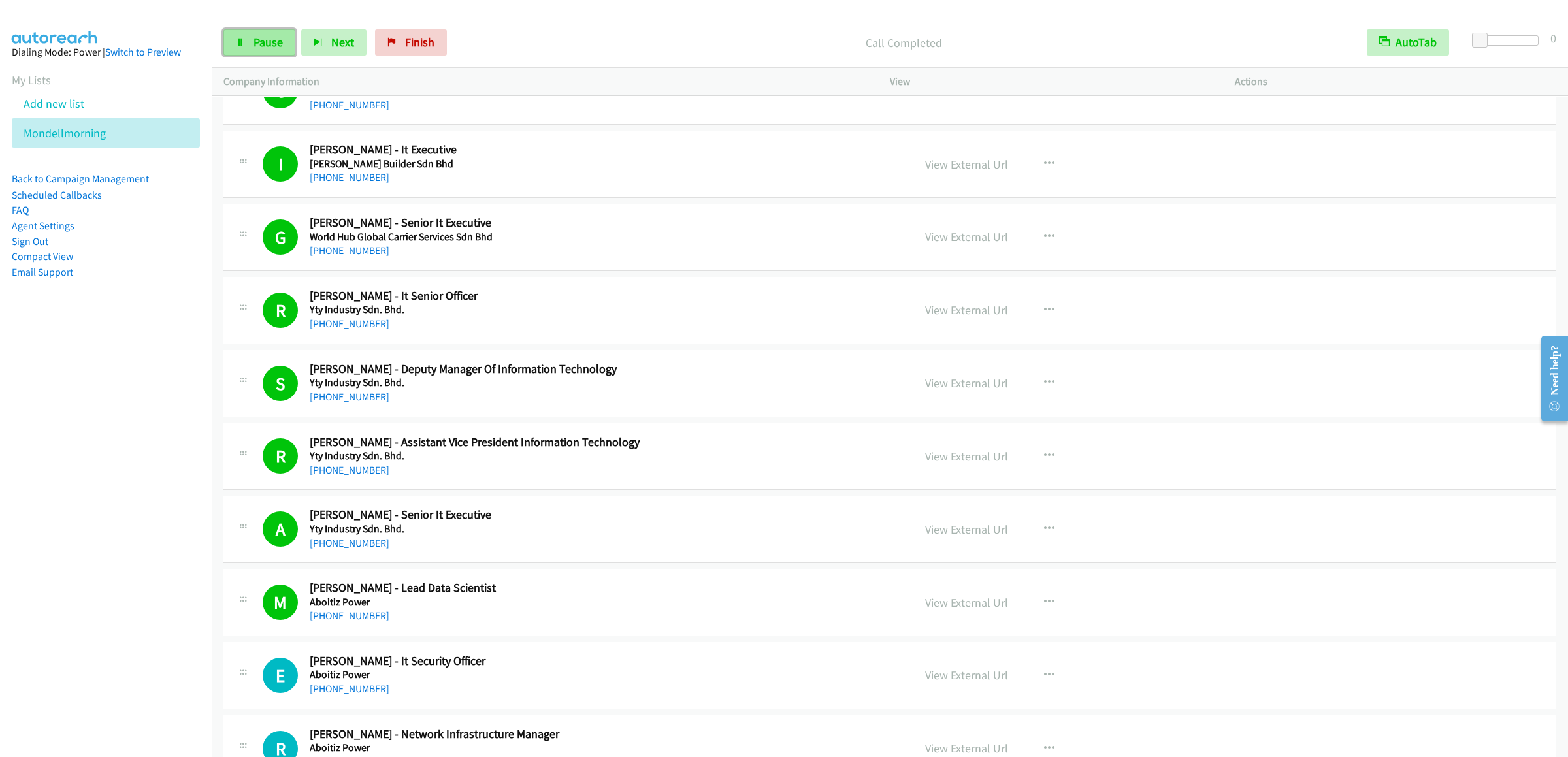
click at [284, 32] on link "Pause" at bounding box center [259, 42] width 72 height 26
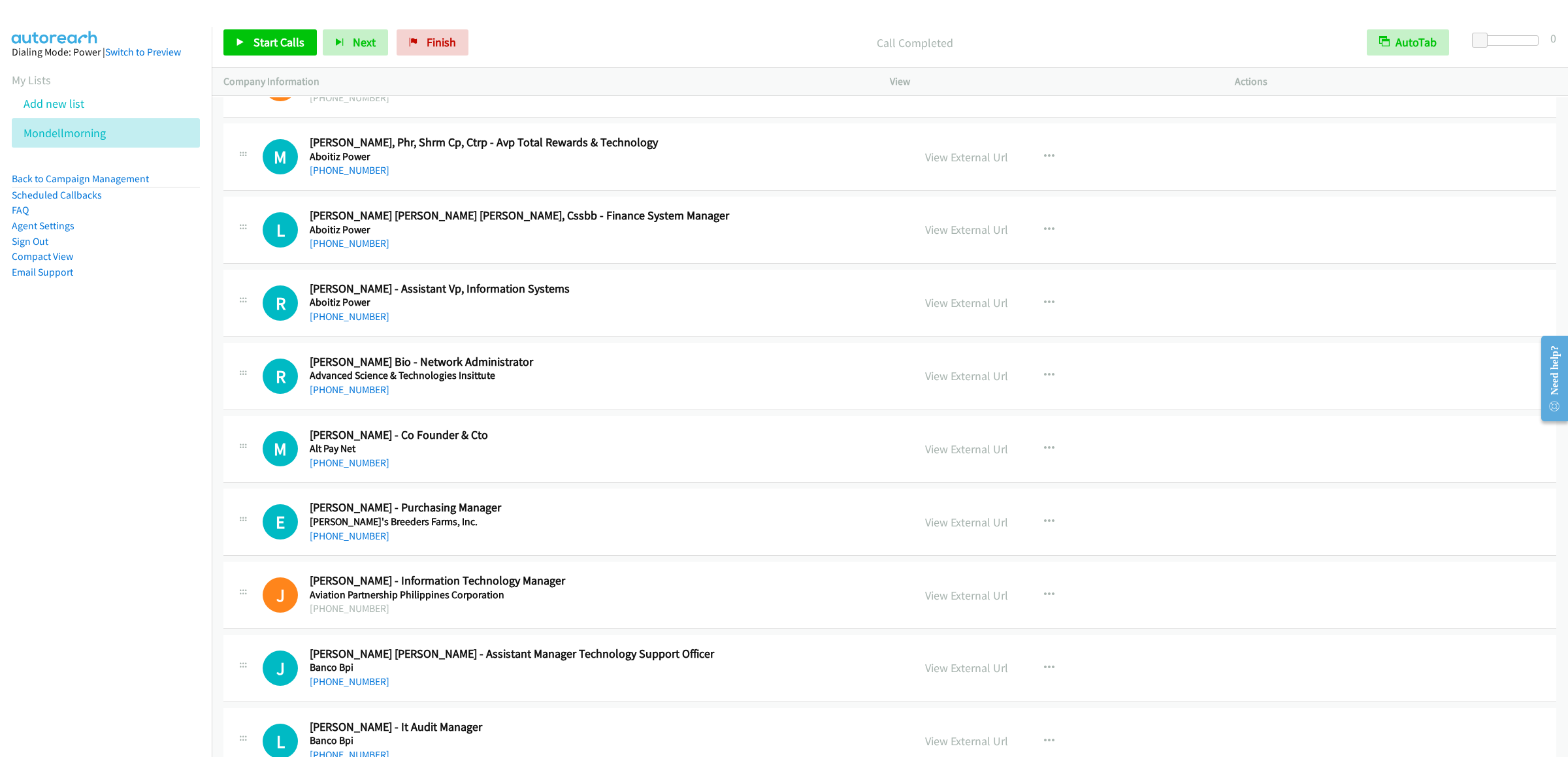
scroll to position [10715, 0]
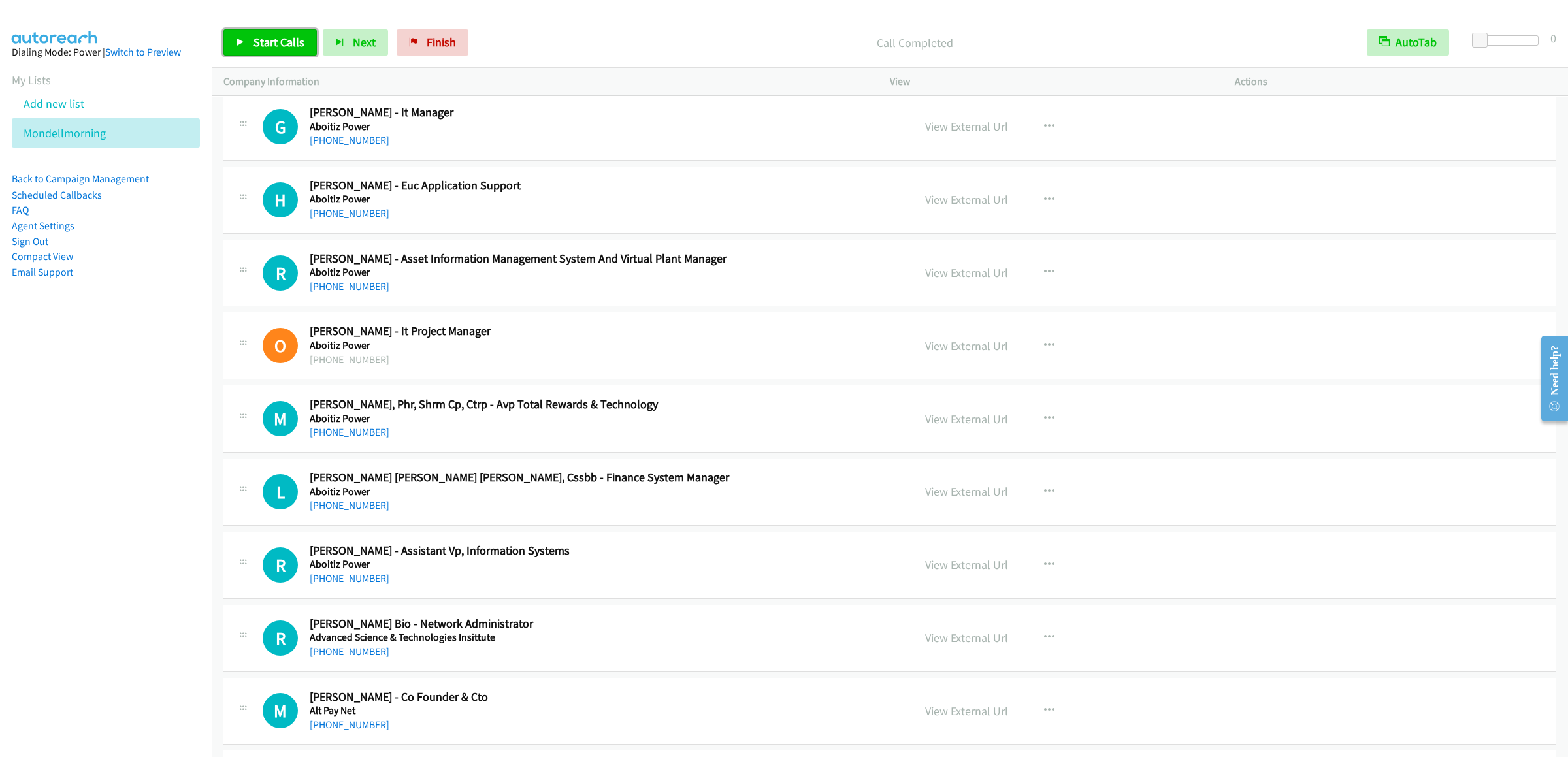
click at [239, 32] on link "Start Calls" at bounding box center [270, 42] width 93 height 26
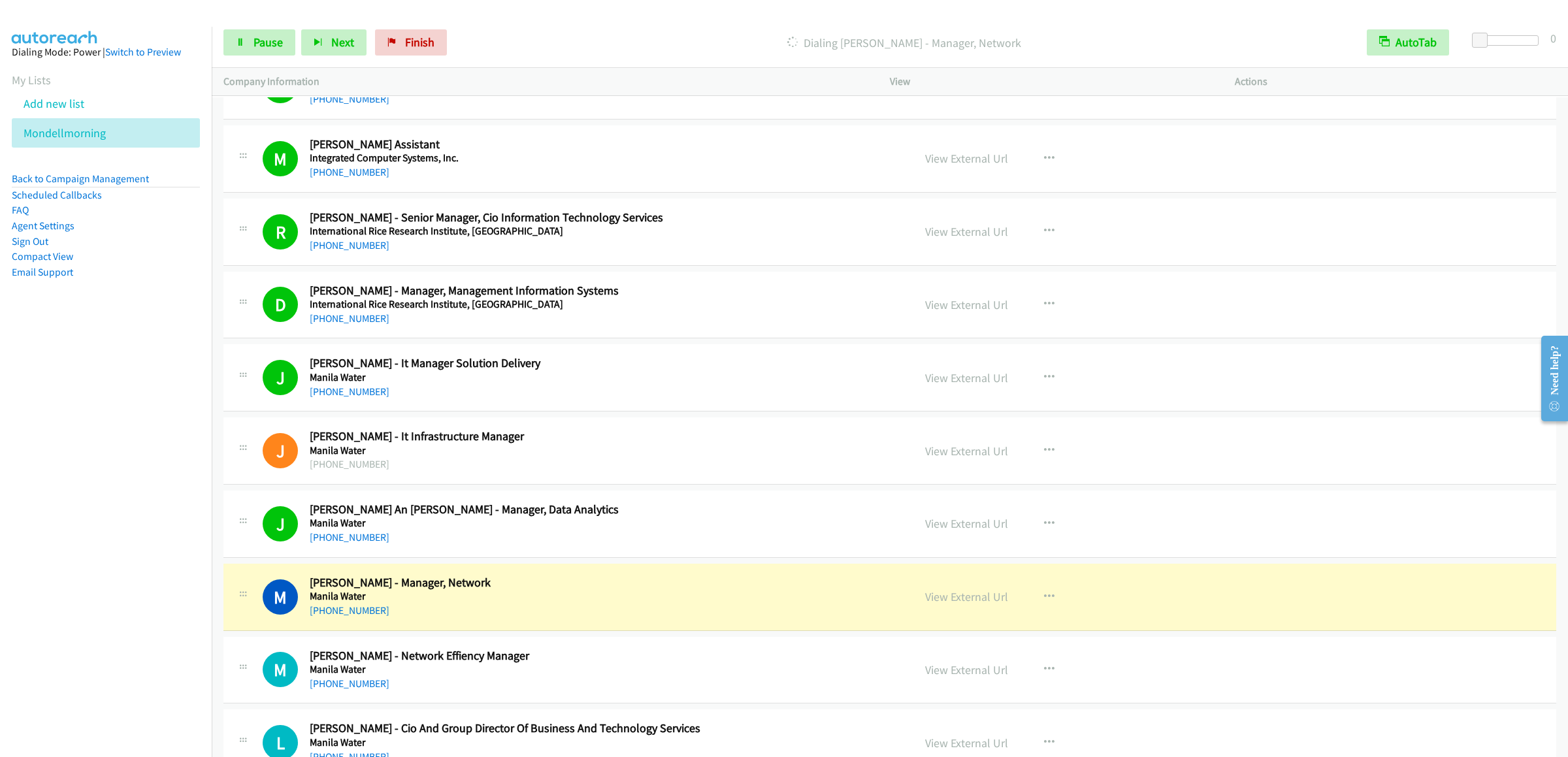
scroll to position [13983, 0]
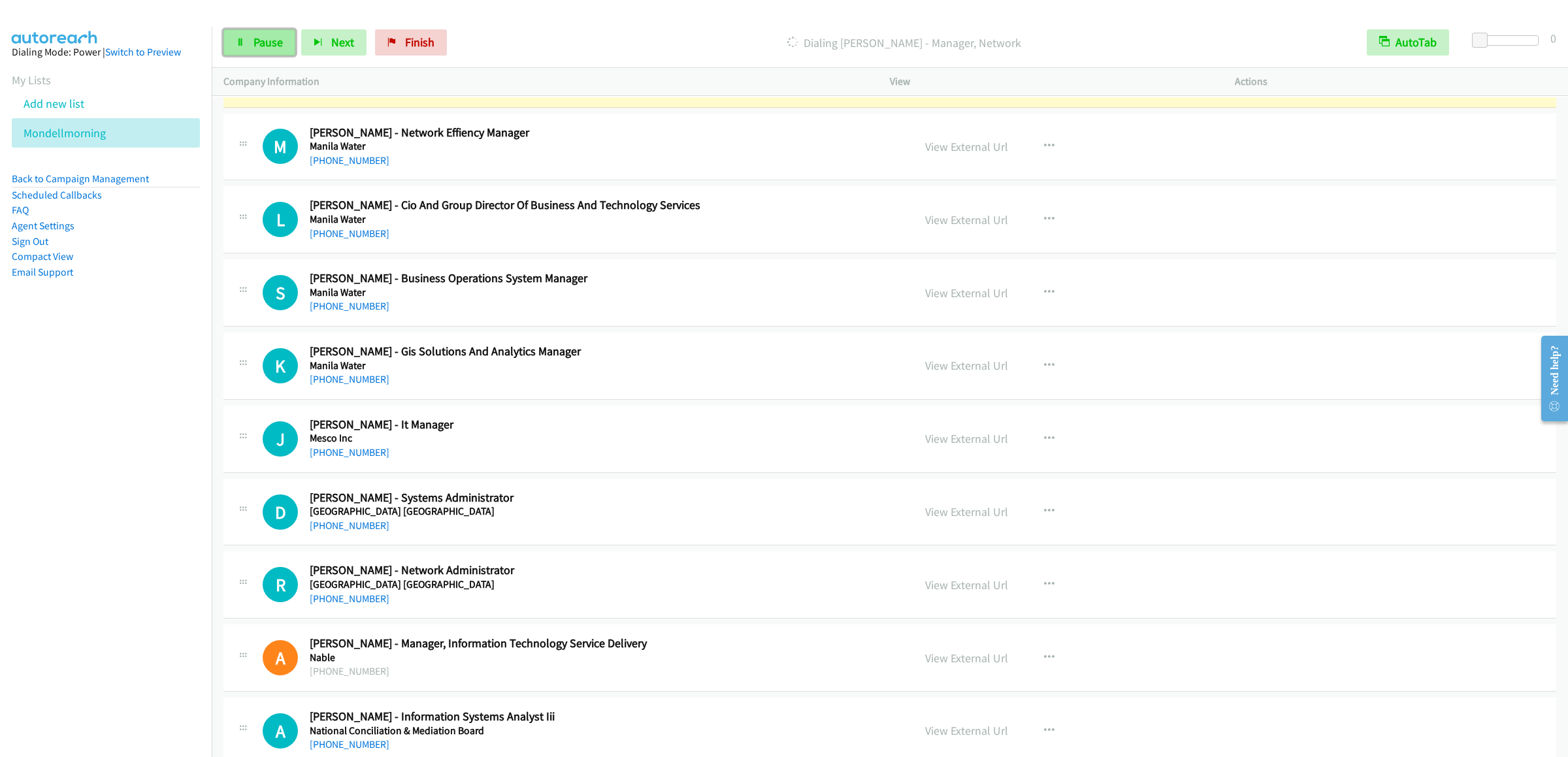
click at [230, 29] on link "Pause" at bounding box center [259, 42] width 72 height 26
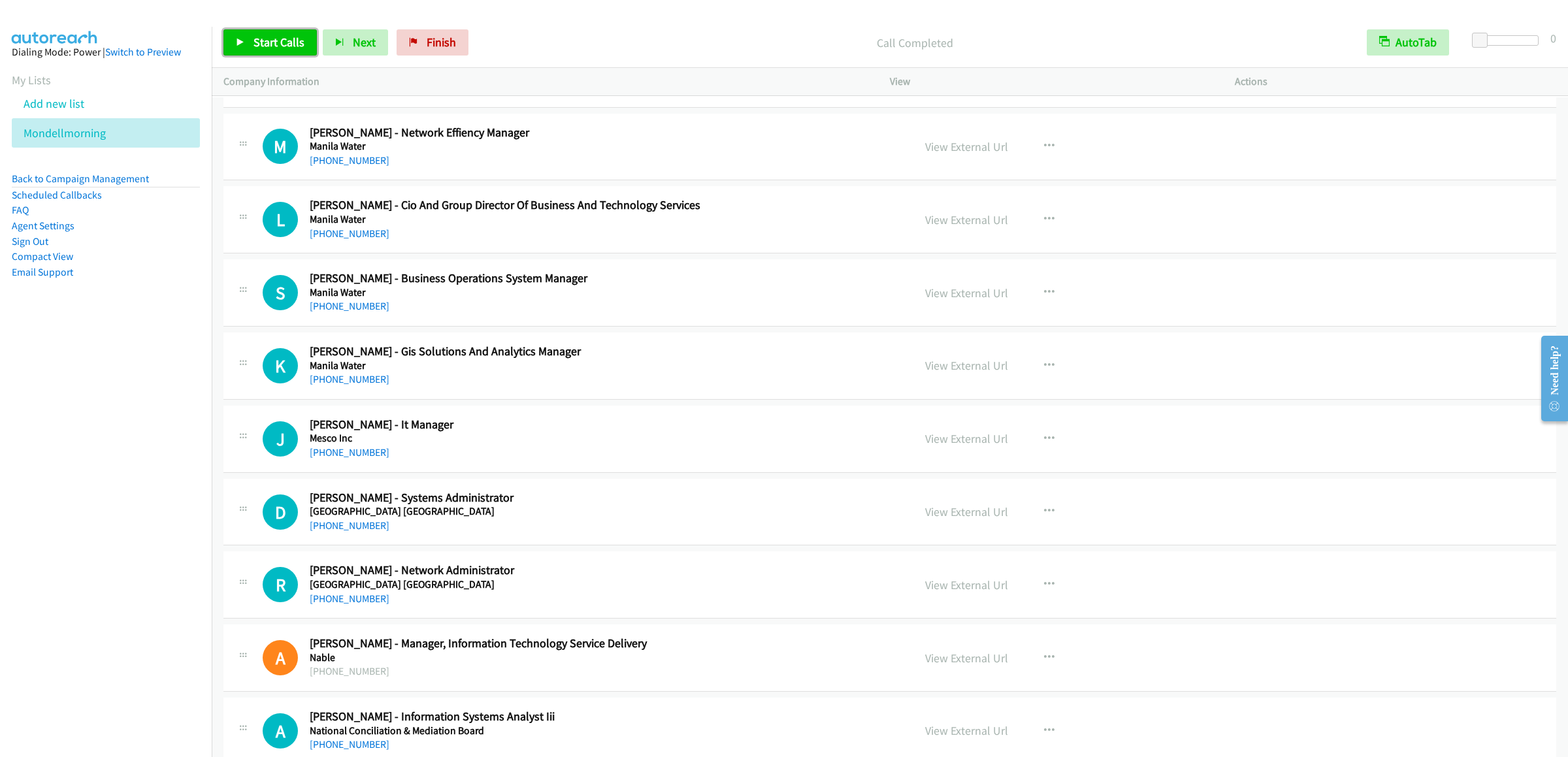
click at [277, 31] on link "Start Calls" at bounding box center [270, 42] width 93 height 26
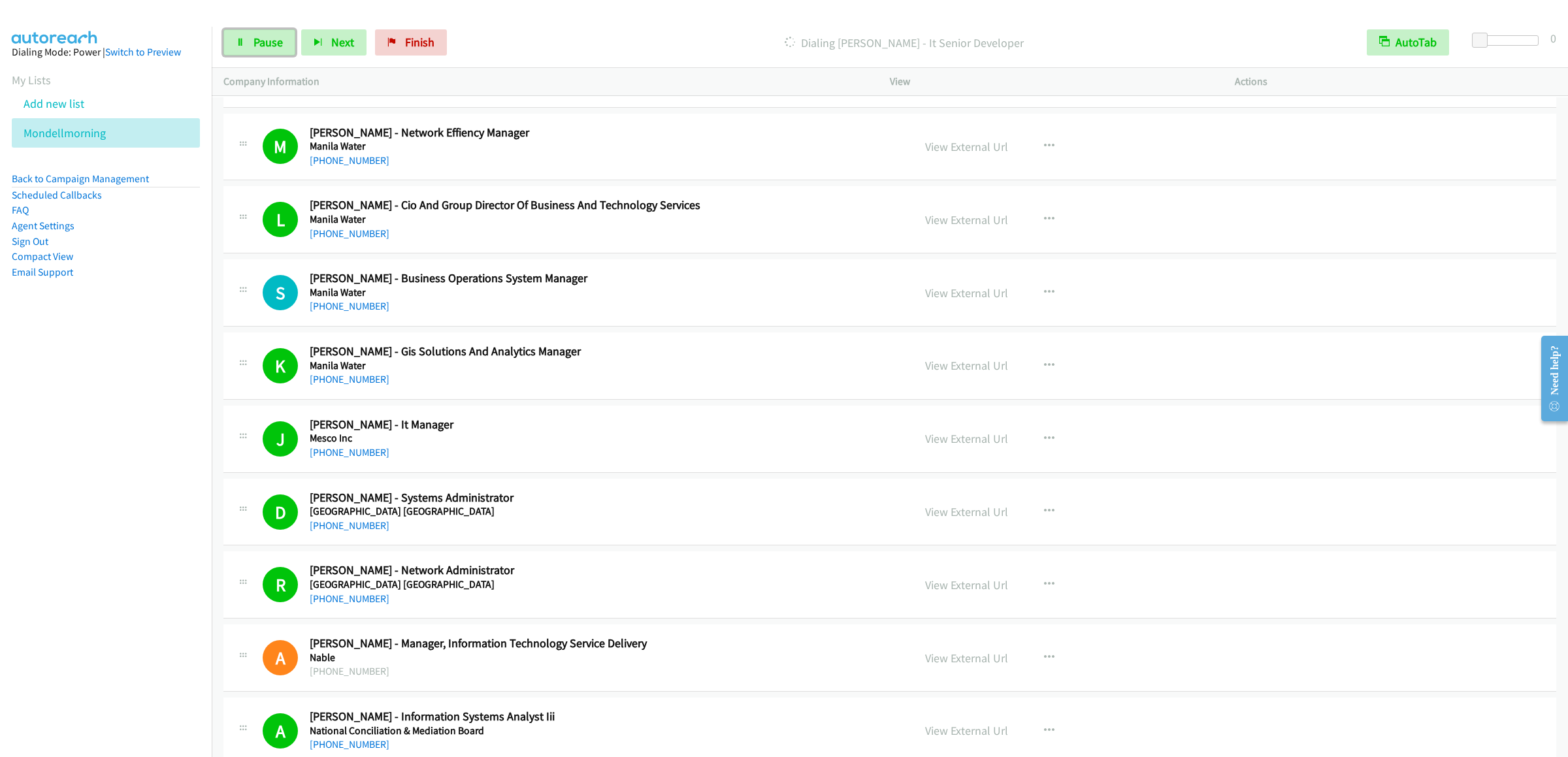
drag, startPoint x: 253, startPoint y: 41, endPoint x: 860, endPoint y: 2, distance: 608.3
click at [253, 41] on span "Pause" at bounding box center [268, 42] width 29 height 15
click at [257, 42] on span "Start Calls" at bounding box center [278, 42] width 51 height 15
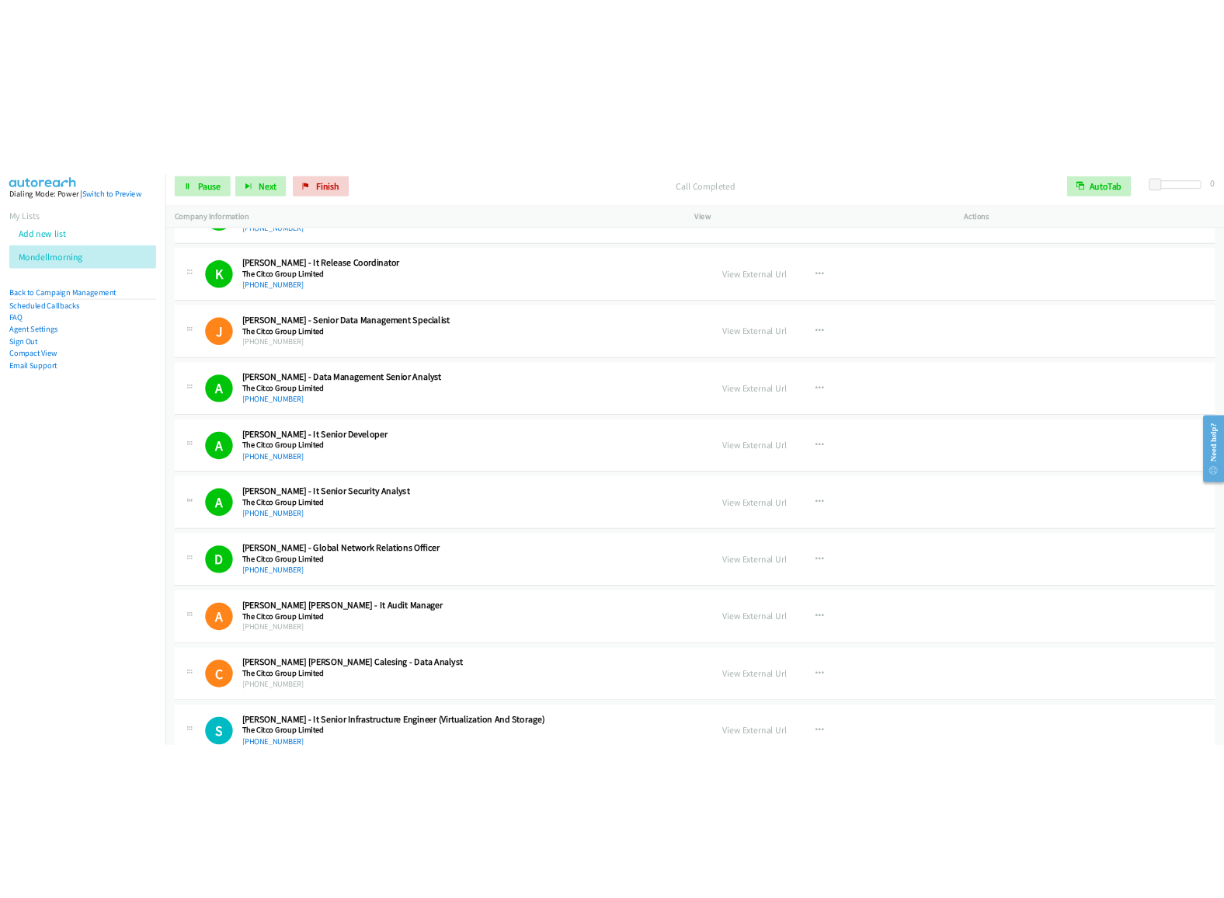
scroll to position [18644, 0]
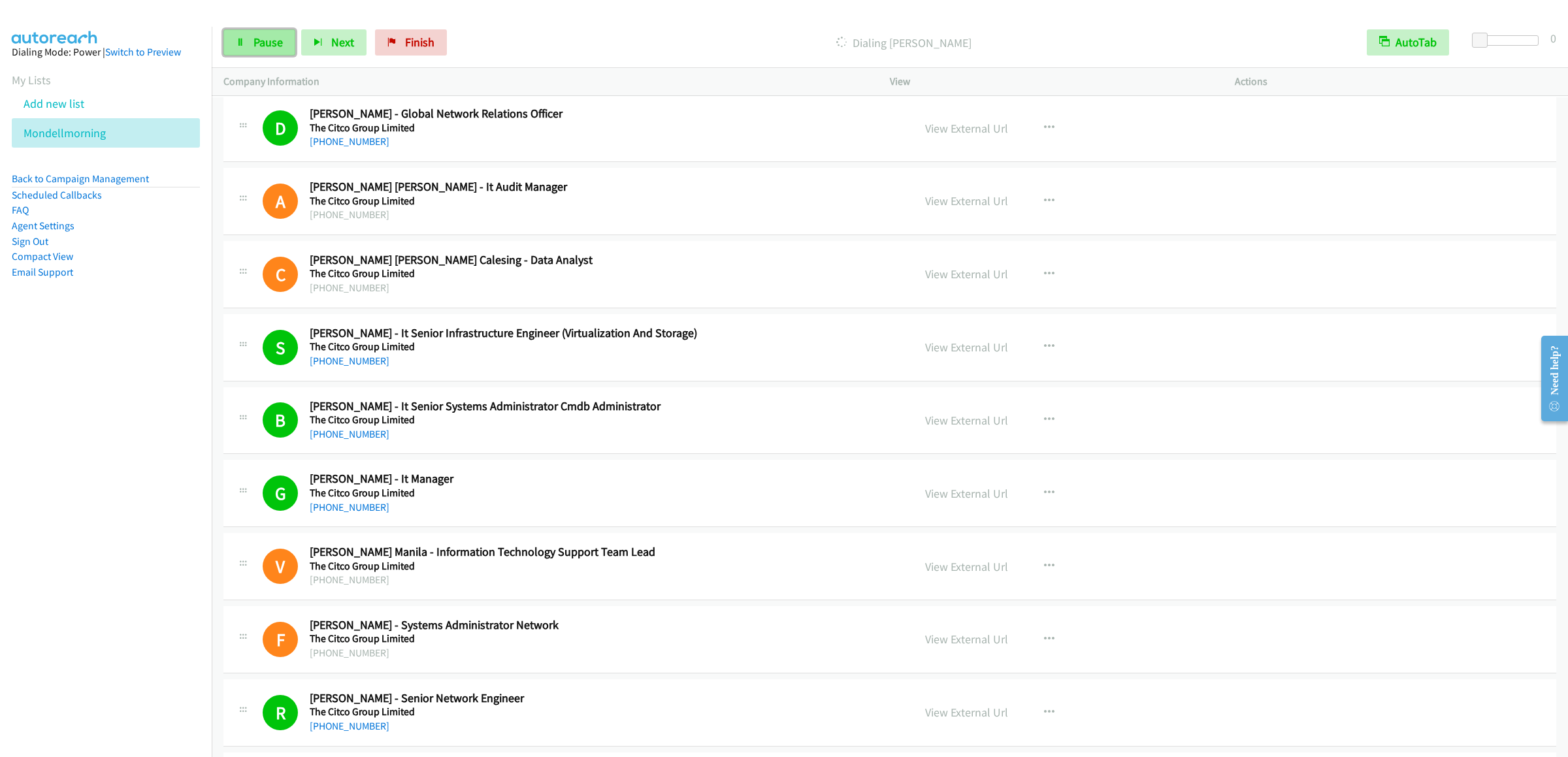
click at [255, 40] on span "Pause" at bounding box center [268, 42] width 29 height 15
